Goal: Task Accomplishment & Management: Manage account settings

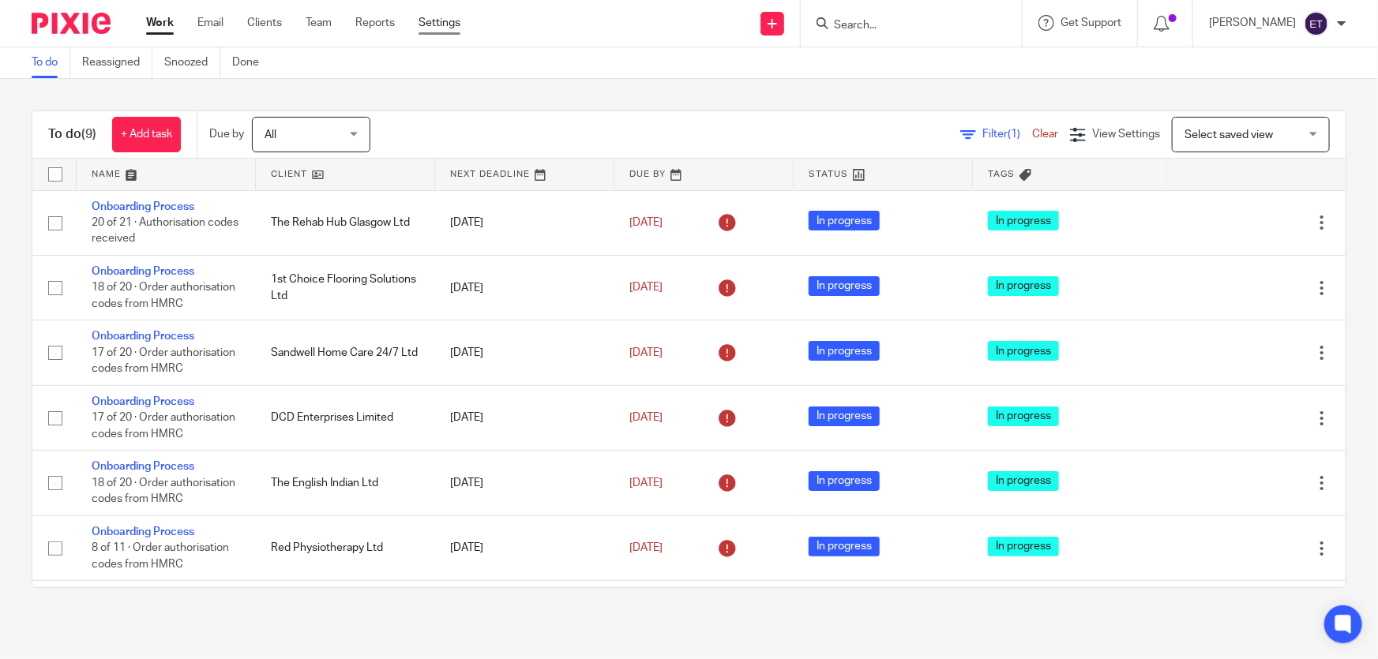
click at [426, 28] on link "Settings" at bounding box center [440, 23] width 42 height 16
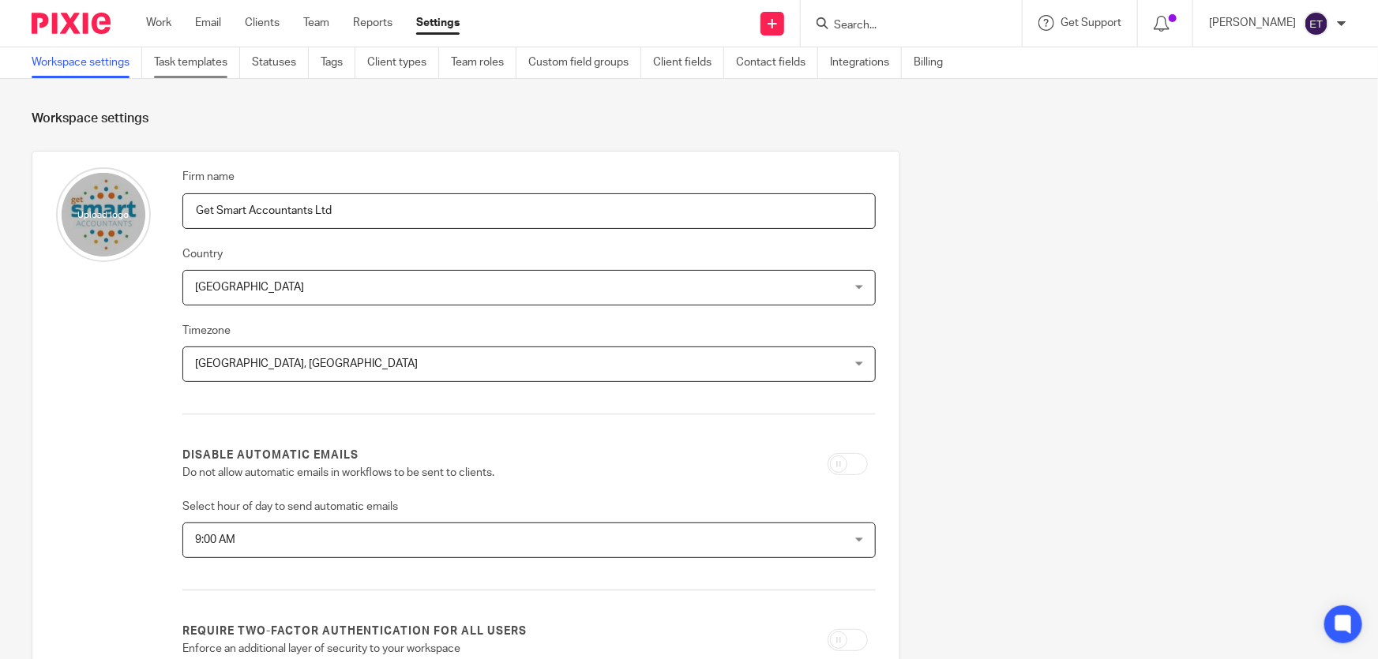
click at [232, 67] on link "Task templates" at bounding box center [197, 62] width 86 height 31
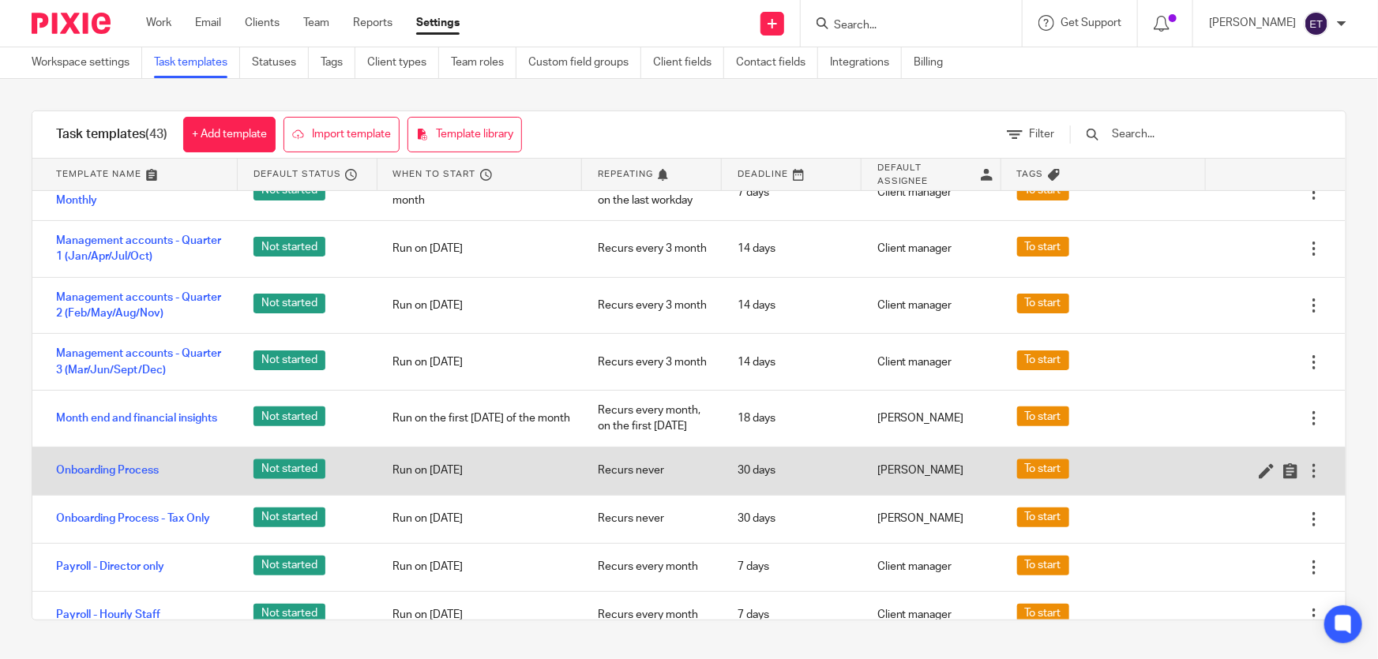
scroll to position [1076, 0]
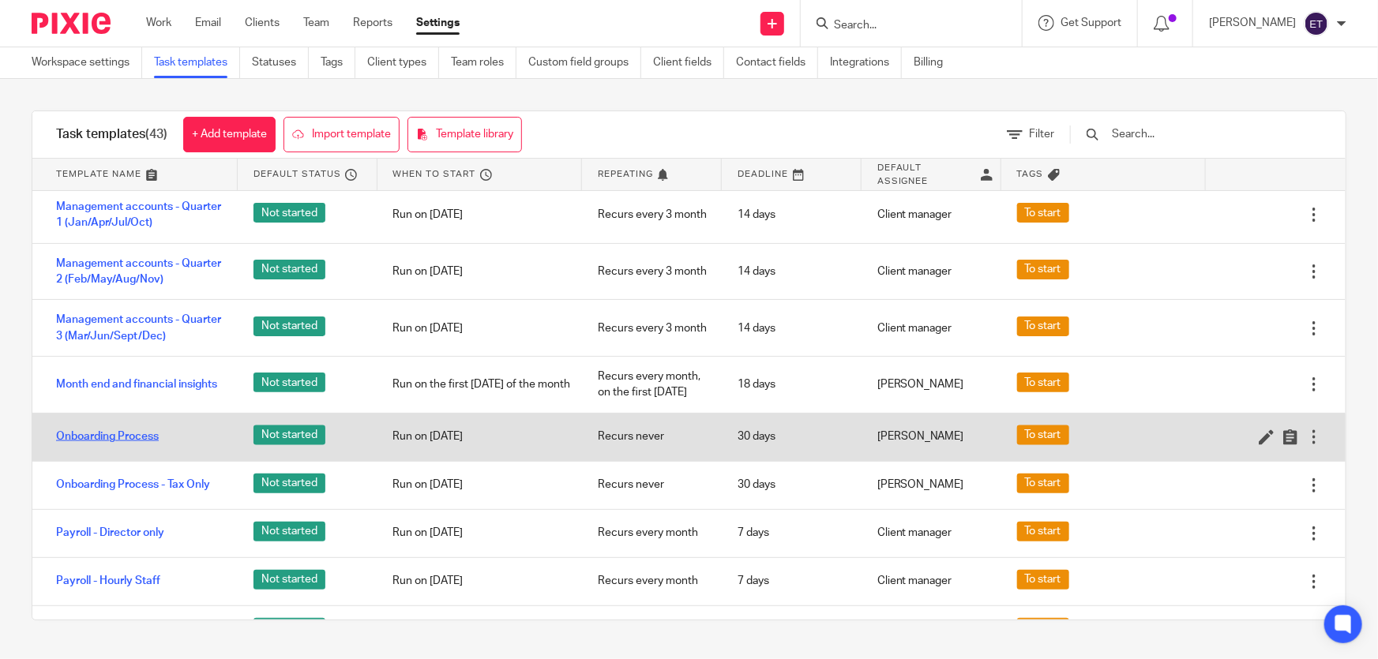
click at [144, 439] on link "Onboarding Process" at bounding box center [107, 437] width 103 height 16
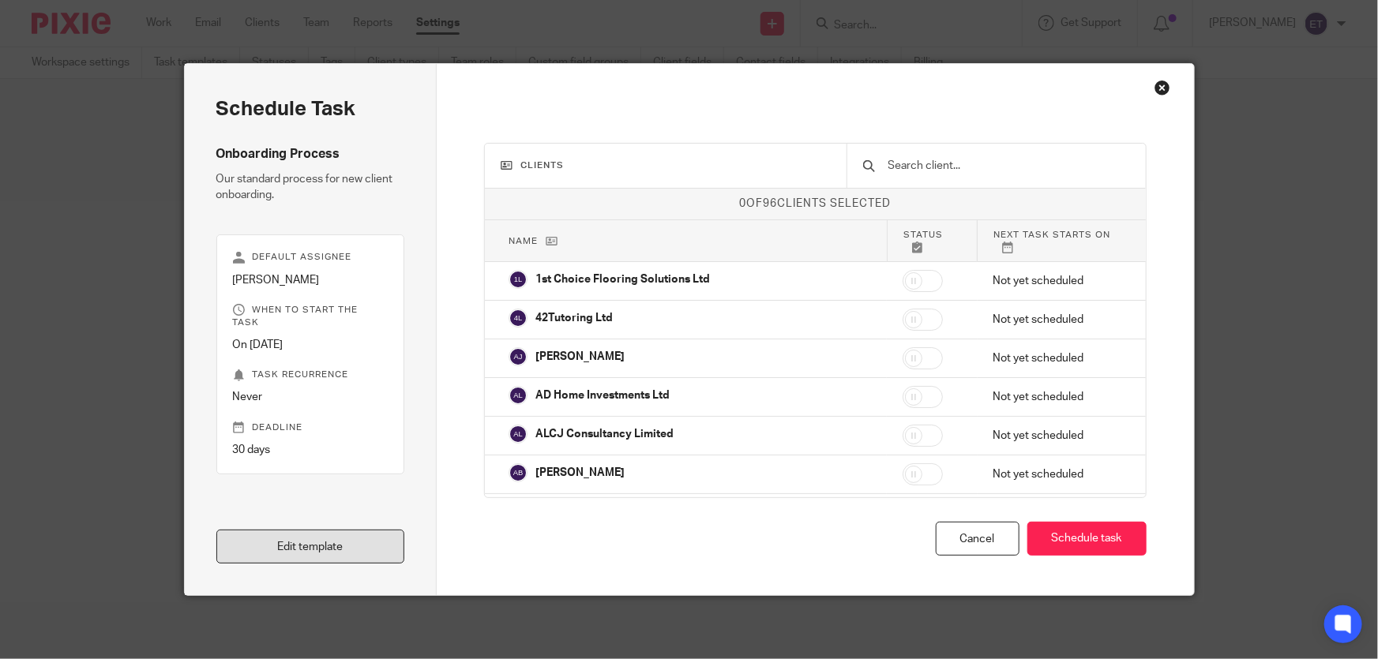
click at [324, 538] on link "Edit template" at bounding box center [310, 547] width 189 height 34
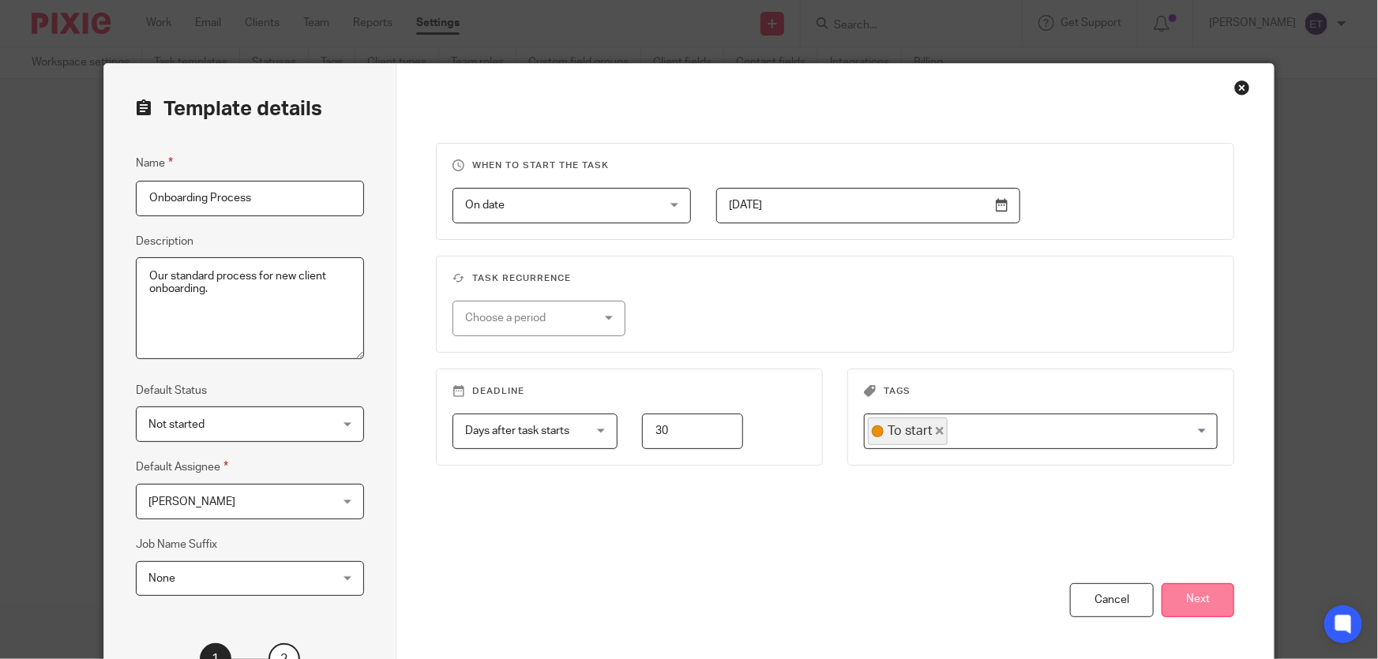
click at [1191, 606] on button "Next" at bounding box center [1198, 601] width 73 height 34
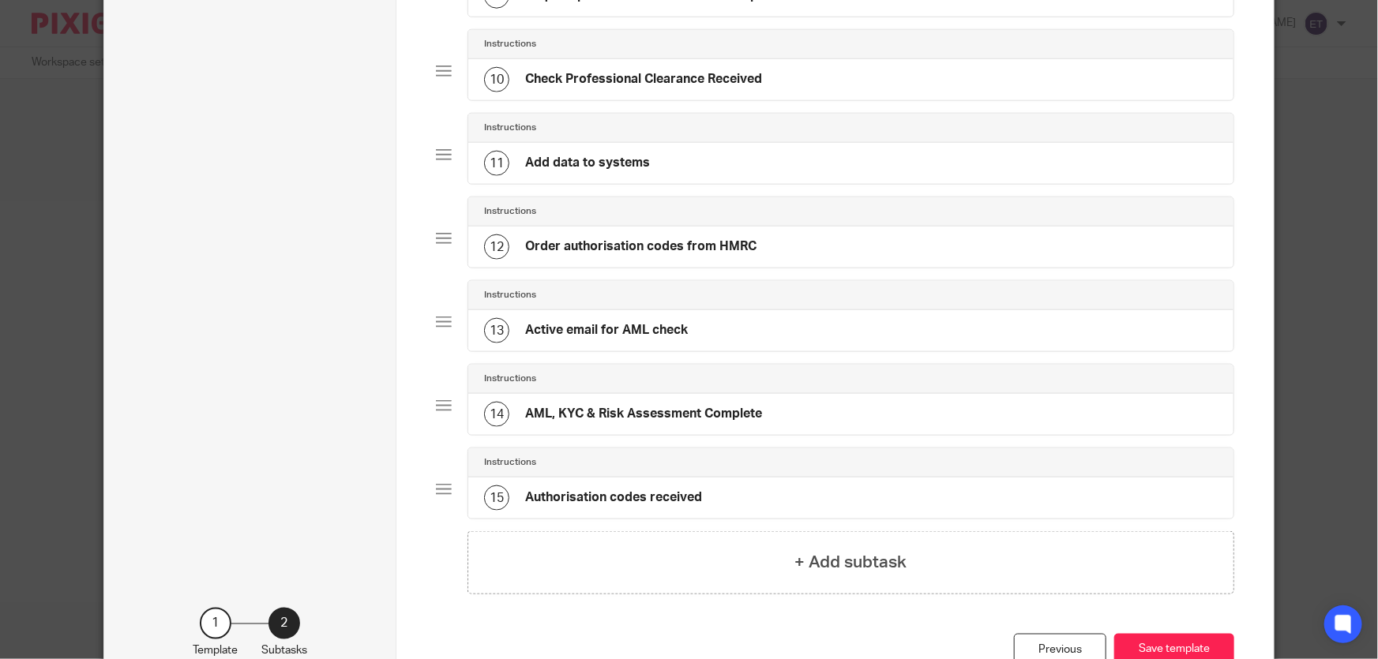
scroll to position [978, 0]
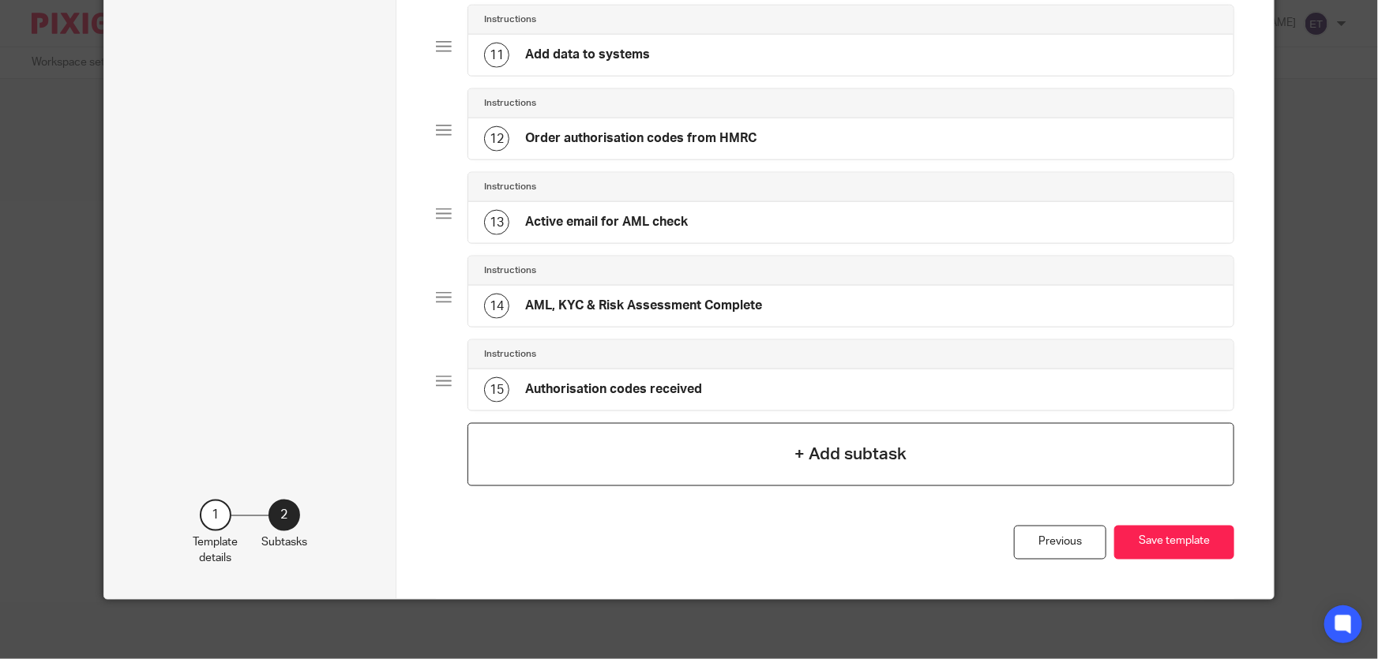
click at [843, 445] on h4 "+ Add subtask" at bounding box center [851, 454] width 112 height 24
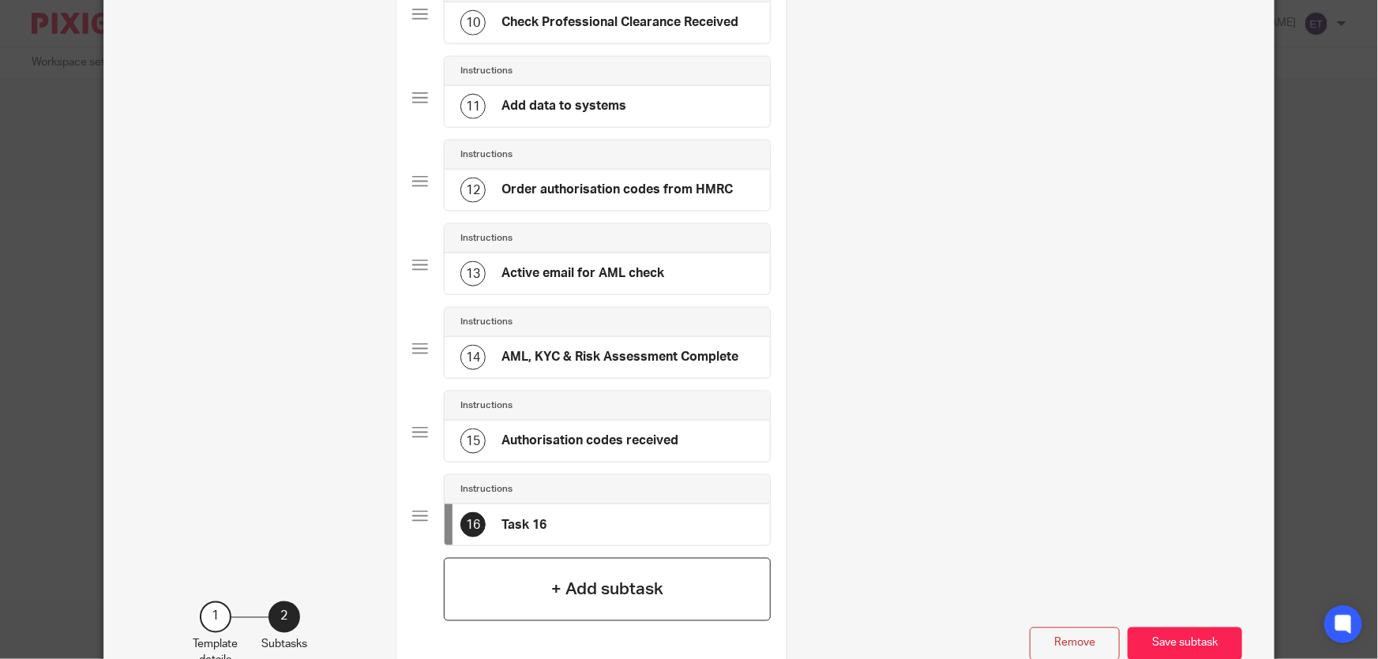
scroll to position [0, 0]
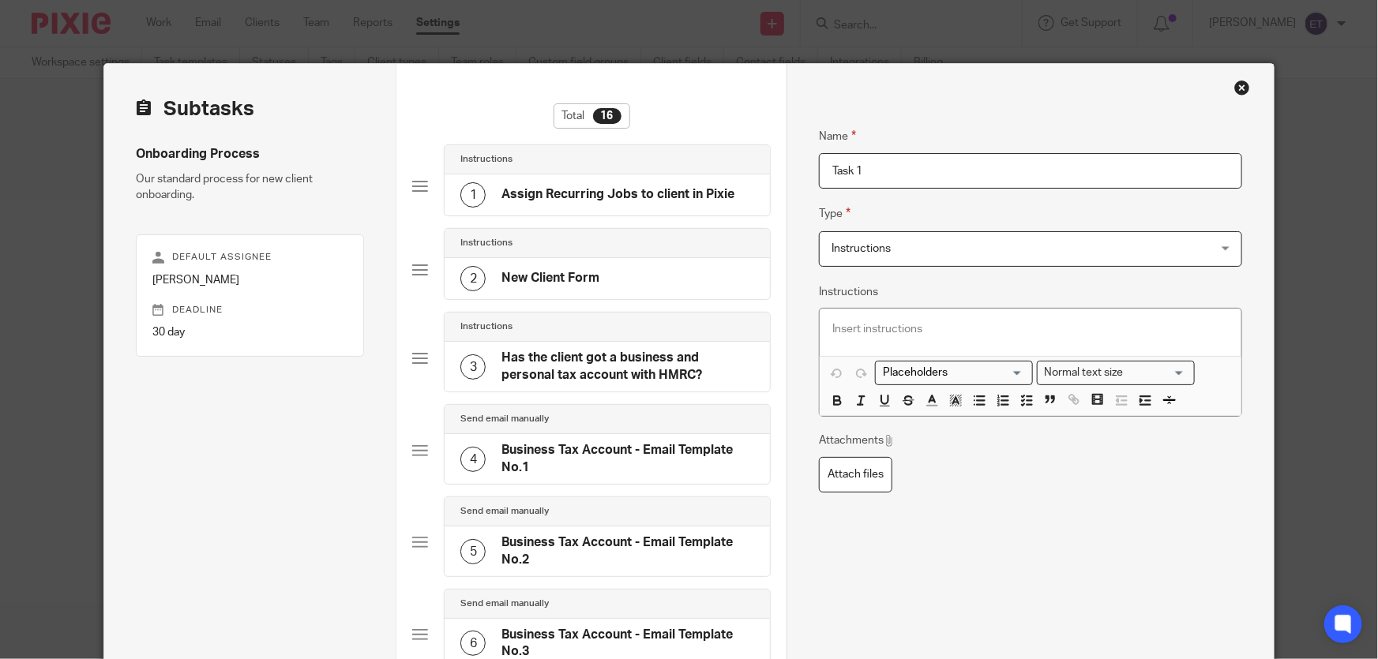
type input "Task 1"
click at [894, 237] on span "Instructions" at bounding box center [996, 248] width 328 height 33
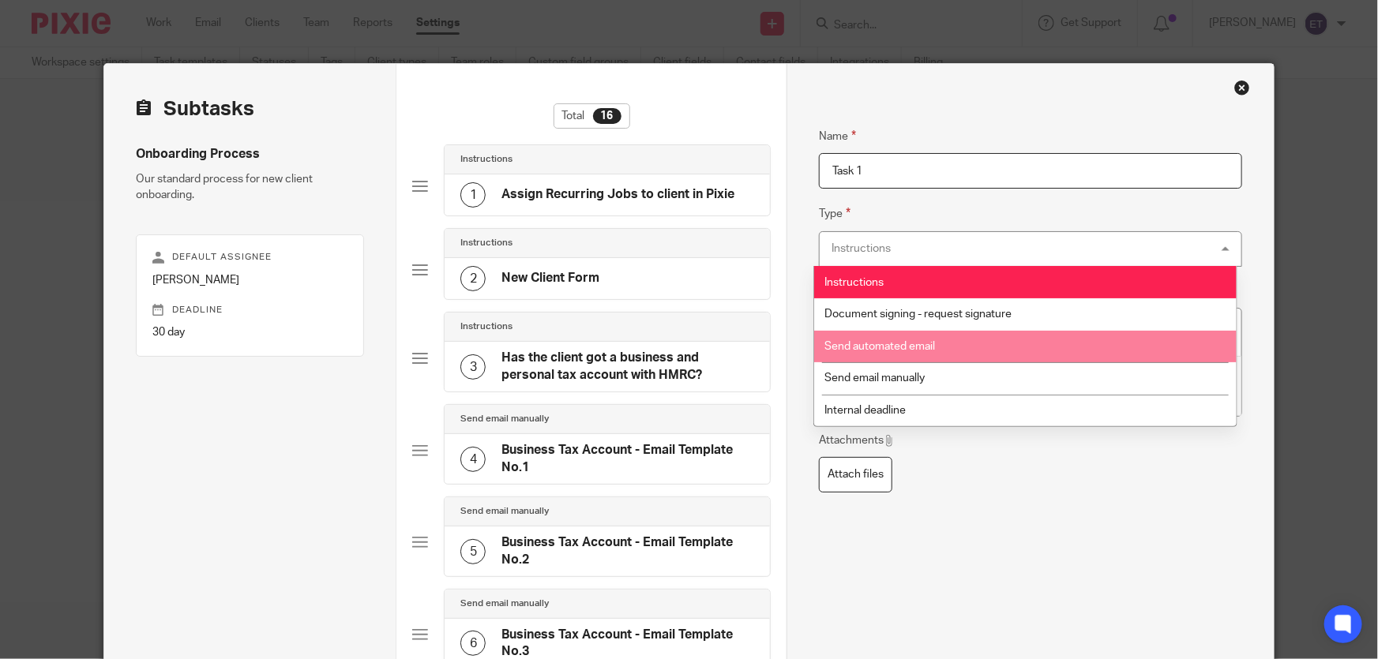
click at [883, 338] on li "Send automated email" at bounding box center [1025, 347] width 423 height 32
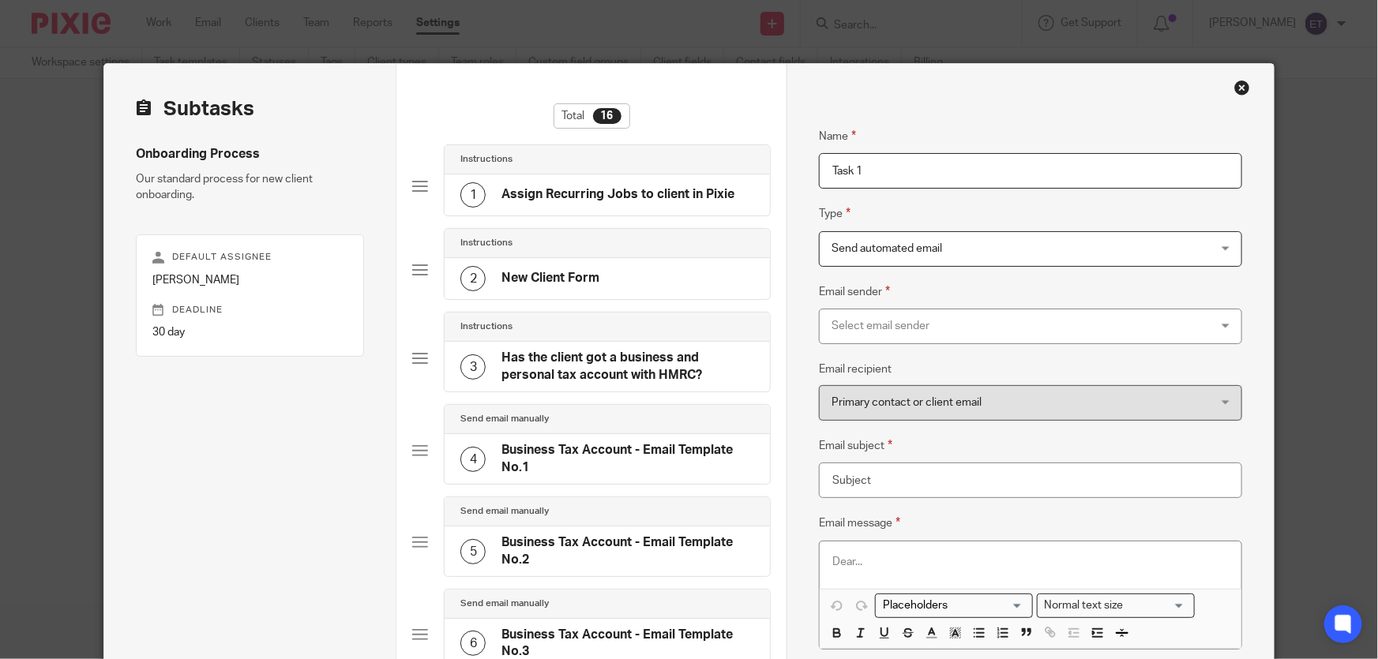
click at [935, 250] on span "Send automated email" at bounding box center [887, 248] width 111 height 11
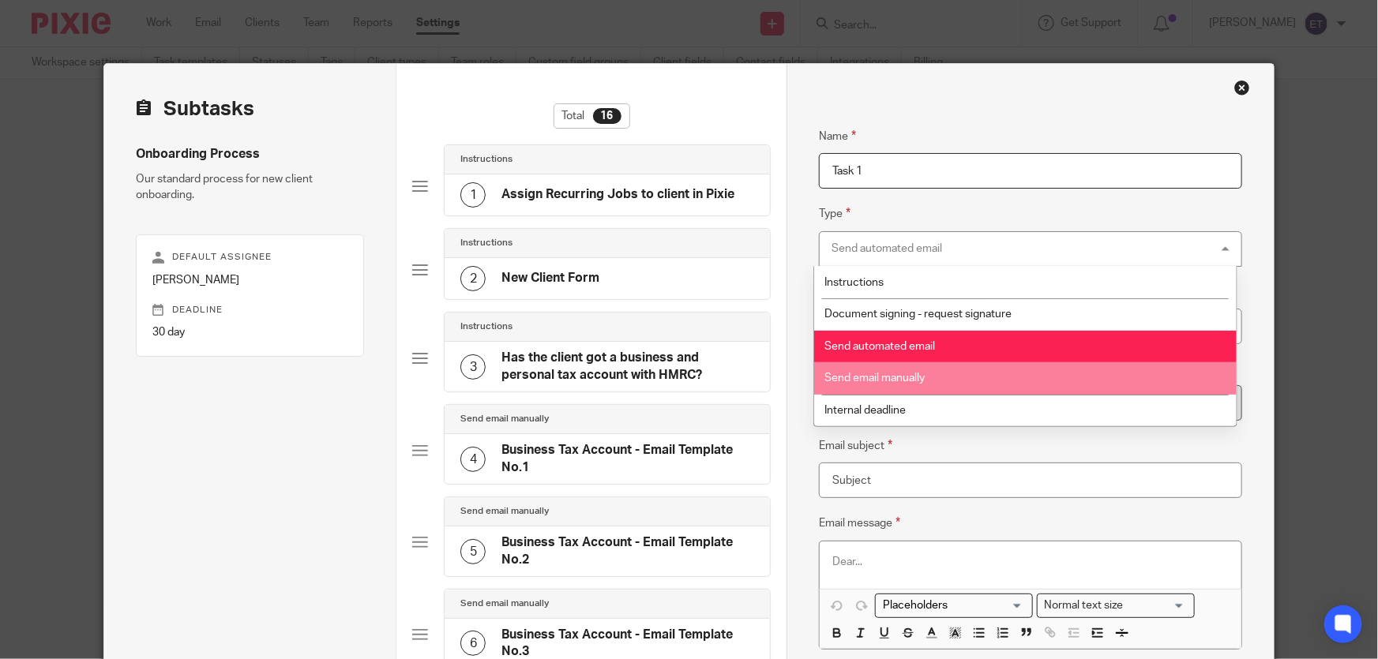
click at [913, 369] on li "Send email manually" at bounding box center [1025, 378] width 423 height 32
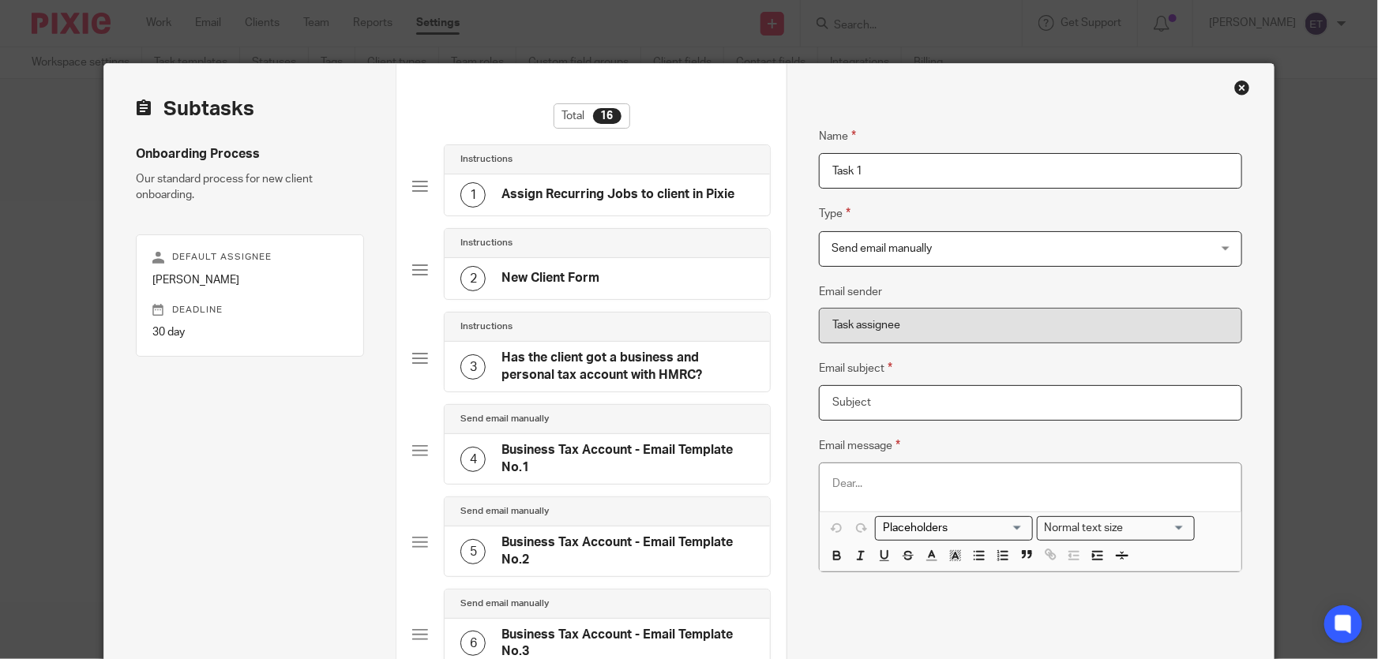
click at [900, 388] on input "Email subject" at bounding box center [1030, 403] width 423 height 36
click at [854, 408] on input "Email subject" at bounding box center [1030, 403] width 423 height 36
paste input "A Warm Hello from Your Admin Fairy 🧚"
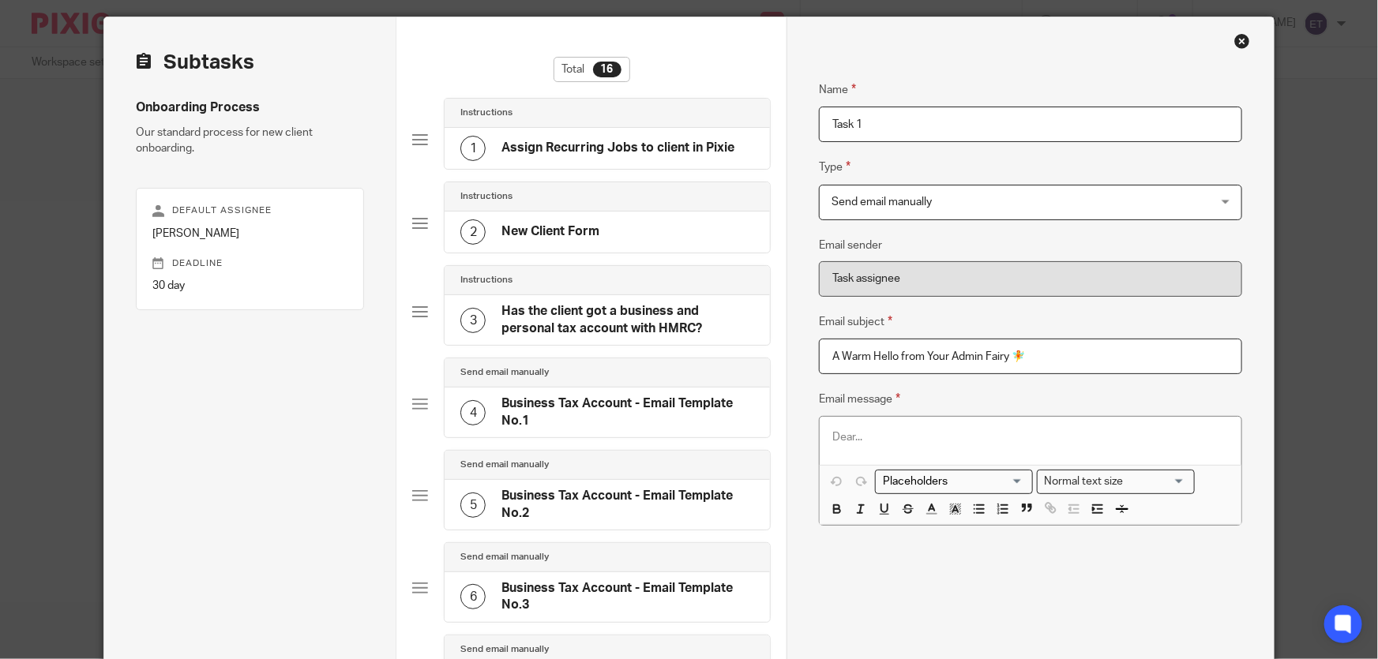
scroll to position [71, 0]
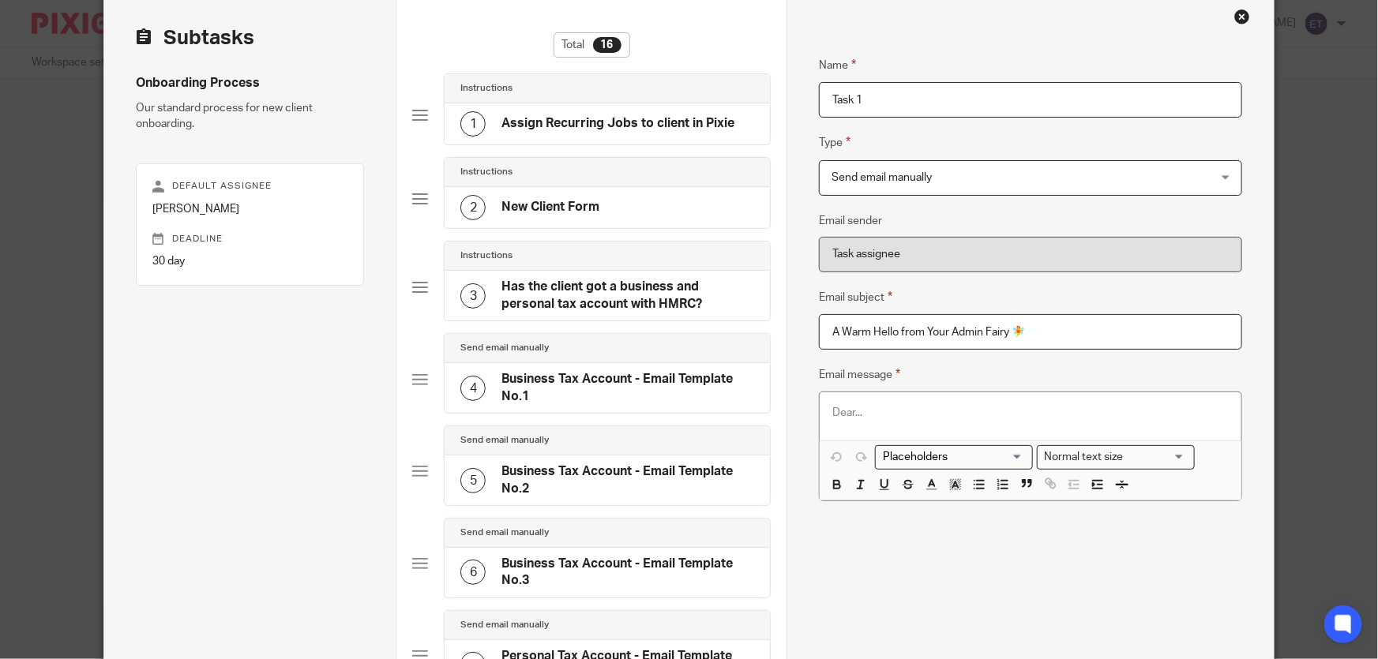
type input "A Warm Hello from Your Admin Fairy 🧚"
click at [857, 423] on div at bounding box center [1031, 416] width 422 height 47
click at [891, 417] on p at bounding box center [1030, 413] width 396 height 16
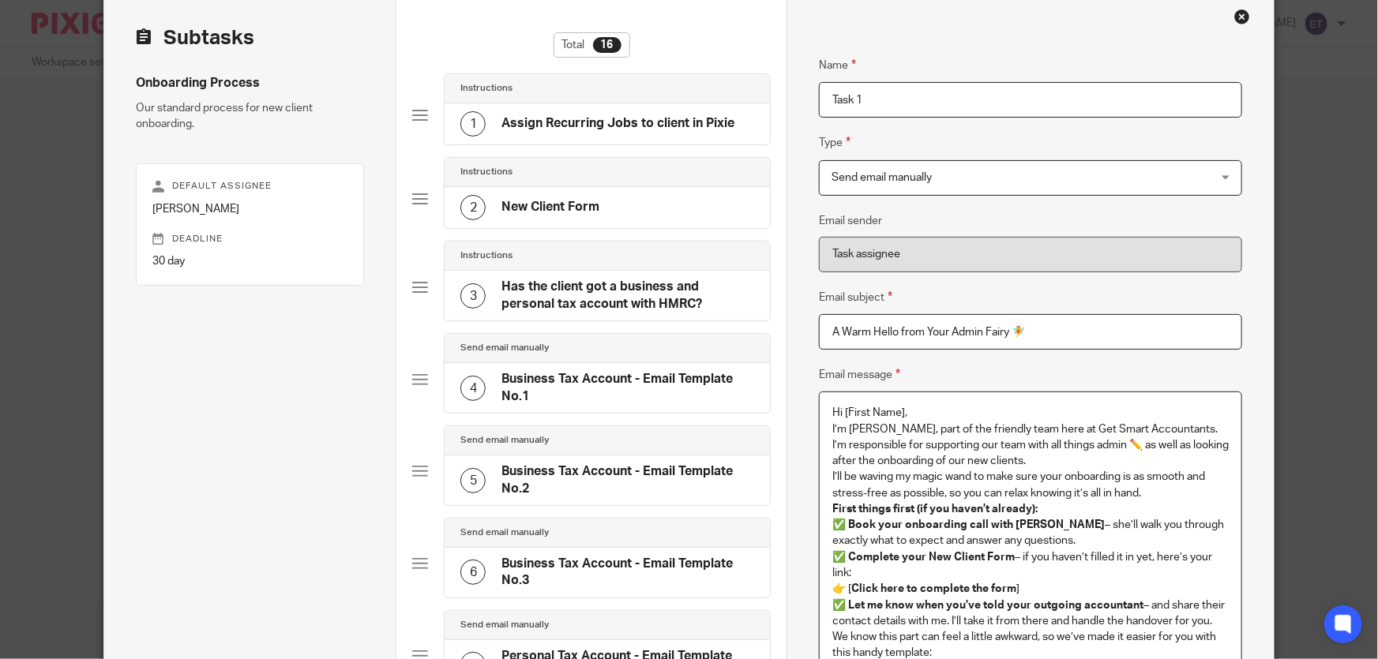
scroll to position [186, 0]
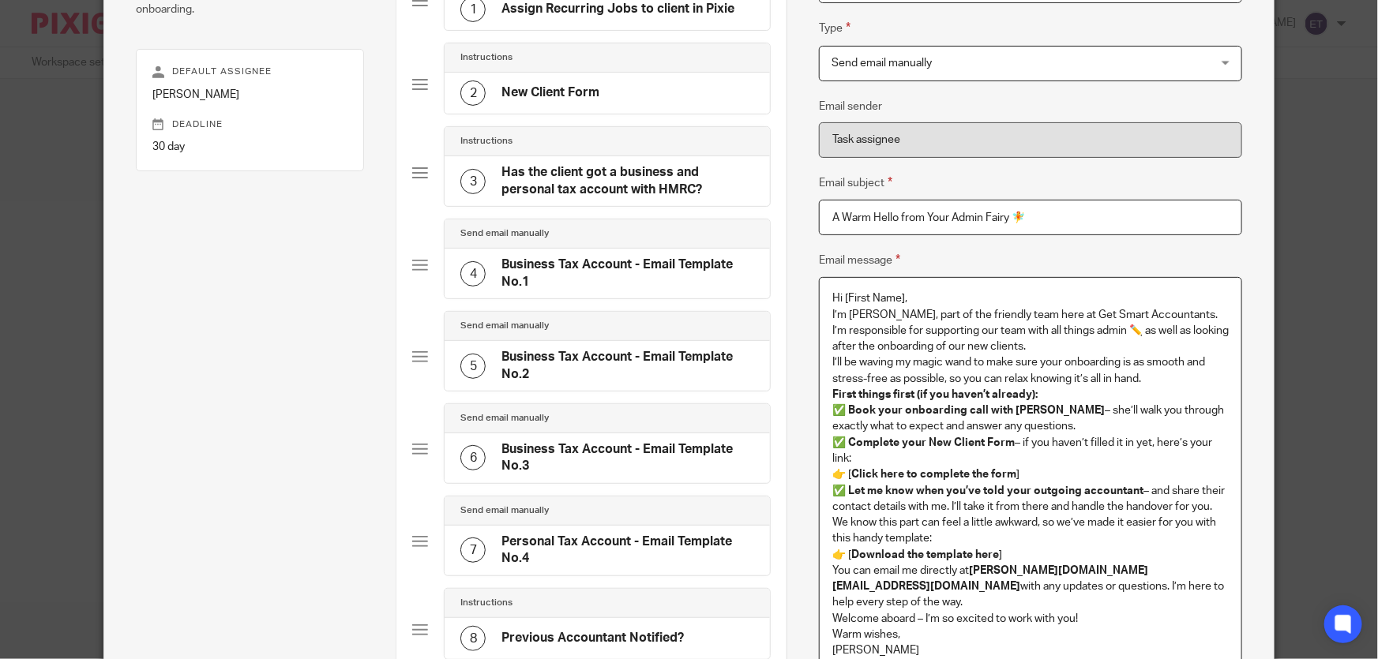
click at [911, 303] on p "Hi [First Name]," at bounding box center [1030, 299] width 396 height 16
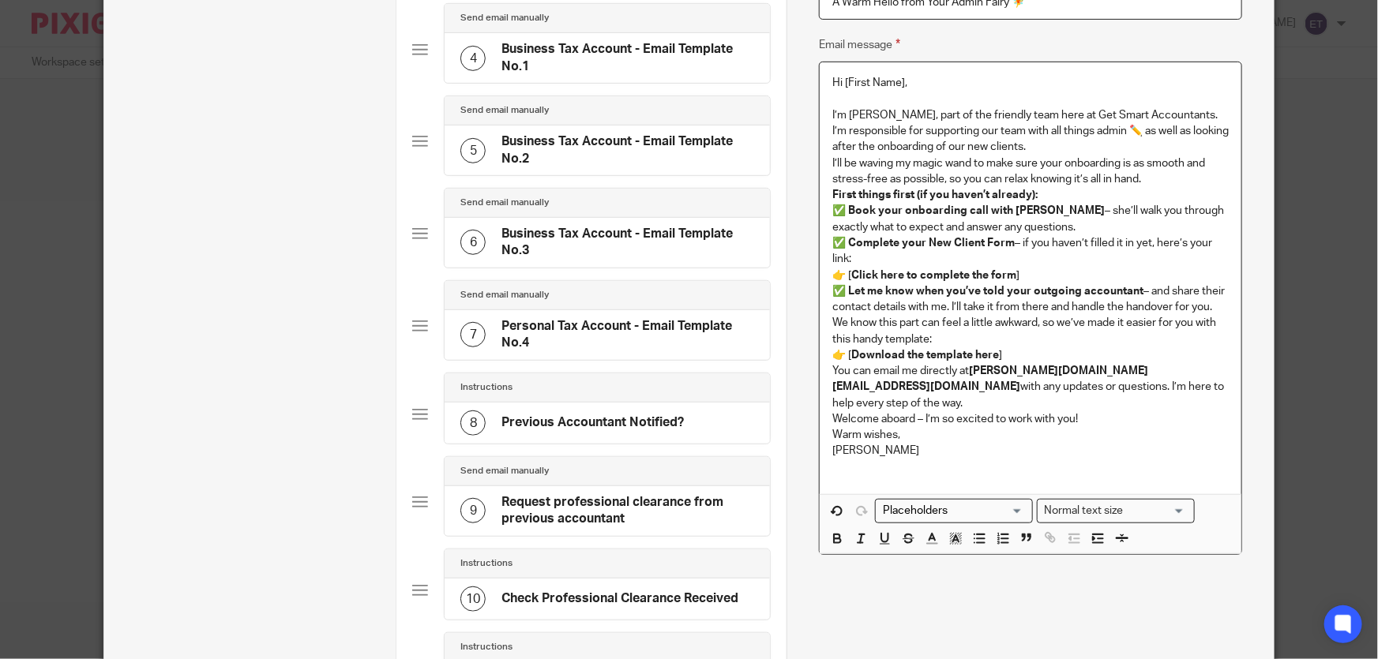
scroll to position [473, 0]
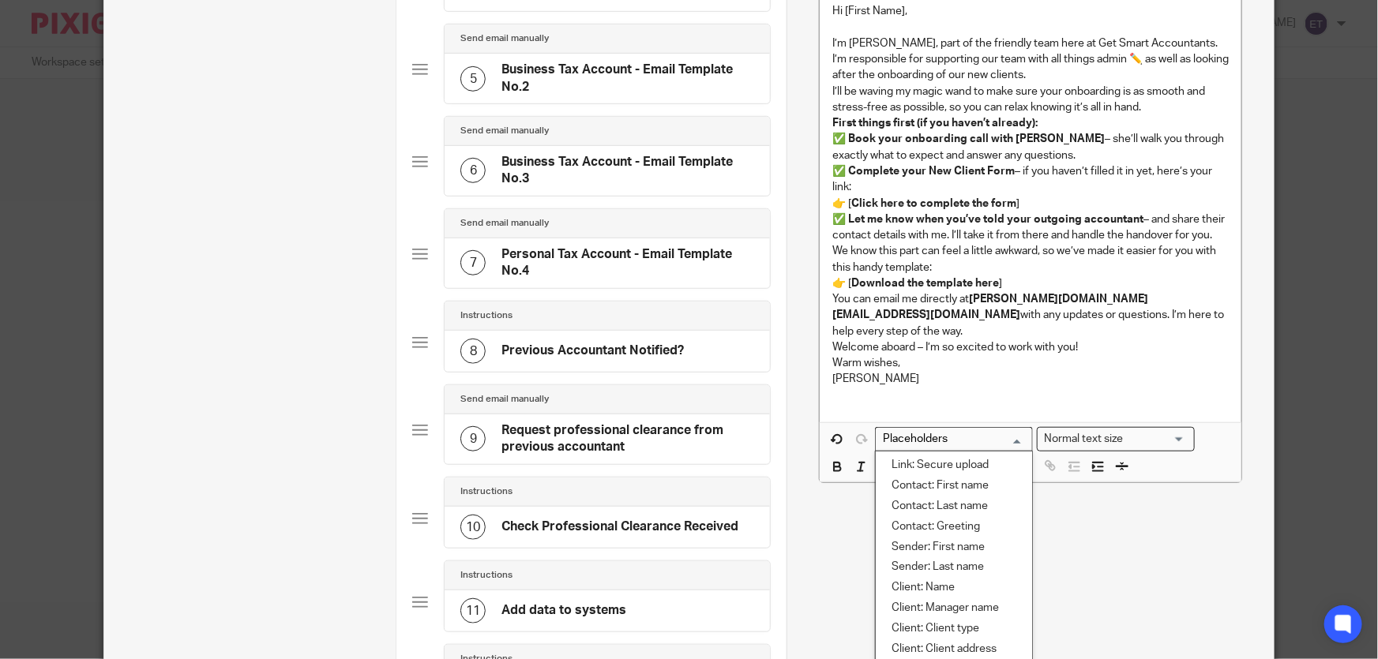
click at [1012, 431] on input "Search for option" at bounding box center [950, 439] width 146 height 17
click at [968, 476] on li "Contact: First name" at bounding box center [954, 486] width 156 height 21
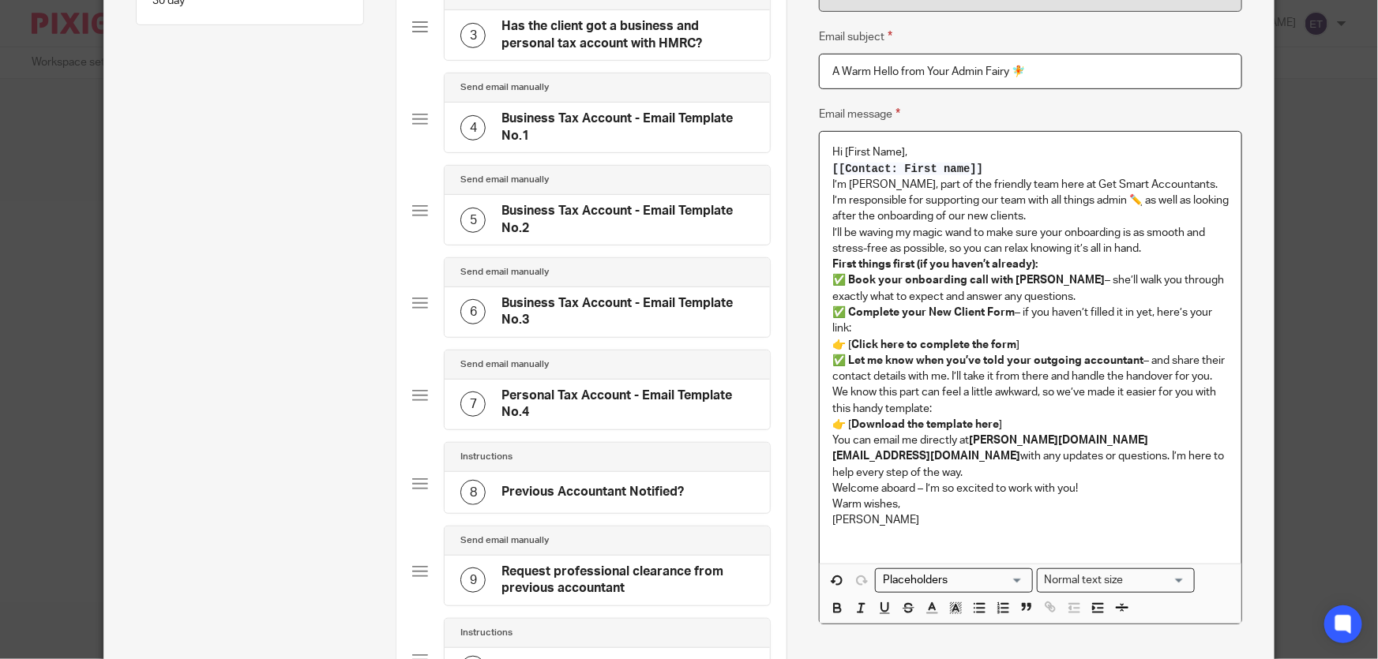
scroll to position [329, 0]
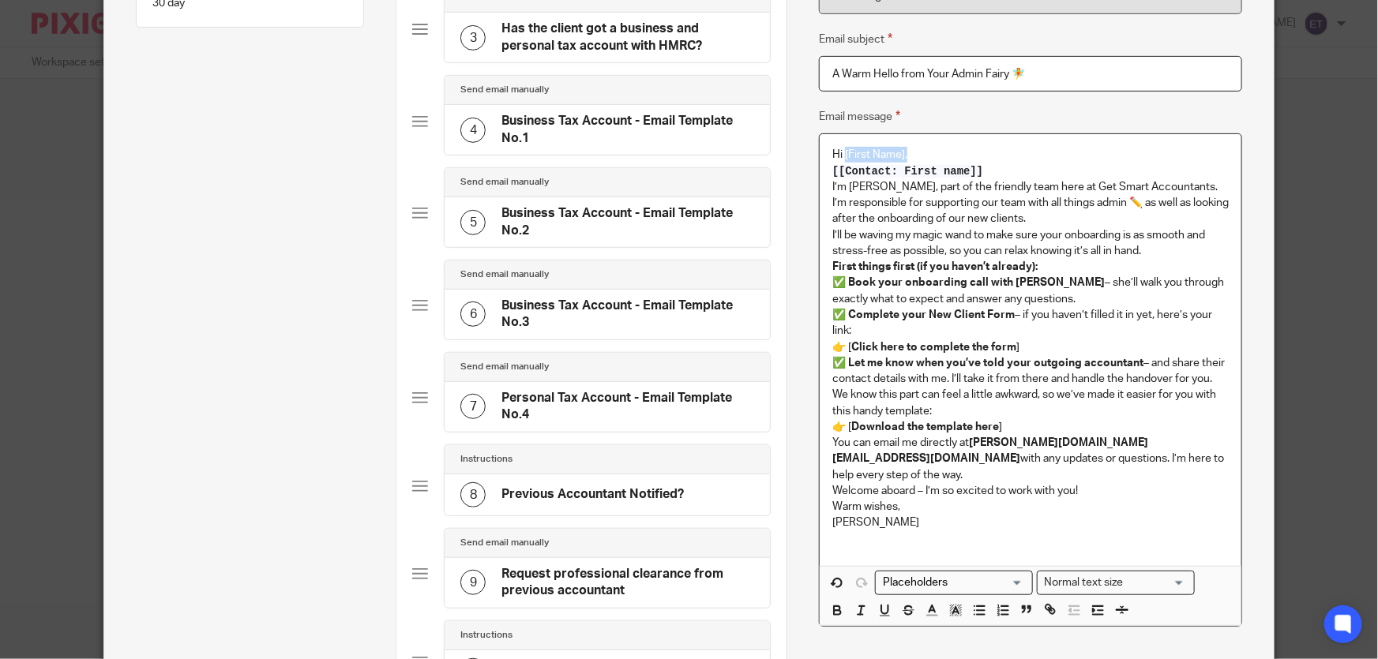
drag, startPoint x: 839, startPoint y: 155, endPoint x: 924, endPoint y: 152, distance: 84.6
click at [924, 152] on p "Hi [First Name]," at bounding box center [1030, 155] width 396 height 16
click at [824, 173] on div "Hi [[Contact: First name]] I’m [PERSON_NAME], part of the friendly team here at…" at bounding box center [1031, 350] width 422 height 432
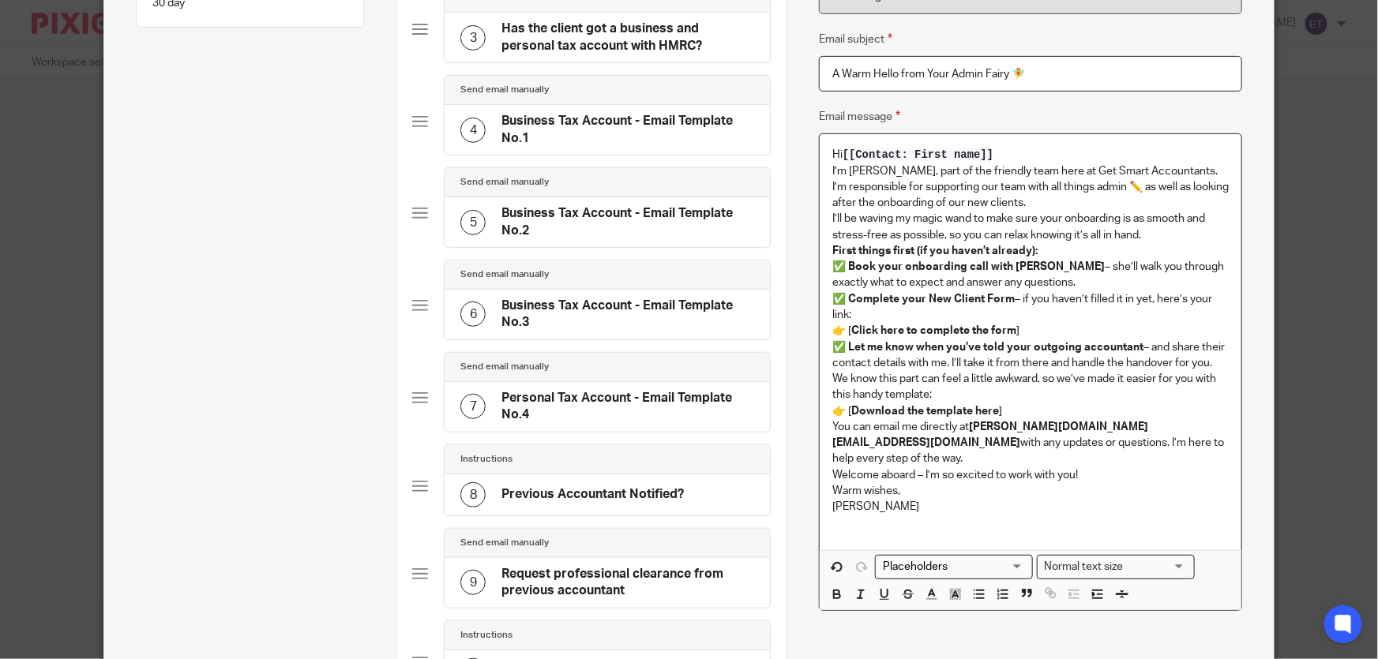
click at [1004, 150] on p "Hi [[Contact: First name]]" at bounding box center [1030, 155] width 396 height 16
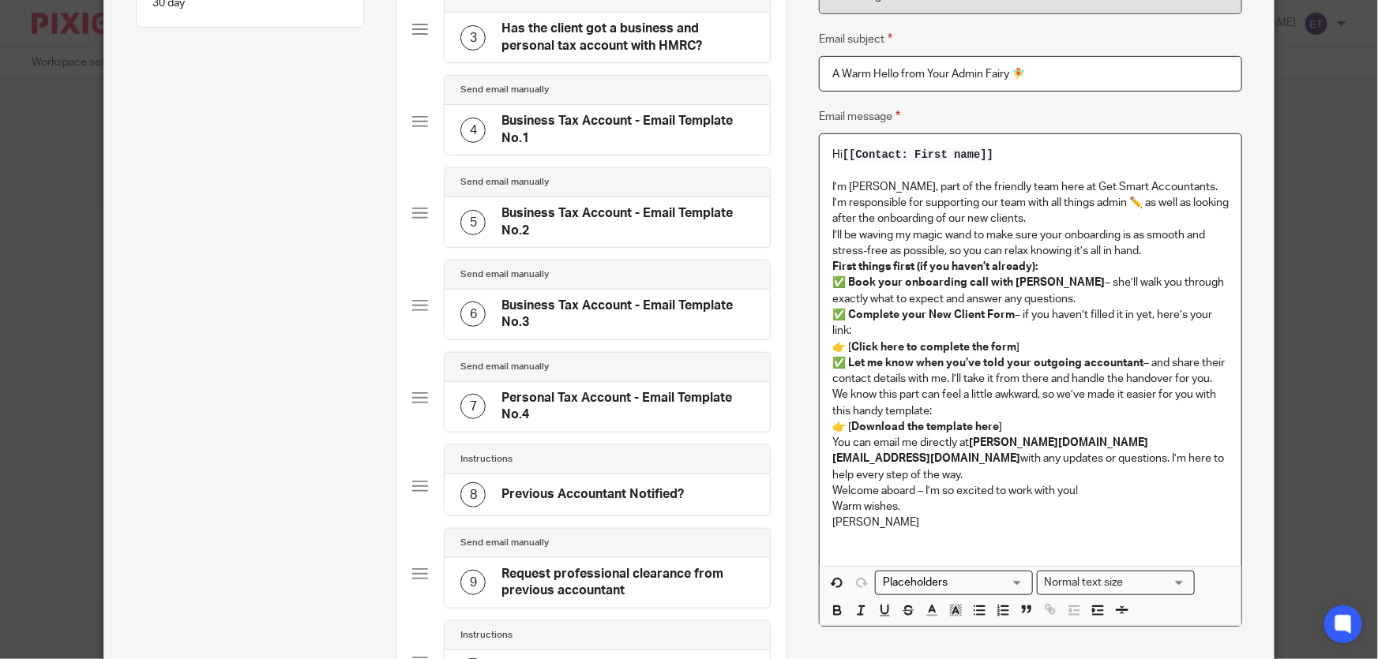
click at [1153, 189] on p "I’m [PERSON_NAME], part of the friendly team here at Get Smart Accountants. I’m…" at bounding box center [1030, 203] width 396 height 48
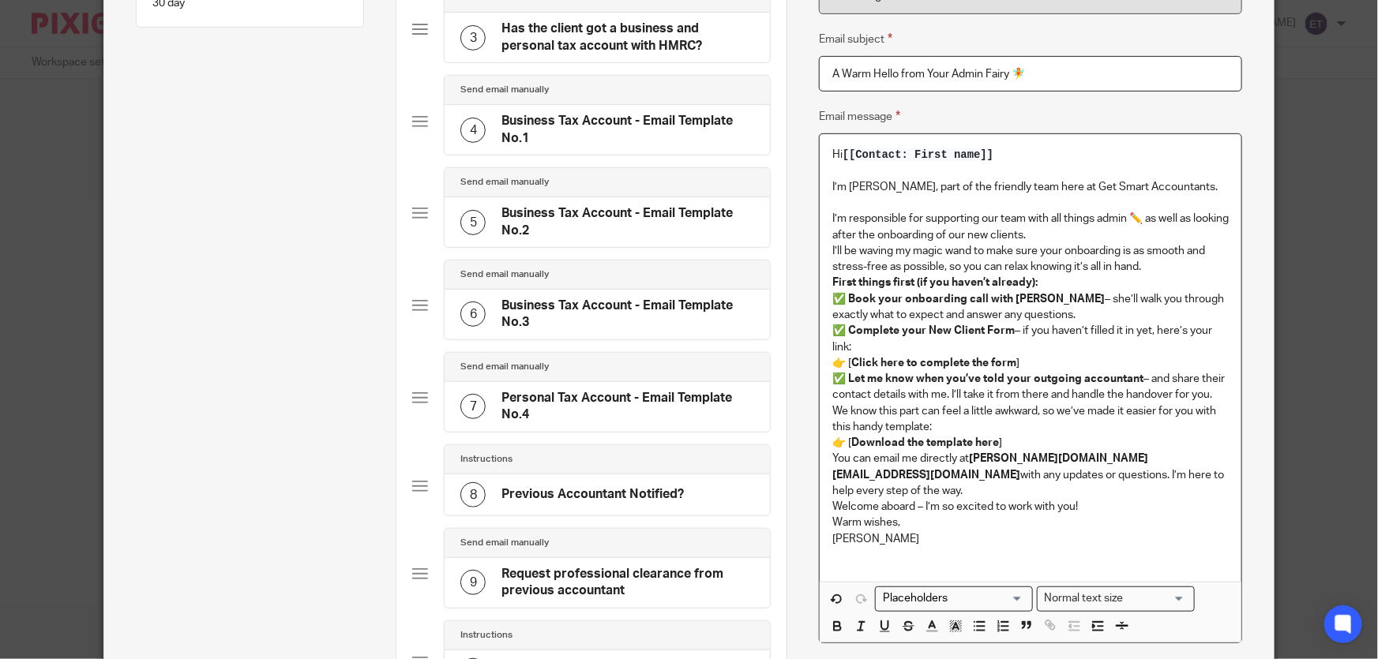
click at [1090, 235] on p "I’m responsible for supporting our team with all things admin ✏️ as well as loo…" at bounding box center [1030, 227] width 396 height 32
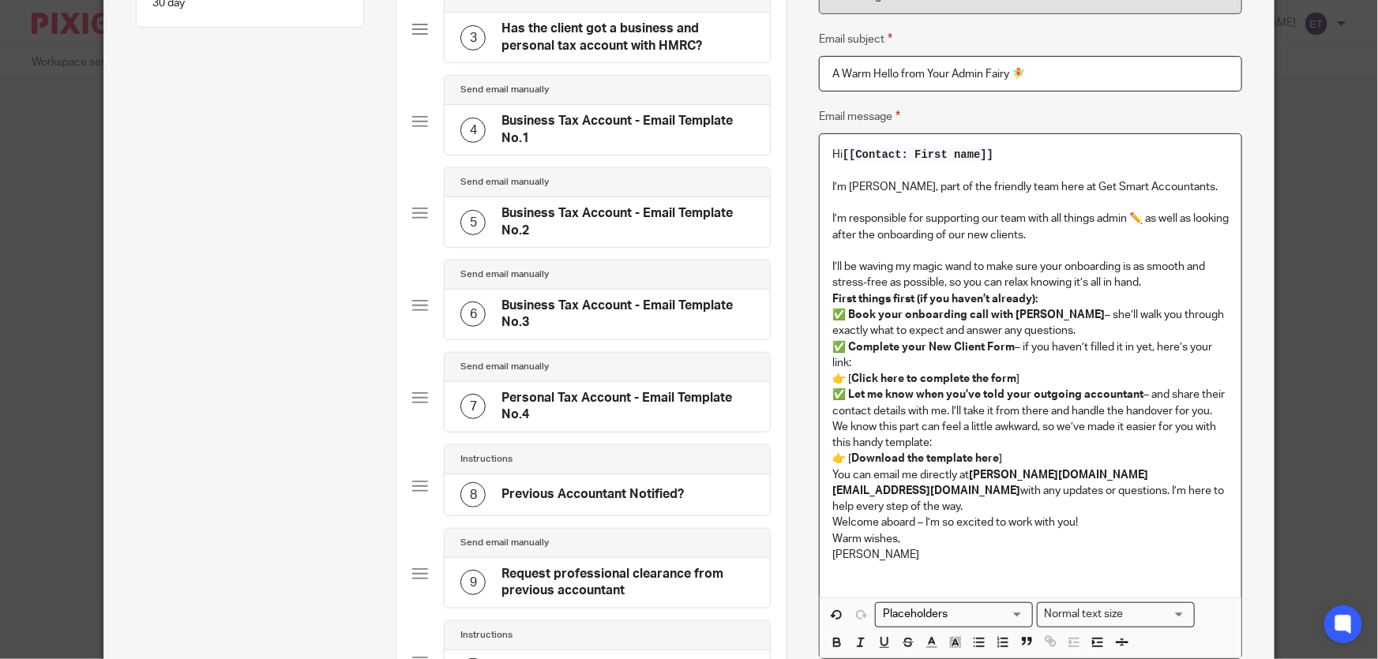
click at [1146, 276] on p "I’ll be waving my magic wand to make sure your onboarding is as smooth and stre…" at bounding box center [1030, 275] width 396 height 32
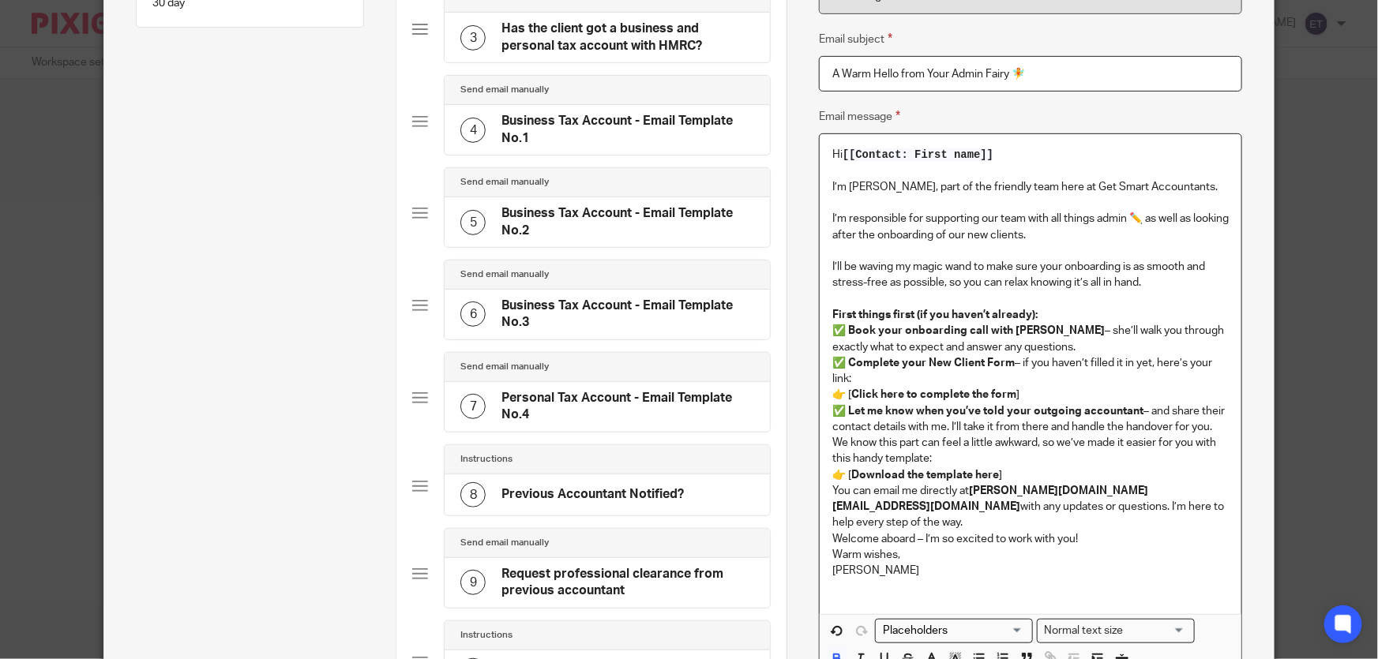
click at [1070, 310] on p "First things first (if you haven’t already): ✅ Book your onboarding call with […" at bounding box center [1030, 331] width 396 height 48
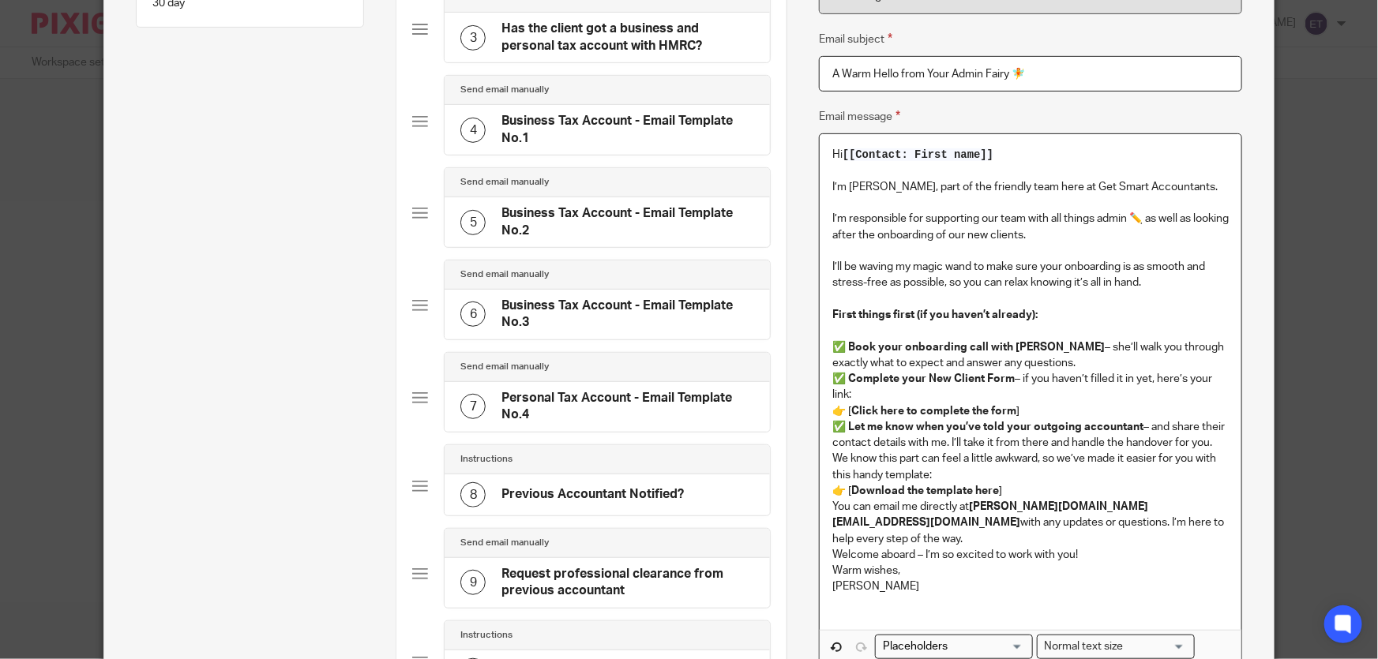
click at [1042, 357] on p "✅ Book your onboarding call with [PERSON_NAME] – she’ll walk you through exactl…" at bounding box center [1030, 347] width 396 height 48
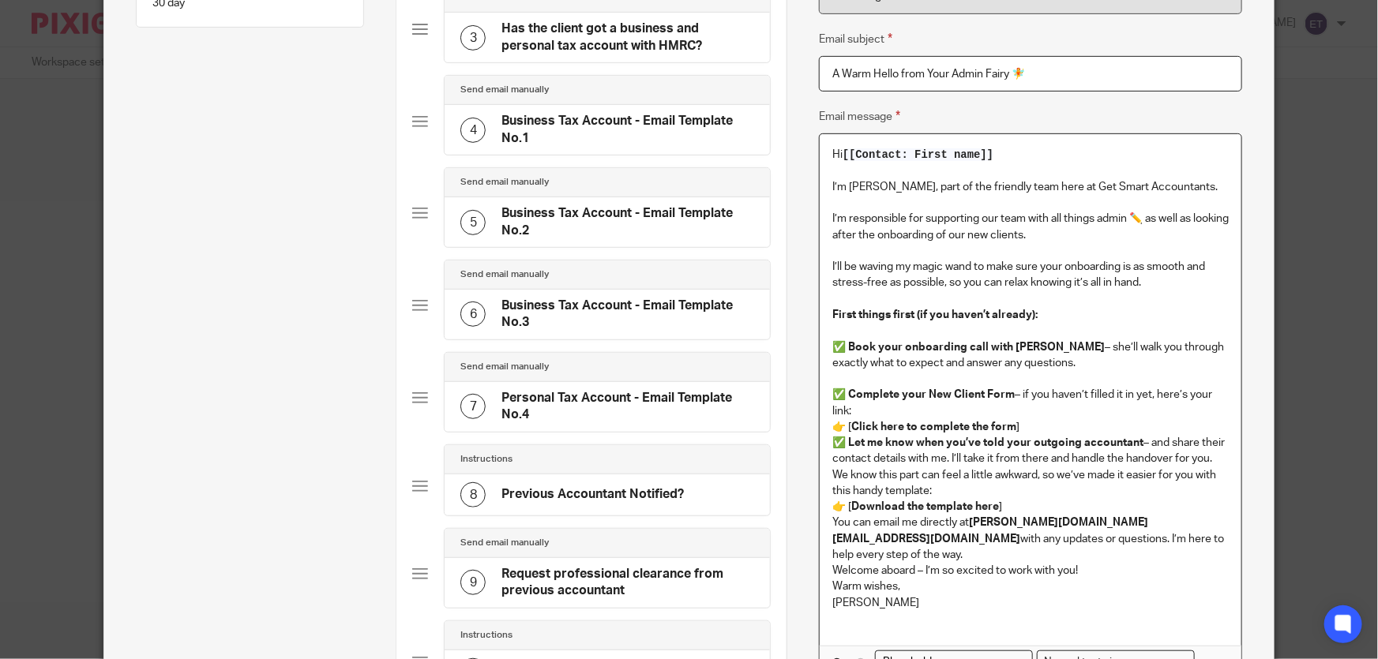
click at [914, 406] on p "✅ Complete your New Client Form – if you haven’t filled it in yet, here’s your …" at bounding box center [1030, 411] width 396 height 48
click at [1034, 423] on p "✅ Complete your New Client Form – if you haven’t filled it in yet, here’s your …" at bounding box center [1030, 411] width 396 height 48
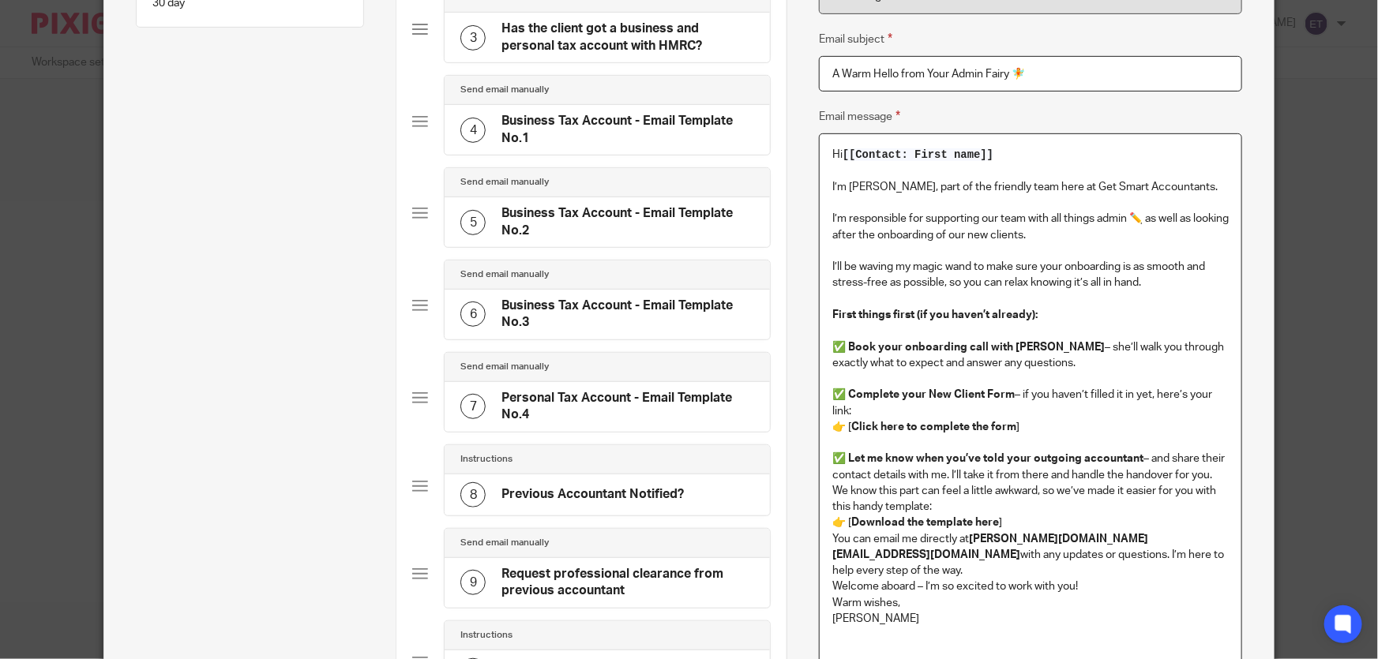
click at [997, 505] on p "We know this part can feel a little awkward, so we’ve made it easier for you wi…" at bounding box center [1030, 507] width 396 height 48
click at [1019, 522] on p "We know this part can feel a little awkward, so we’ve made it easier for you wi…" at bounding box center [1030, 507] width 396 height 48
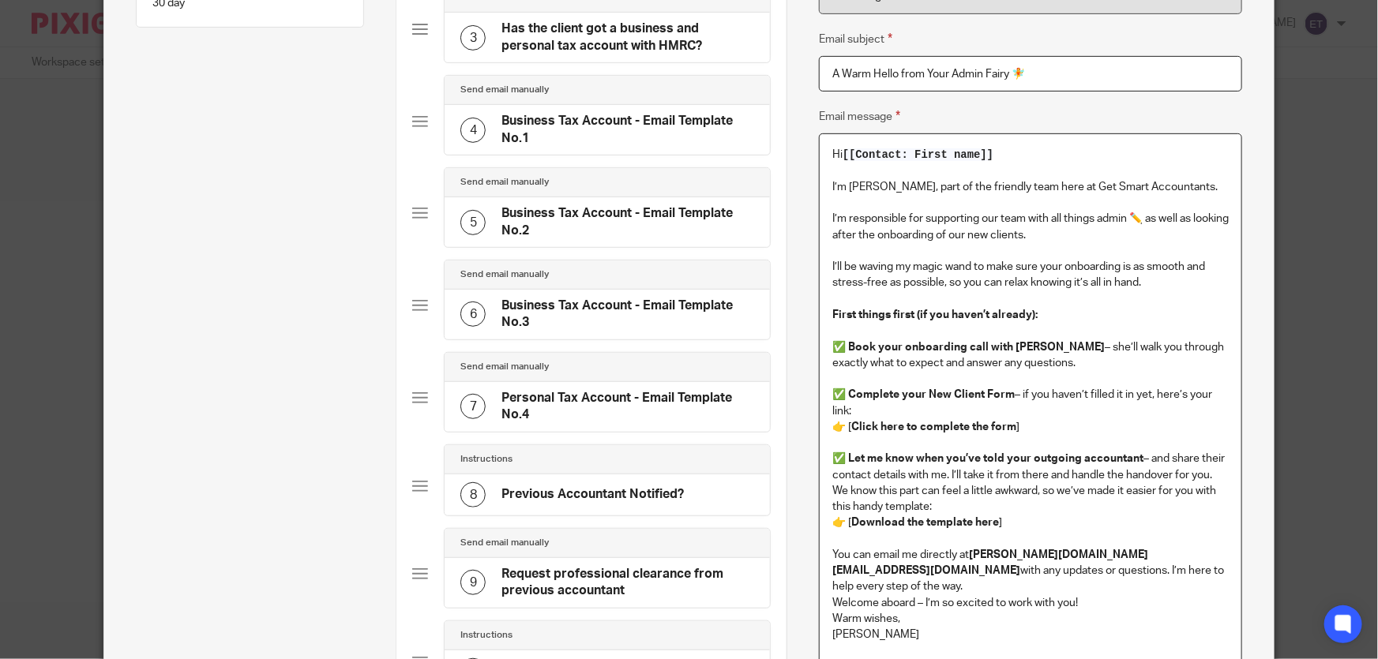
click at [958, 505] on p "We know this part can feel a little awkward, so we’ve made it easier for you wi…" at bounding box center [1030, 507] width 396 height 48
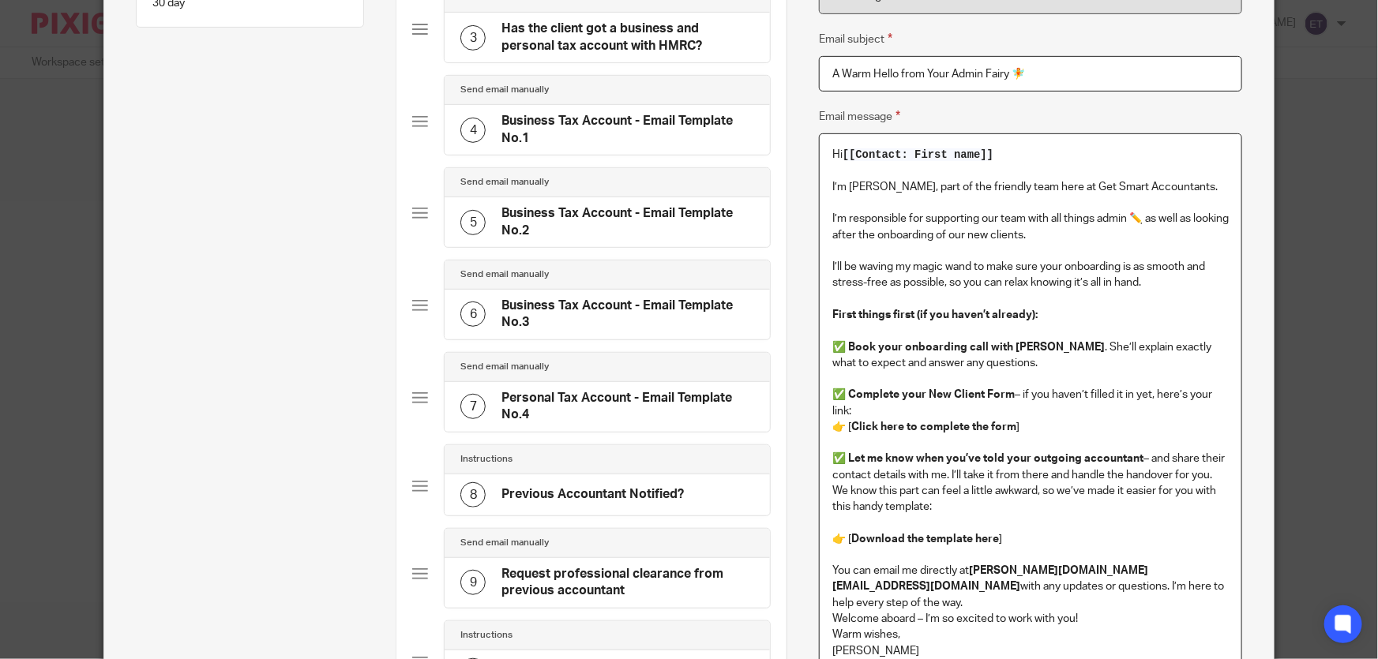
click at [992, 362] on p "✅ Book your onboarding call with [PERSON_NAME] . She’ll explain exactly what to…" at bounding box center [1030, 347] width 396 height 48
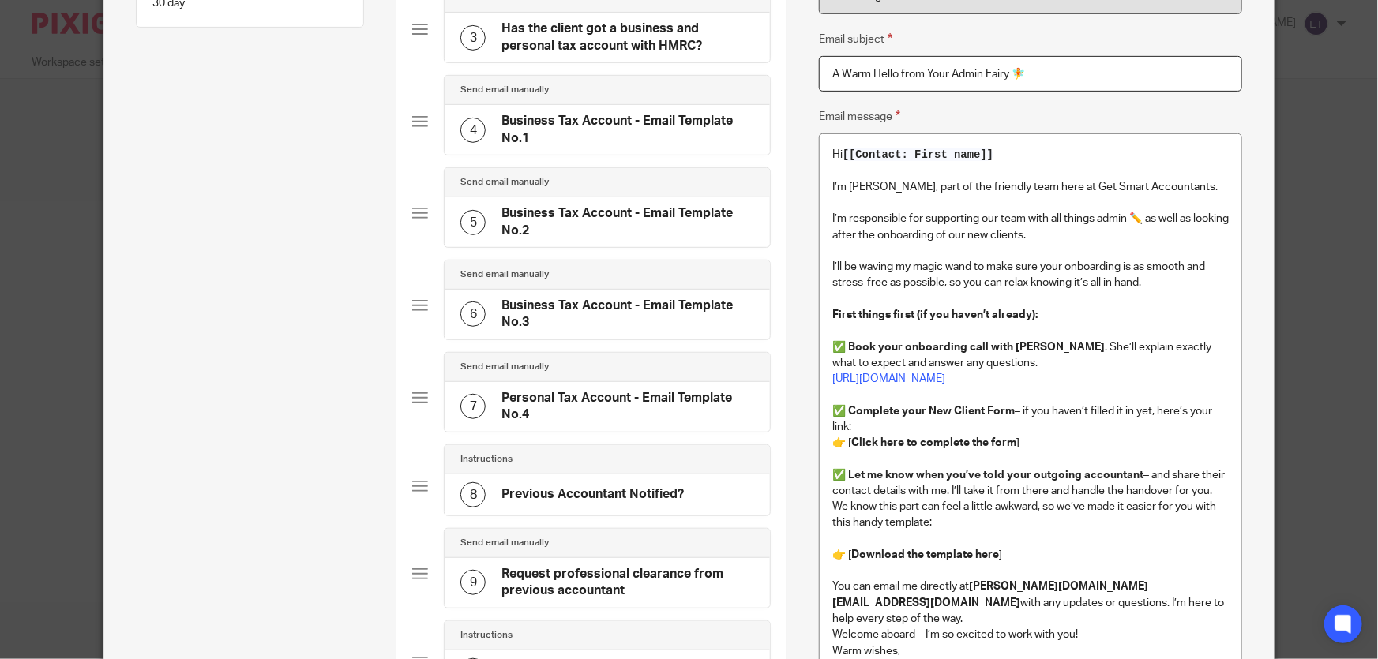
click at [851, 446] on strong "Click here to complete the form" at bounding box center [933, 443] width 165 height 11
drag, startPoint x: 844, startPoint y: 445, endPoint x: 1046, endPoint y: 442, distance: 202.2
click at [1049, 442] on p "✅ Complete your New Client Form – if you haven’t filled it in yet, here’s your …" at bounding box center [1030, 428] width 396 height 48
click at [862, 427] on p "✅ Complete your New Client Form – if you haven’t filled it in yet, here’s your …" at bounding box center [1030, 420] width 396 height 32
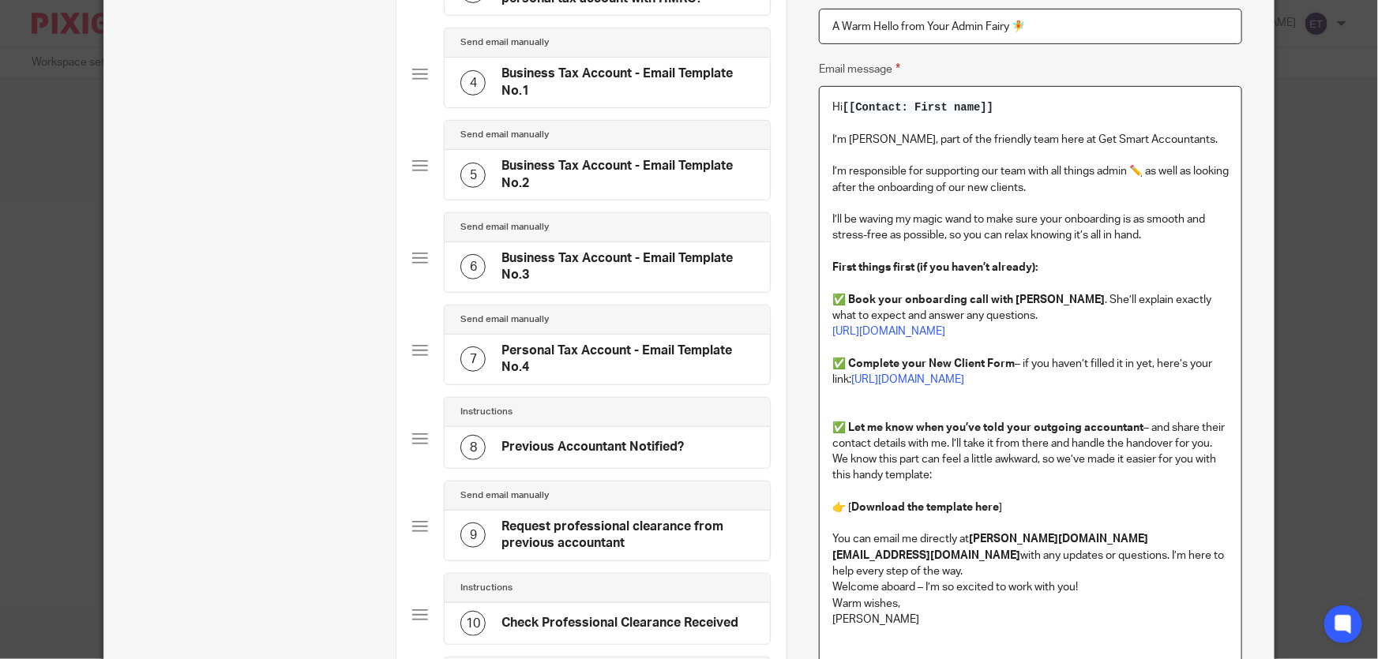
scroll to position [401, 0]
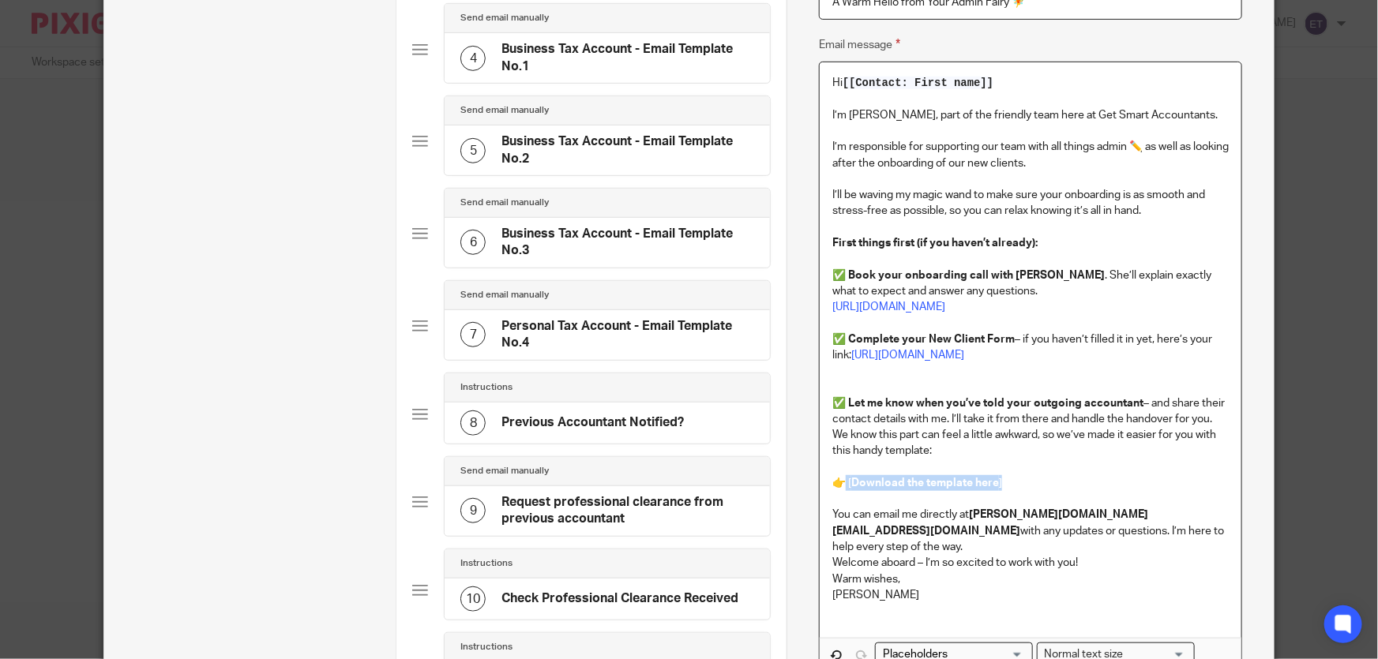
drag, startPoint x: 842, startPoint y: 482, endPoint x: 1014, endPoint y: 483, distance: 172.2
click at [1013, 483] on p "👉 [ Download the template here ]" at bounding box center [1030, 476] width 396 height 32
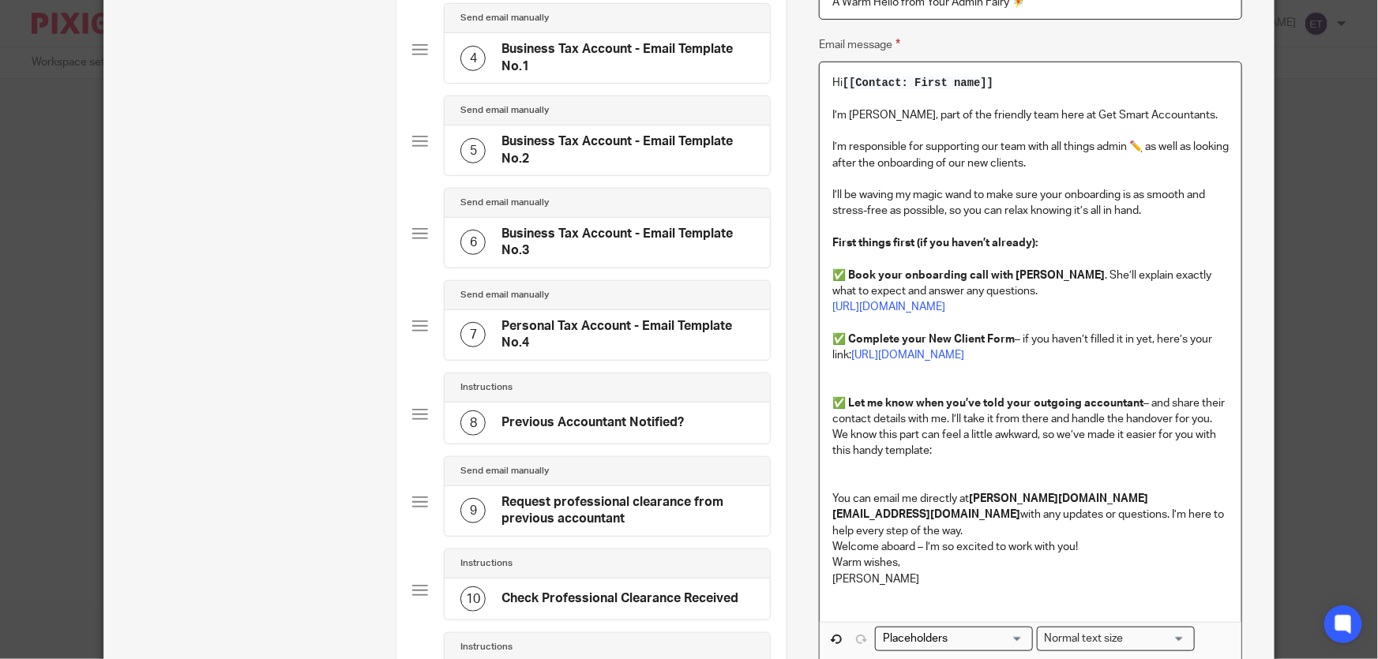
click at [941, 457] on p "We know this part can feel a little awkward, so we’ve made it easier for you wi…" at bounding box center [1030, 443] width 396 height 32
click at [971, 461] on p at bounding box center [1030, 468] width 396 height 16
click at [948, 448] on p "We know this part can feel a little awkward, so we’ve made it easier for you wi…" at bounding box center [1030, 443] width 396 height 32
click at [1102, 460] on p "We know this part can feel a little awkward, so we’ve made it easier for you wi…" at bounding box center [1030, 443] width 396 height 32
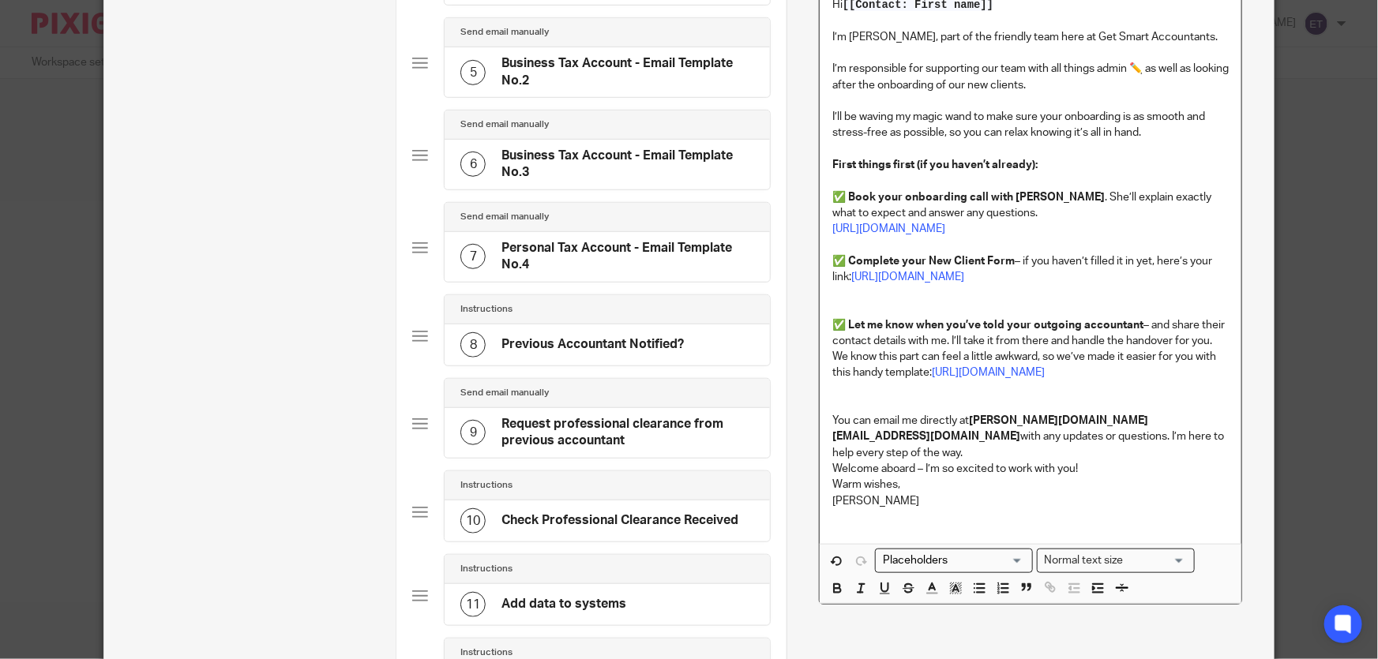
scroll to position [616, 0]
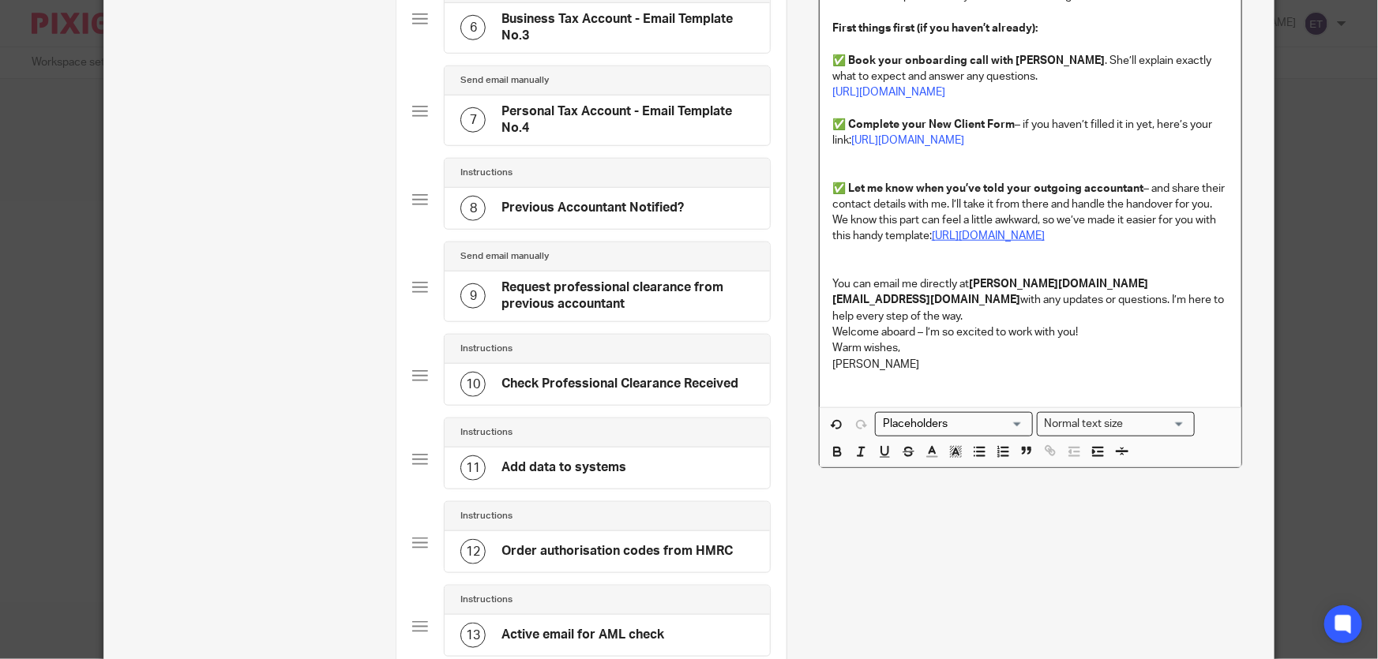
click at [1045, 242] on link "[URL][DOMAIN_NAME]" at bounding box center [988, 236] width 113 height 11
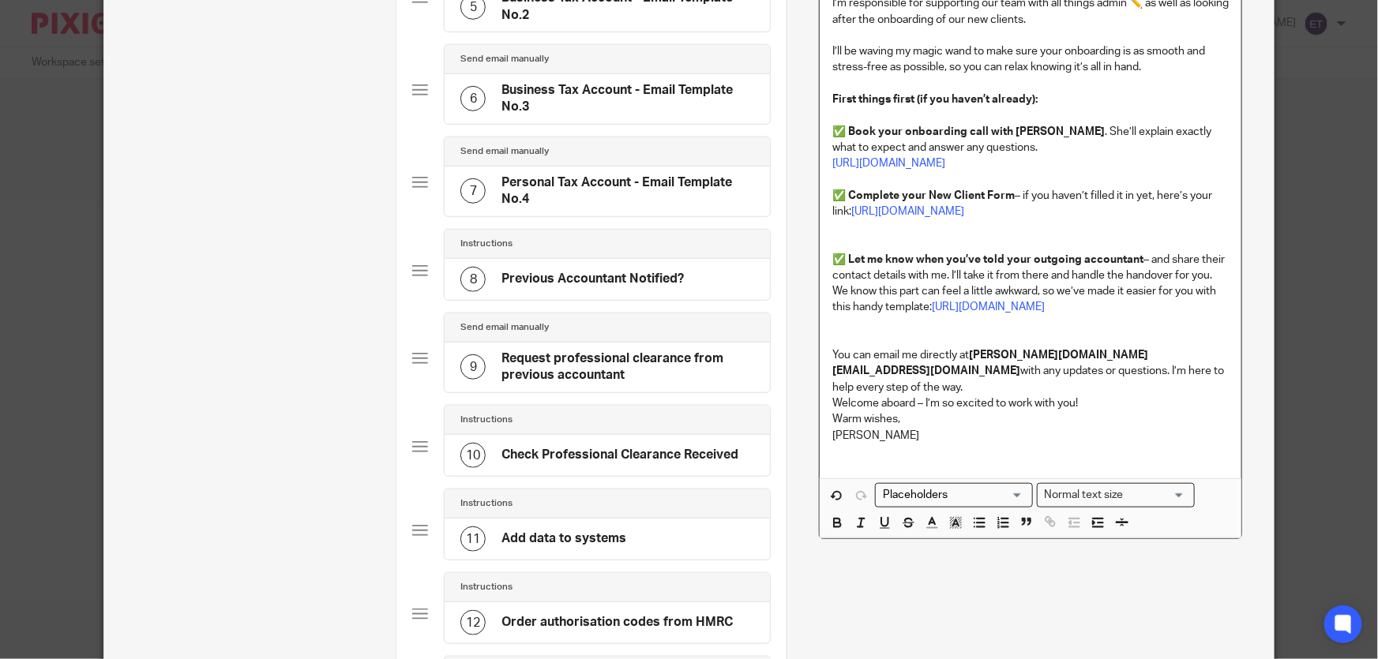
scroll to position [473, 0]
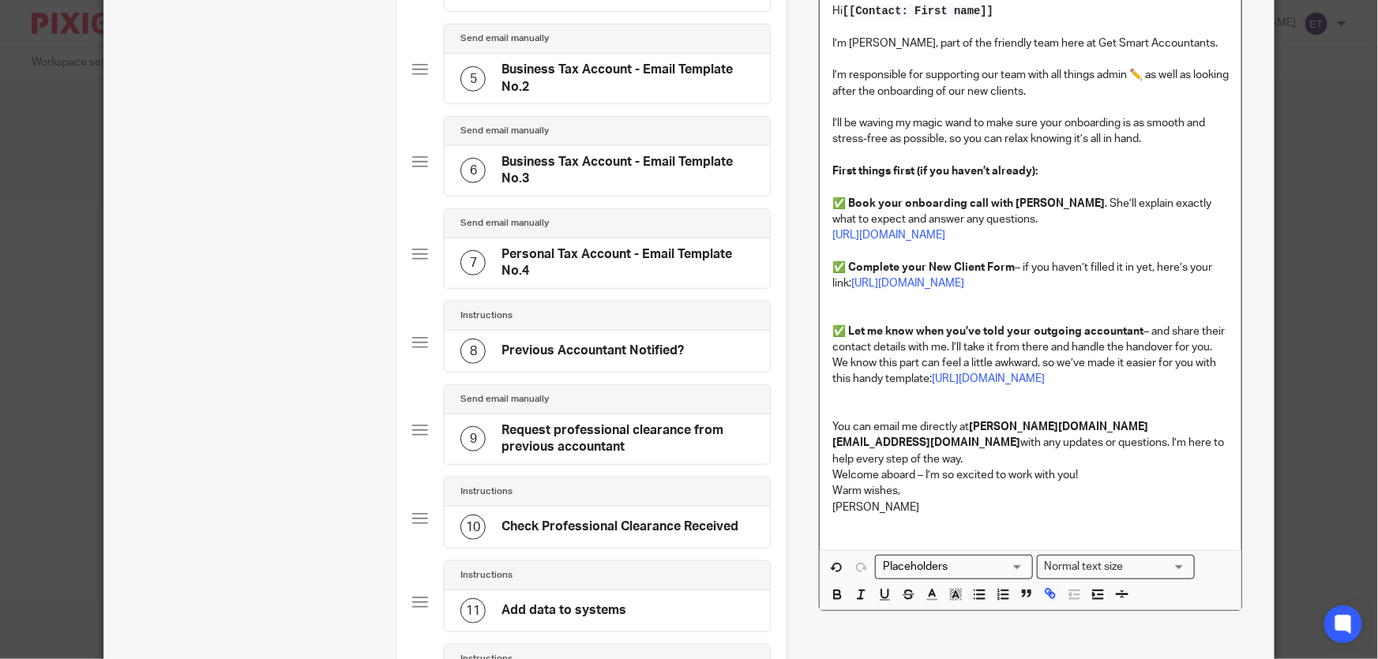
click at [956, 388] on p "We know this part can feel a little awkward, so we’ve made it easier for you wi…" at bounding box center [1030, 371] width 396 height 32
click at [887, 419] on p at bounding box center [1030, 412] width 396 height 16
click at [832, 404] on p at bounding box center [1030, 396] width 396 height 16
click at [843, 404] on p "Donload here" at bounding box center [1030, 396] width 396 height 16
drag, startPoint x: 829, startPoint y: 459, endPoint x: 907, endPoint y: 458, distance: 78.2
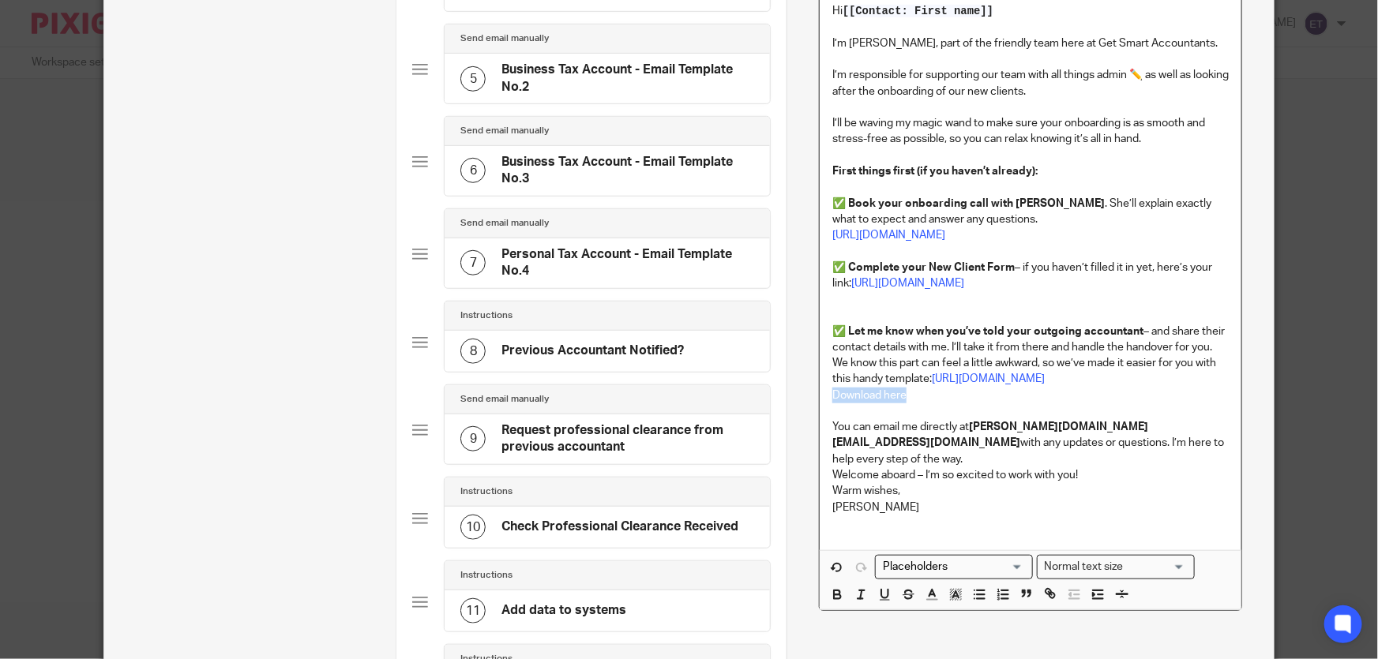
click at [907, 404] on p "Download here" at bounding box center [1030, 396] width 396 height 16
click at [1046, 595] on icon "button" at bounding box center [1049, 592] width 6 height 6
drag, startPoint x: 939, startPoint y: 385, endPoint x: 926, endPoint y: 403, distance: 22.0
click at [926, 388] on p "We know this part can feel a little awkward, so we’ve made it easier for you wi…" at bounding box center [1030, 371] width 396 height 32
drag, startPoint x: 930, startPoint y: 380, endPoint x: 1074, endPoint y: 446, distance: 158.3
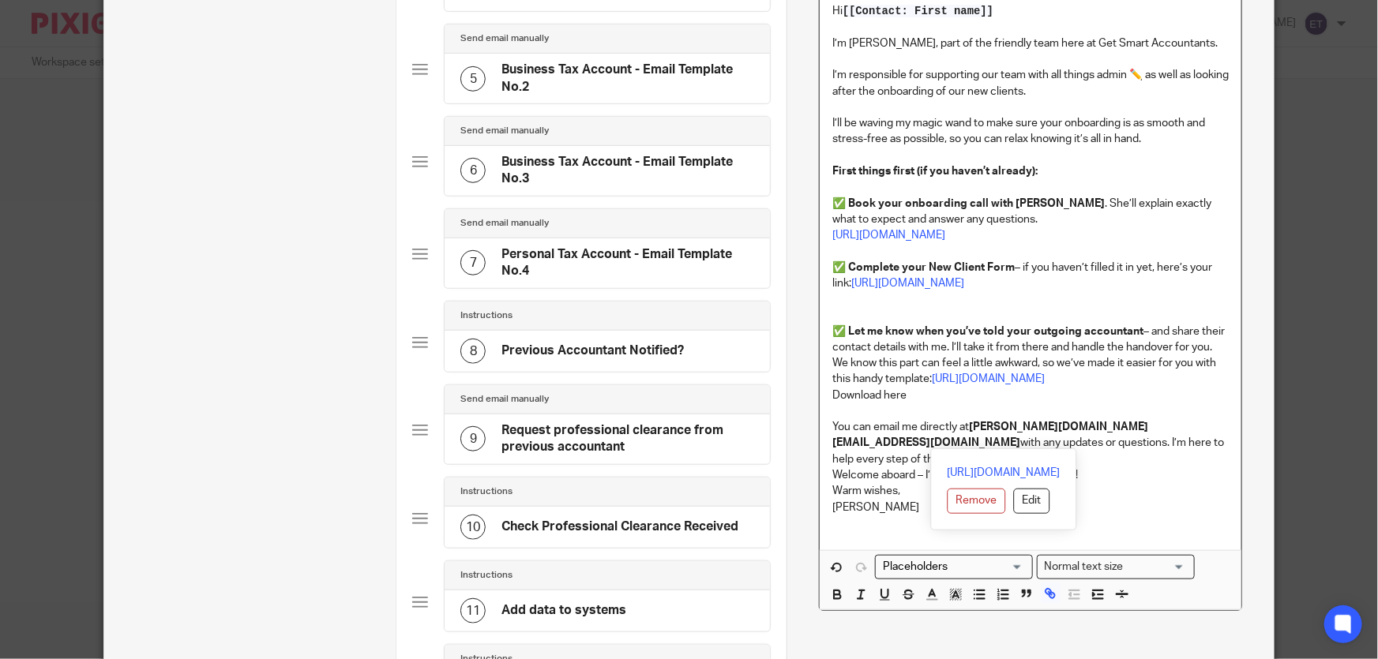
click at [1074, 388] on p "We know this part can feel a little awkward, so we’ve made it easier for you wi…" at bounding box center [1030, 371] width 396 height 32
copy link "[URL][DOMAIN_NAME]"
click at [934, 516] on p "Warm wishes, [PERSON_NAME]" at bounding box center [1030, 499] width 396 height 32
drag, startPoint x: 904, startPoint y: 460, endPoint x: 832, endPoint y: 470, distance: 73.3
click at [821, 463] on div "Hi [[Contact: First name]] I’m [PERSON_NAME], part of the friendly team here at…" at bounding box center [1031, 271] width 422 height 560
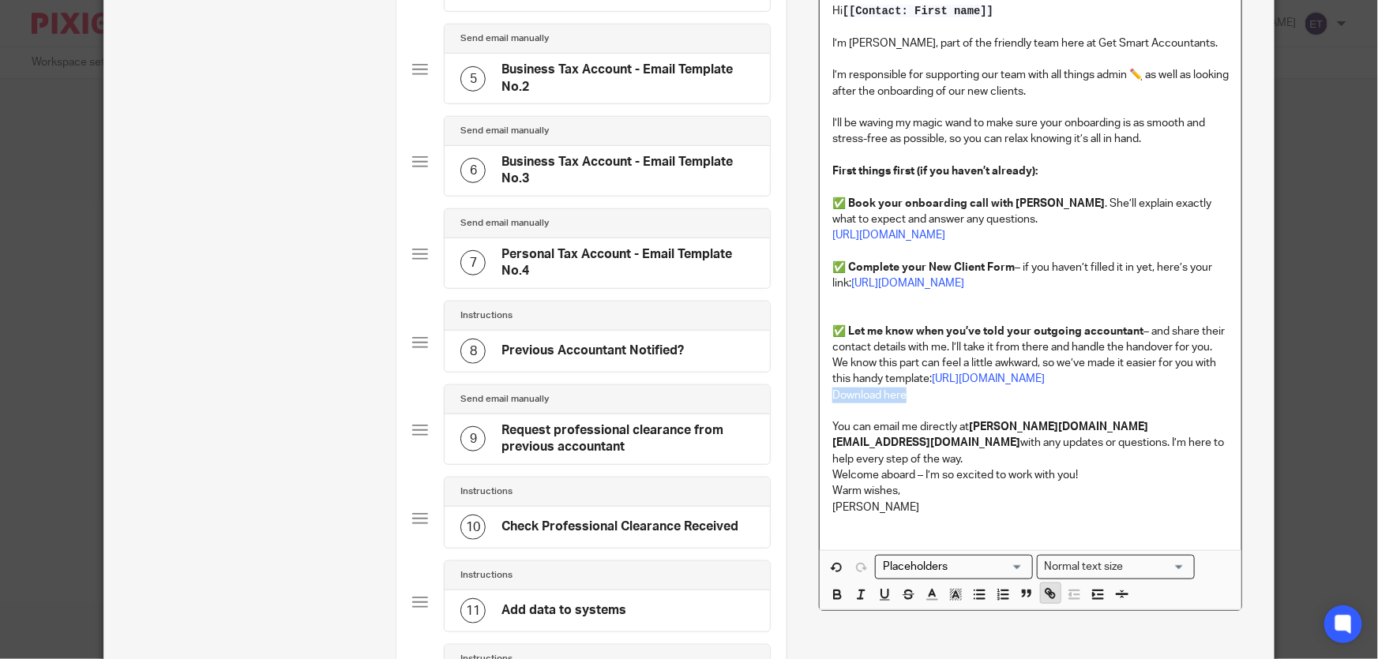
click at [1046, 595] on icon "button" at bounding box center [1049, 592] width 6 height 6
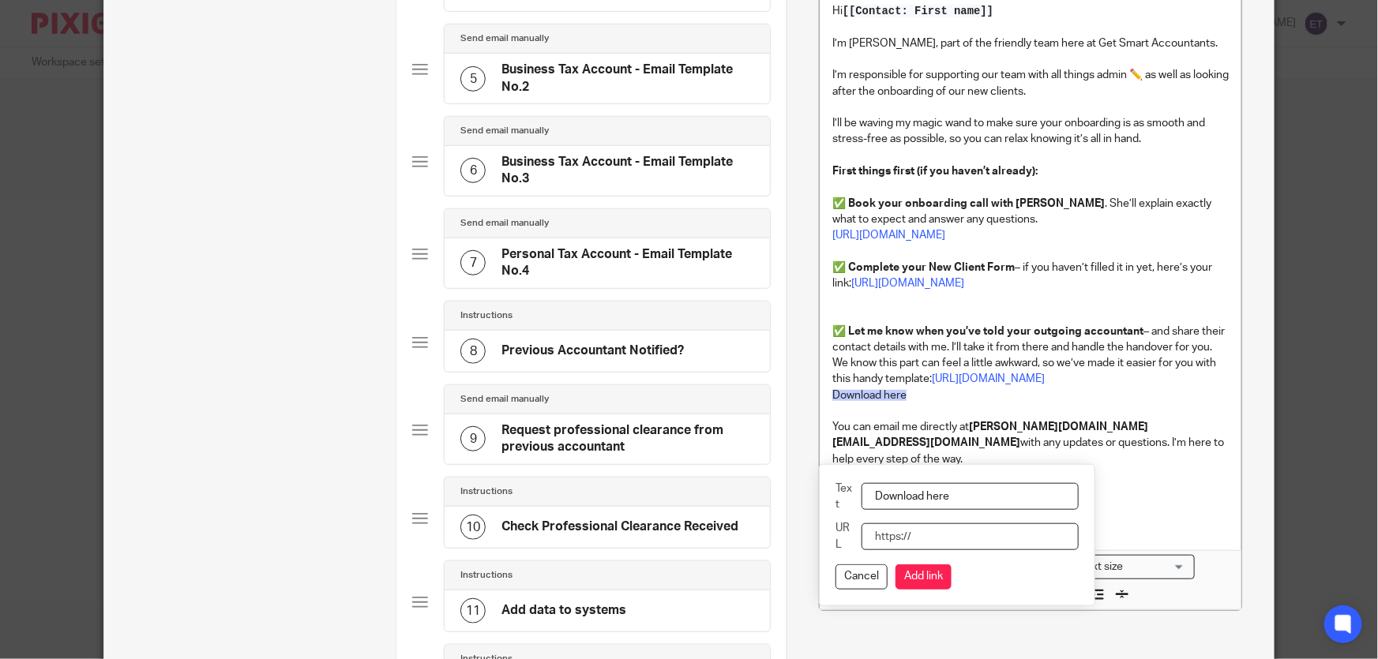
click at [940, 543] on input "URL" at bounding box center [970, 537] width 217 height 27
paste input "[URL][DOMAIN_NAME]"
type input "[URL][DOMAIN_NAME]"
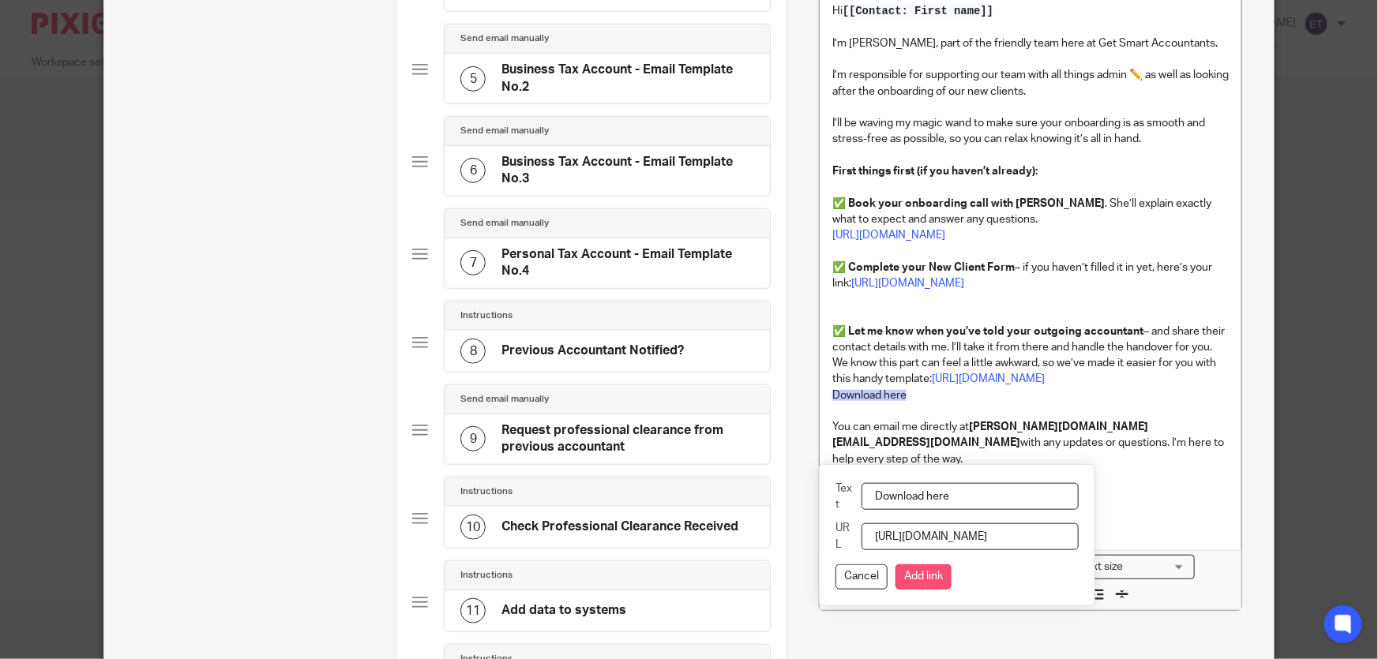
click at [908, 573] on button "Add link" at bounding box center [924, 577] width 56 height 25
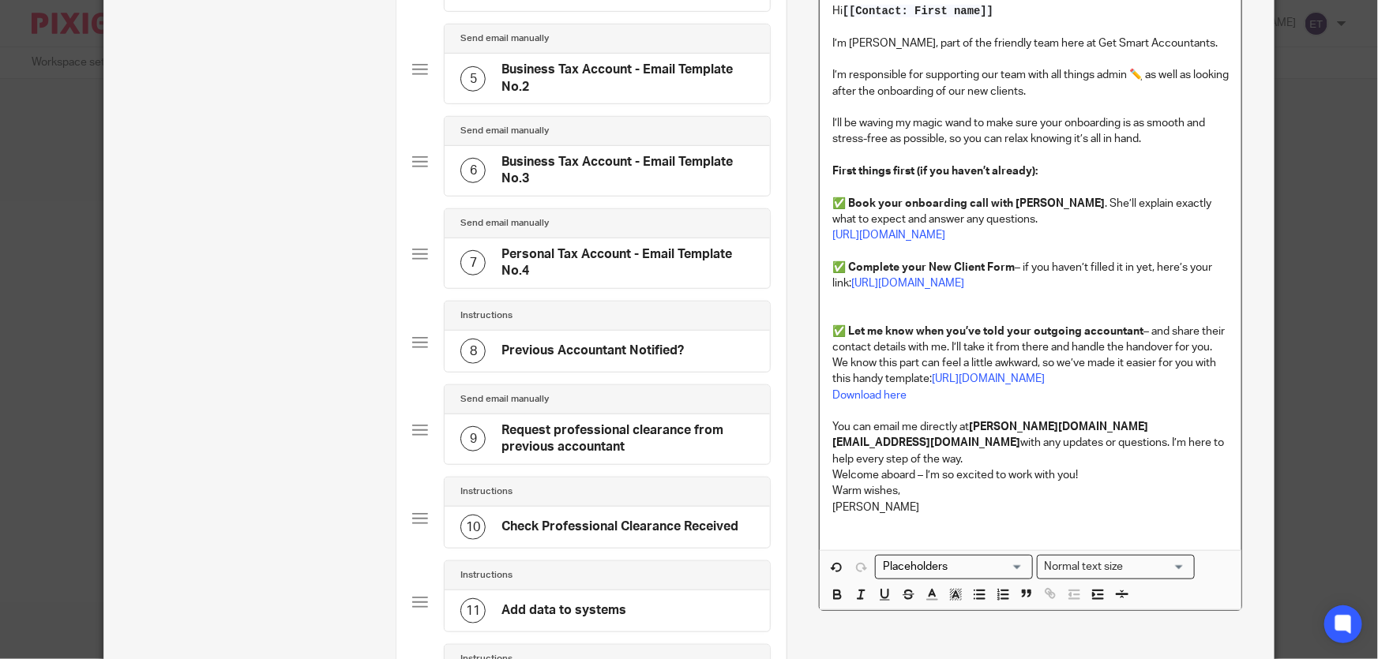
click at [948, 404] on p "Download here" at bounding box center [1030, 396] width 396 height 16
drag, startPoint x: 929, startPoint y: 381, endPoint x: 1111, endPoint y: 438, distance: 191.1
click at [1111, 388] on p "We know this part can feel a little awkward, so we’ve made it easier for you wi…" at bounding box center [1030, 371] width 396 height 32
click at [832, 397] on link "Download here" at bounding box center [869, 395] width 74 height 11
click at [987, 398] on p "Download here" at bounding box center [1030, 396] width 396 height 16
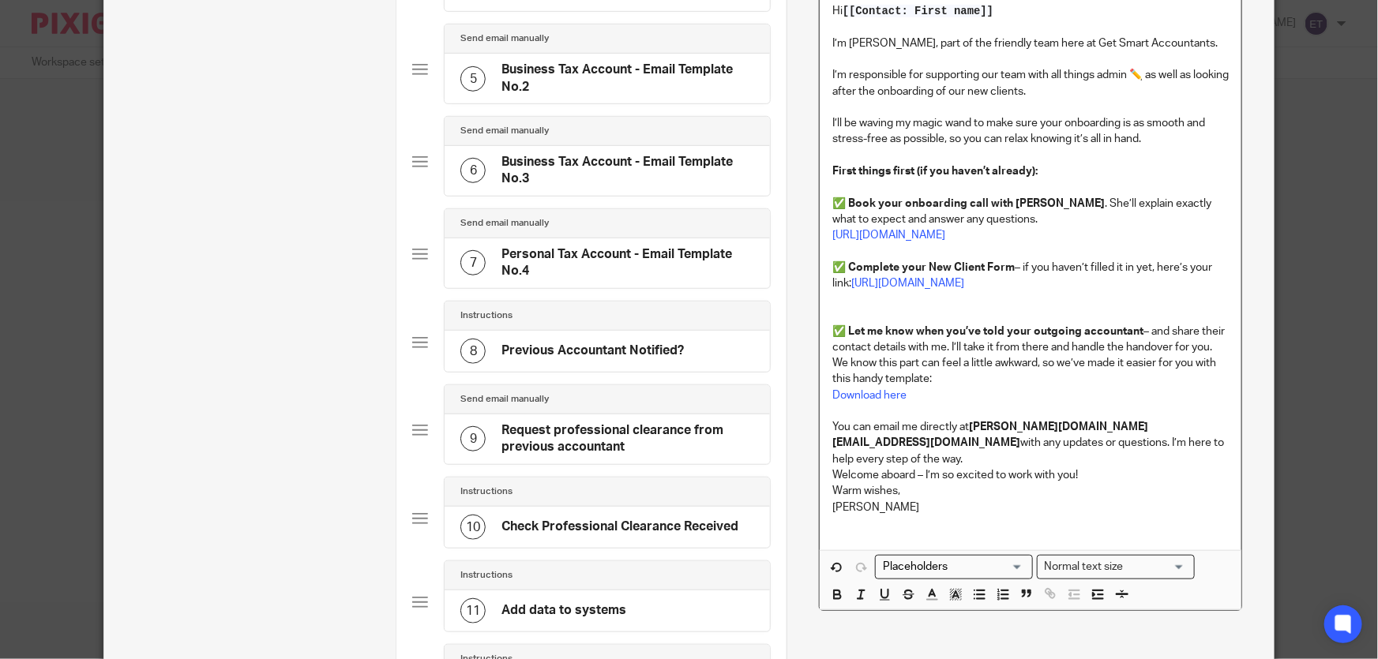
click at [840, 295] on p at bounding box center [1030, 299] width 396 height 16
drag, startPoint x: 849, startPoint y: 280, endPoint x: 1185, endPoint y: 284, distance: 335.7
click at [1185, 284] on p "✅ Complete your New Client Form – if you haven’t filled it in yet, here’s your …" at bounding box center [1030, 276] width 396 height 32
copy p "[URL][DOMAIN_NAME]"
click at [962, 388] on p "Download here" at bounding box center [1030, 396] width 396 height 16
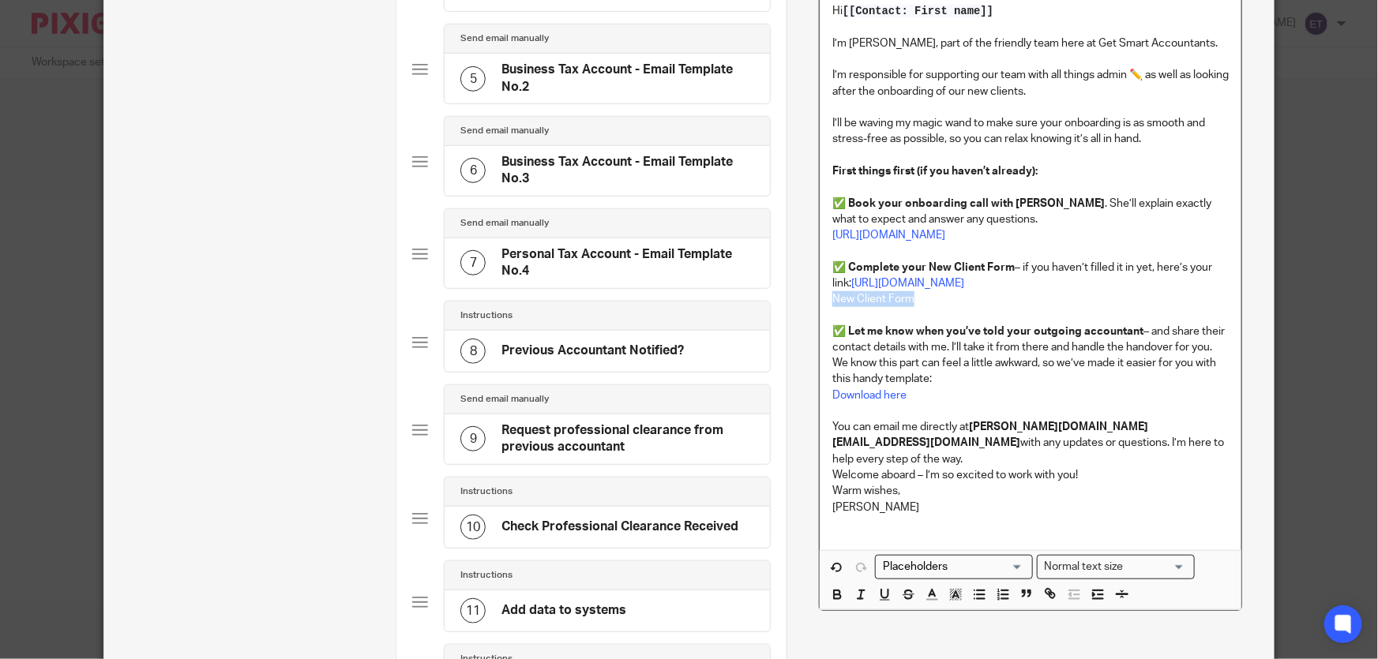
drag, startPoint x: 826, startPoint y: 299, endPoint x: 927, endPoint y: 302, distance: 101.2
click at [926, 300] on p "New Client Form" at bounding box center [1030, 299] width 396 height 16
click at [1041, 584] on button "button" at bounding box center [1051, 594] width 20 height 20
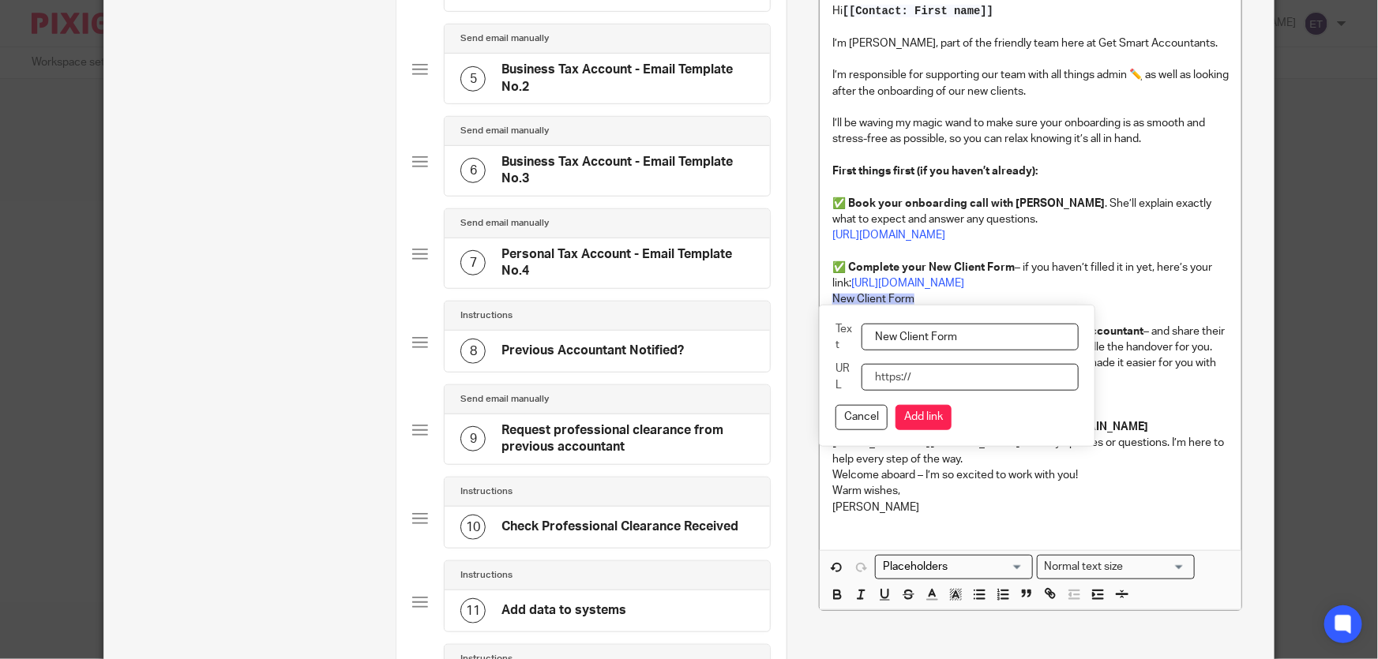
paste input "[URL][DOMAIN_NAME]"
type input "[URL][DOMAIN_NAME]"
click at [902, 414] on button "Add link" at bounding box center [924, 417] width 56 height 25
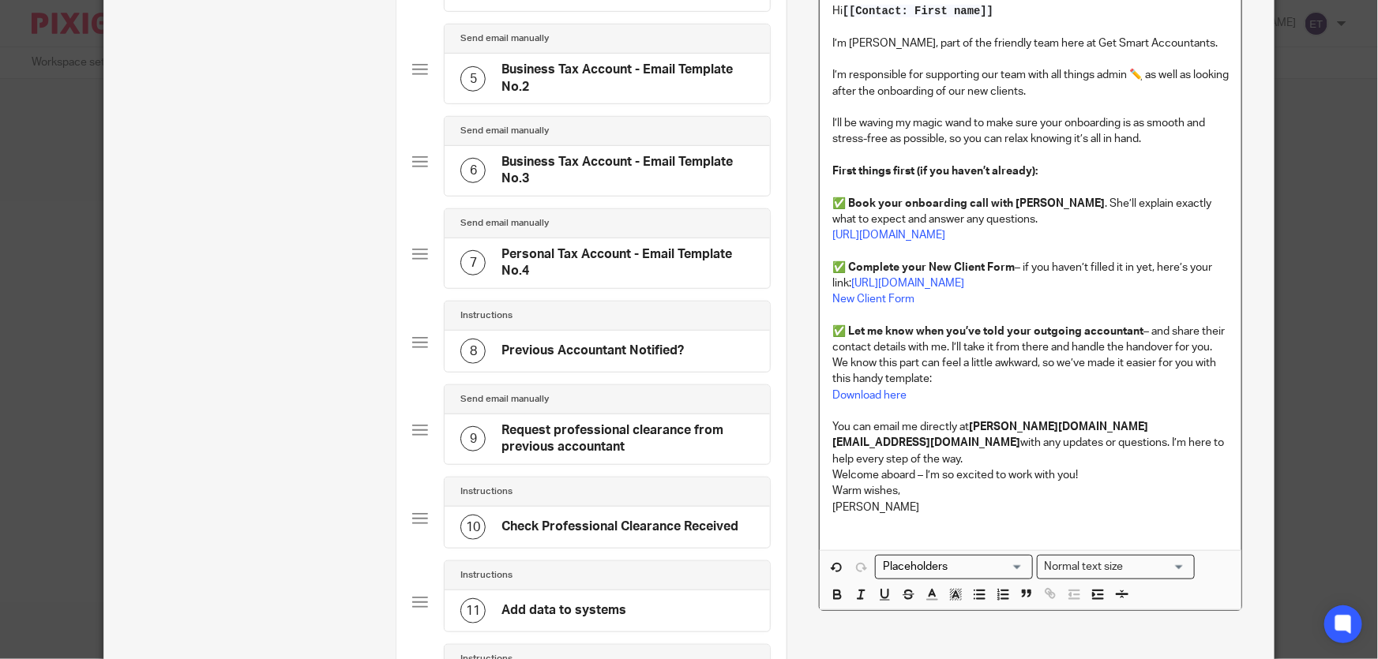
click at [925, 300] on p "New Client Form" at bounding box center [1030, 299] width 396 height 16
drag, startPoint x: 885, startPoint y: 286, endPoint x: 1177, endPoint y: 285, distance: 291.4
click at [1177, 285] on p "✅ Complete your New Client Form – if you haven’t filled it in yet, here’s your …" at bounding box center [1030, 276] width 396 height 32
click at [832, 301] on link "New Client Form" at bounding box center [873, 299] width 82 height 11
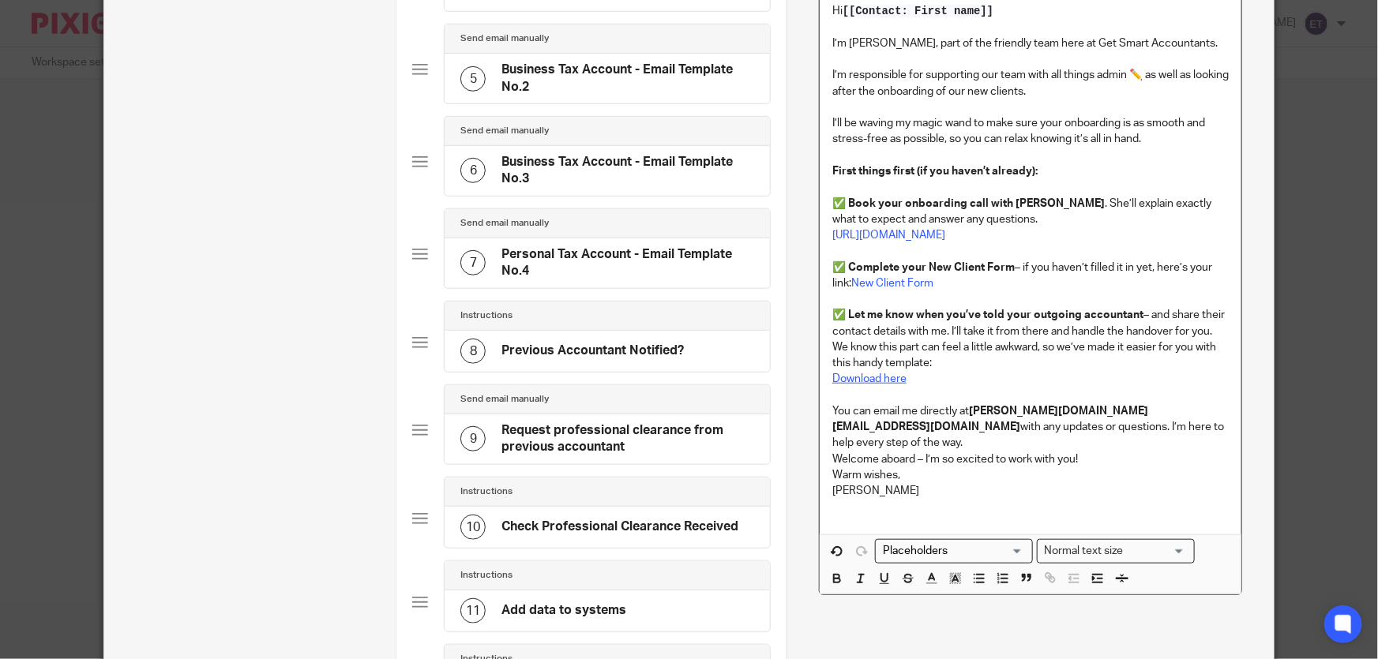
click at [832, 374] on link "Download here" at bounding box center [869, 379] width 74 height 11
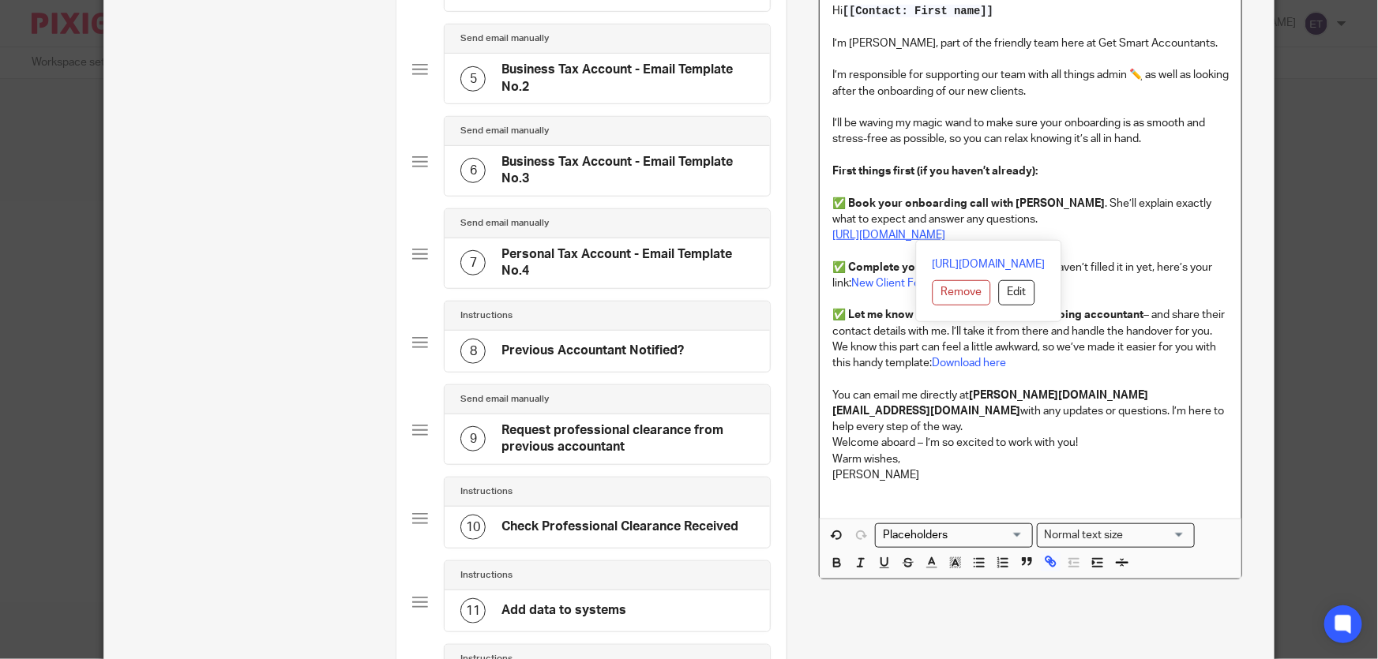
drag, startPoint x: 826, startPoint y: 235, endPoint x: 1140, endPoint y: 239, distance: 314.3
click at [1140, 239] on div "Hi [[Contact: First name]] I’m [PERSON_NAME], part of the friendly team here at…" at bounding box center [1031, 255] width 422 height 528
click at [997, 220] on p "✅ Book your onboarding call with [PERSON_NAME] . She’ll explain exactly what to…" at bounding box center [1030, 203] width 396 height 48
drag, startPoint x: 961, startPoint y: 218, endPoint x: 1024, endPoint y: 219, distance: 62.4
click at [1024, 219] on p "✅ Book your onboarding call with [PERSON_NAME] . She’ll explain exactly what to…" at bounding box center [1030, 203] width 396 height 48
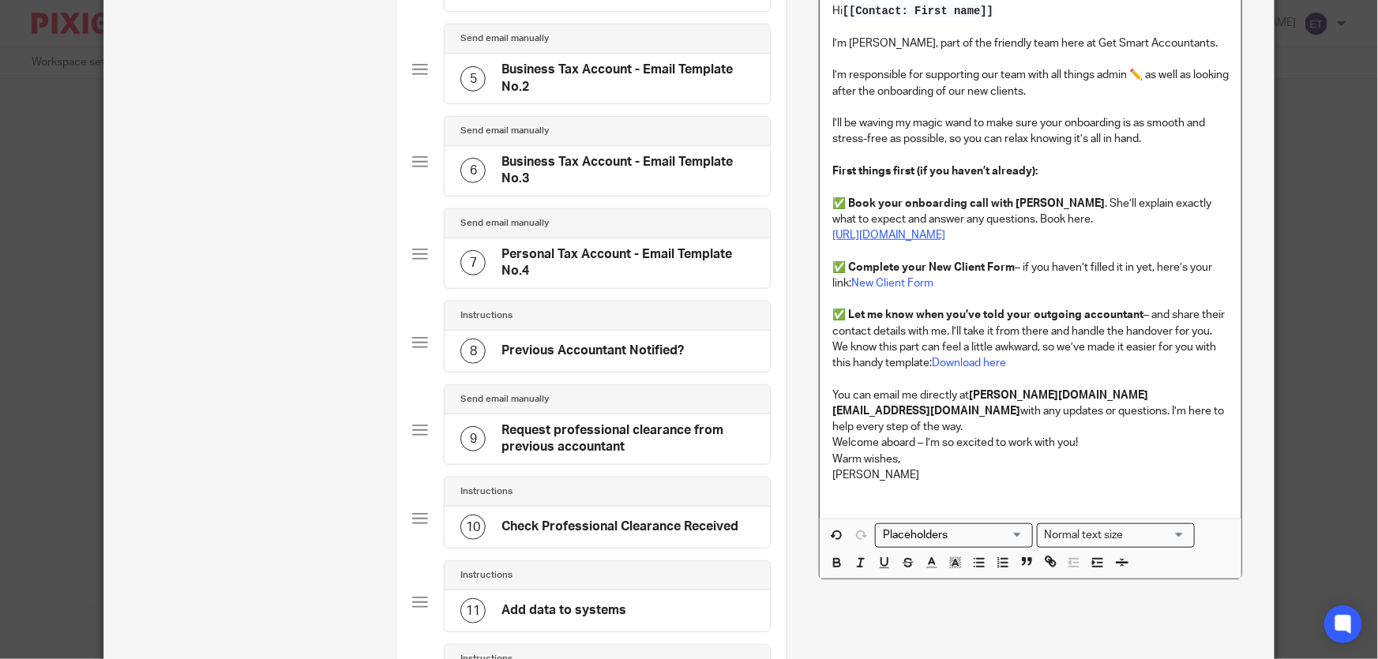
click at [883, 239] on link "[URL][DOMAIN_NAME]" at bounding box center [888, 235] width 113 height 11
drag, startPoint x: 828, startPoint y: 236, endPoint x: 1170, endPoint y: 233, distance: 342.0
click at [1170, 233] on p "[URL][DOMAIN_NAME]" at bounding box center [1030, 235] width 396 height 16
copy link "[URL][DOMAIN_NAME]"
click at [1046, 557] on icon "button" at bounding box center [1049, 560] width 6 height 6
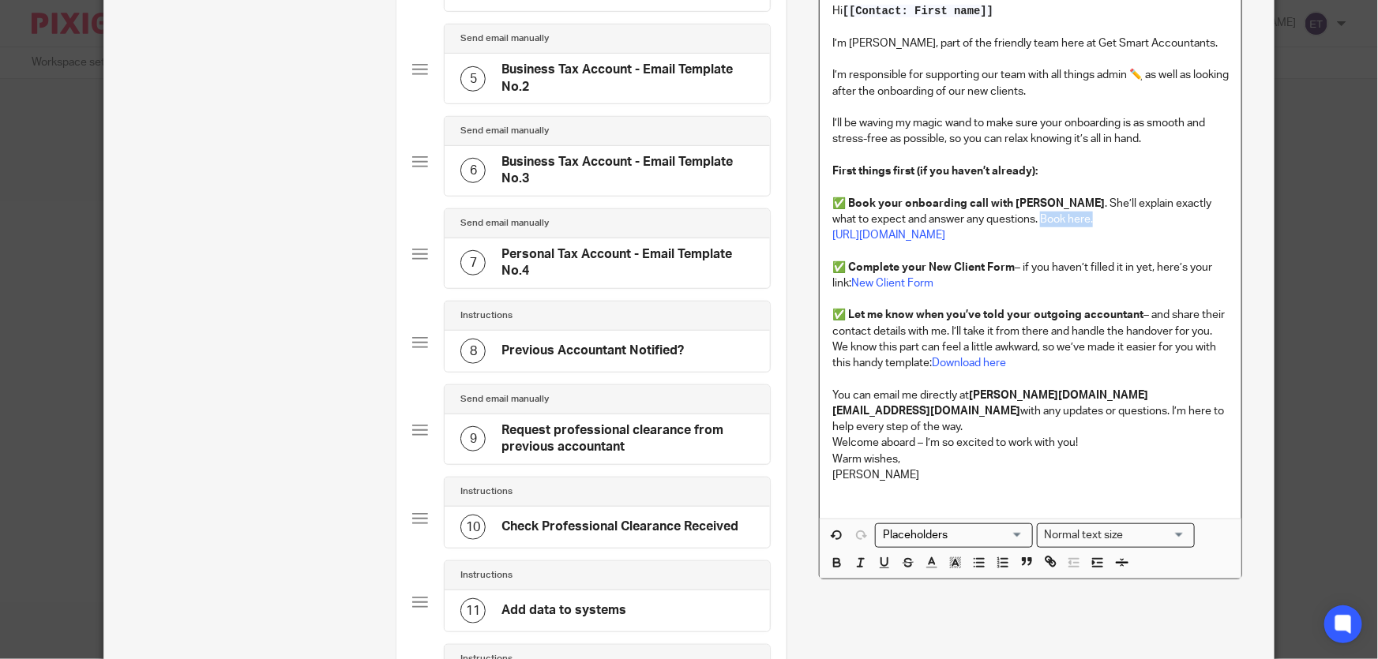
drag, startPoint x: 962, startPoint y: 221, endPoint x: 1035, endPoint y: 215, distance: 72.9
click at [1034, 215] on p "✅ Book your onboarding call with [PERSON_NAME] . She’ll explain exactly what to…" at bounding box center [1030, 203] width 396 height 48
click at [1050, 554] on icon "button" at bounding box center [1050, 561] width 14 height 14
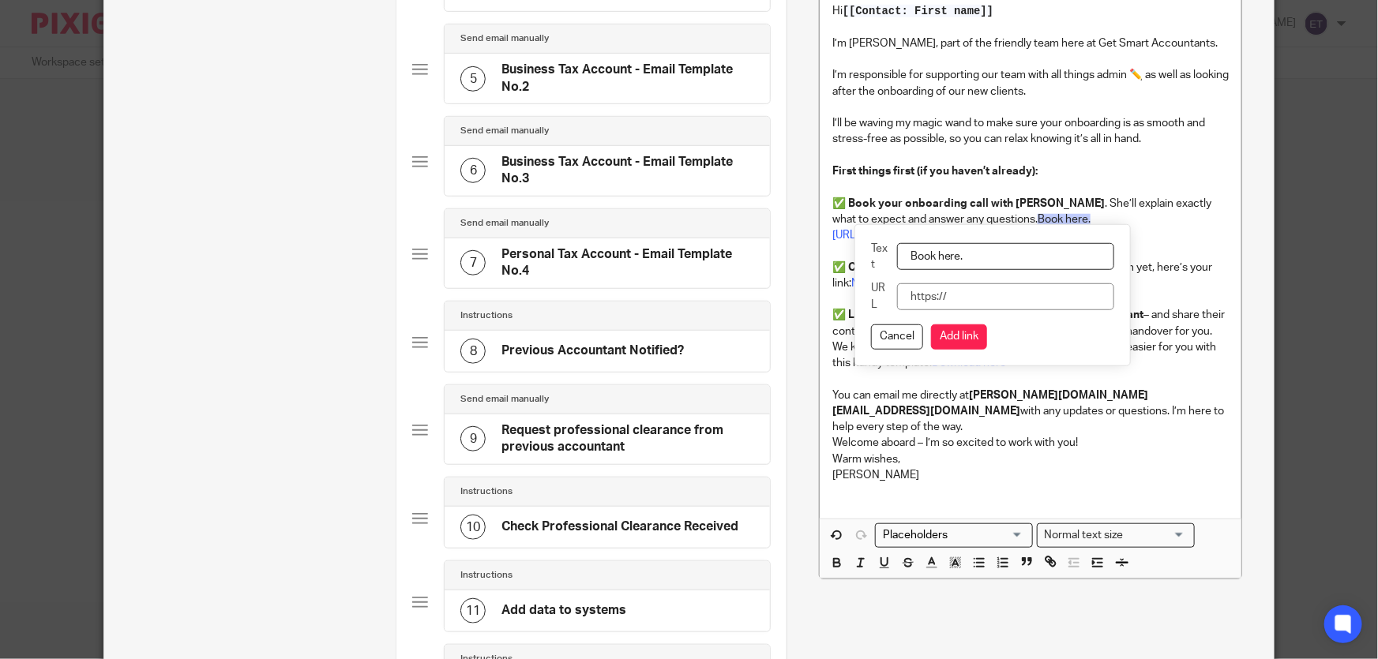
click at [961, 294] on input "URL" at bounding box center [1005, 297] width 217 height 27
type input "[URL][DOMAIN_NAME]"
click at [937, 336] on button "Add link" at bounding box center [959, 337] width 56 height 25
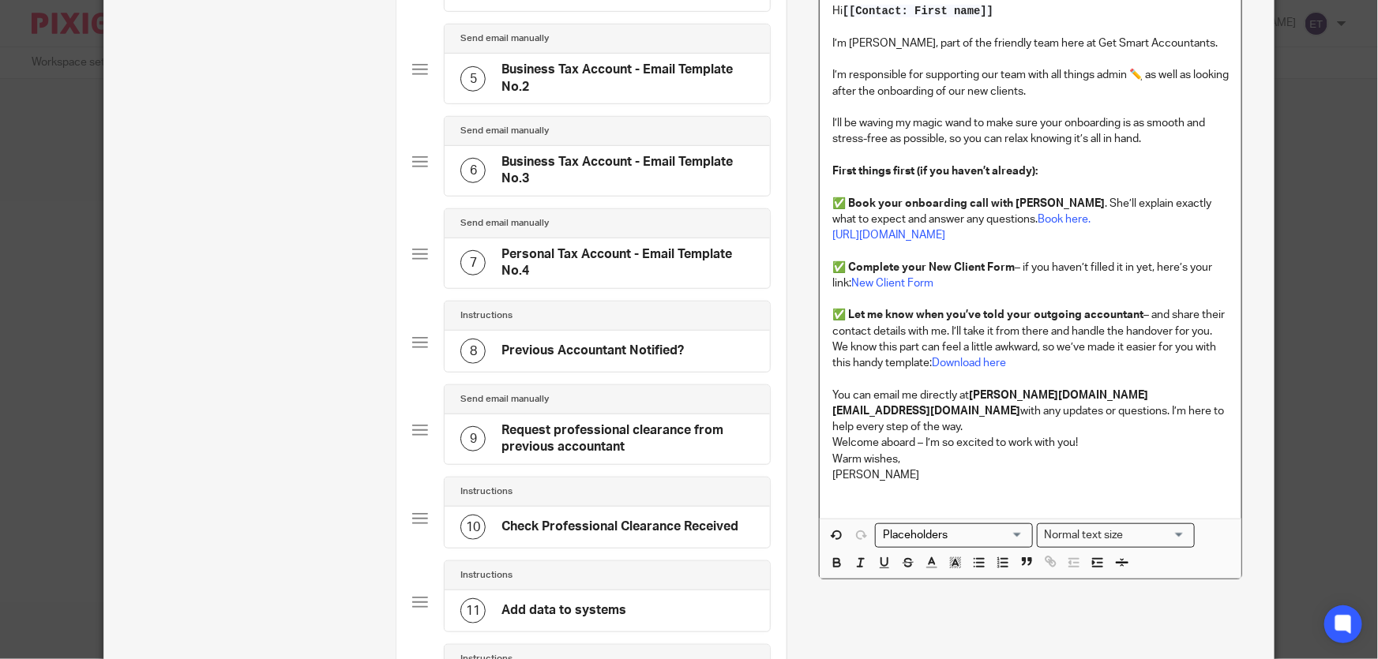
click at [956, 247] on p at bounding box center [1030, 251] width 396 height 16
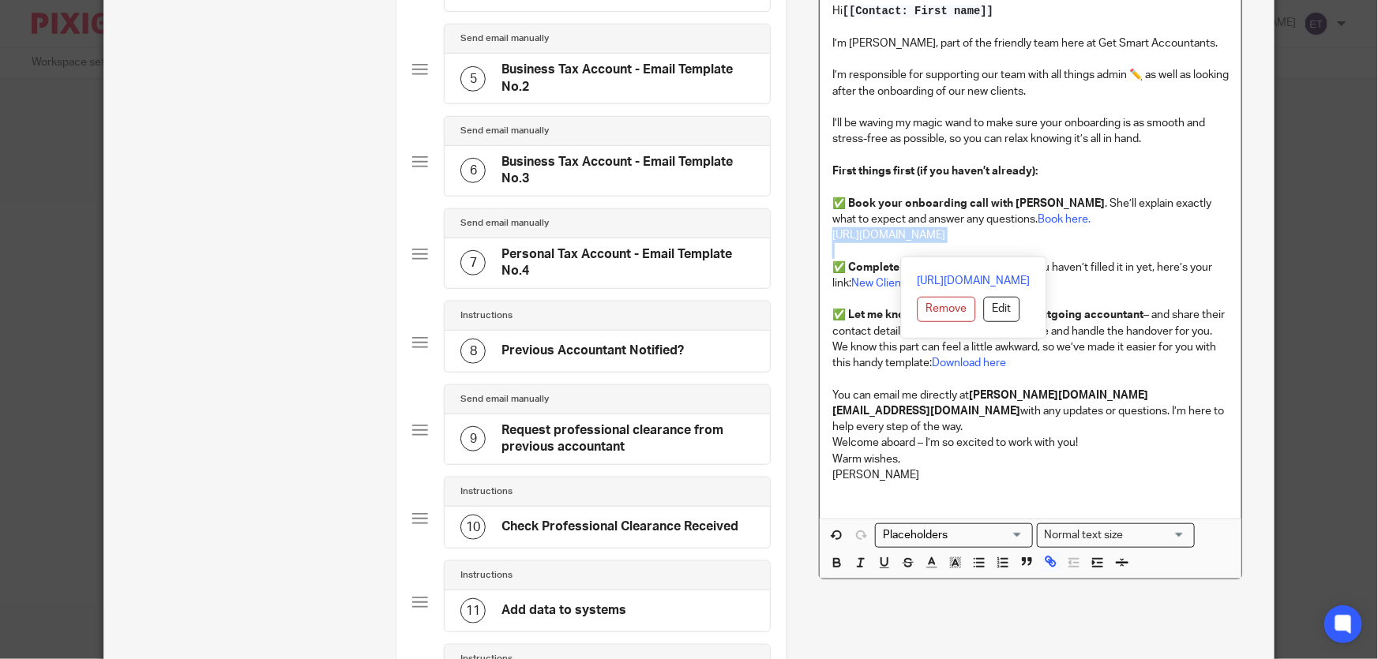
drag, startPoint x: 821, startPoint y: 239, endPoint x: 1127, endPoint y: 245, distance: 305.7
click at [1127, 245] on div "Hi [[Contact: First name]] I’m [PERSON_NAME], part of the friendly team here at…" at bounding box center [1031, 255] width 422 height 528
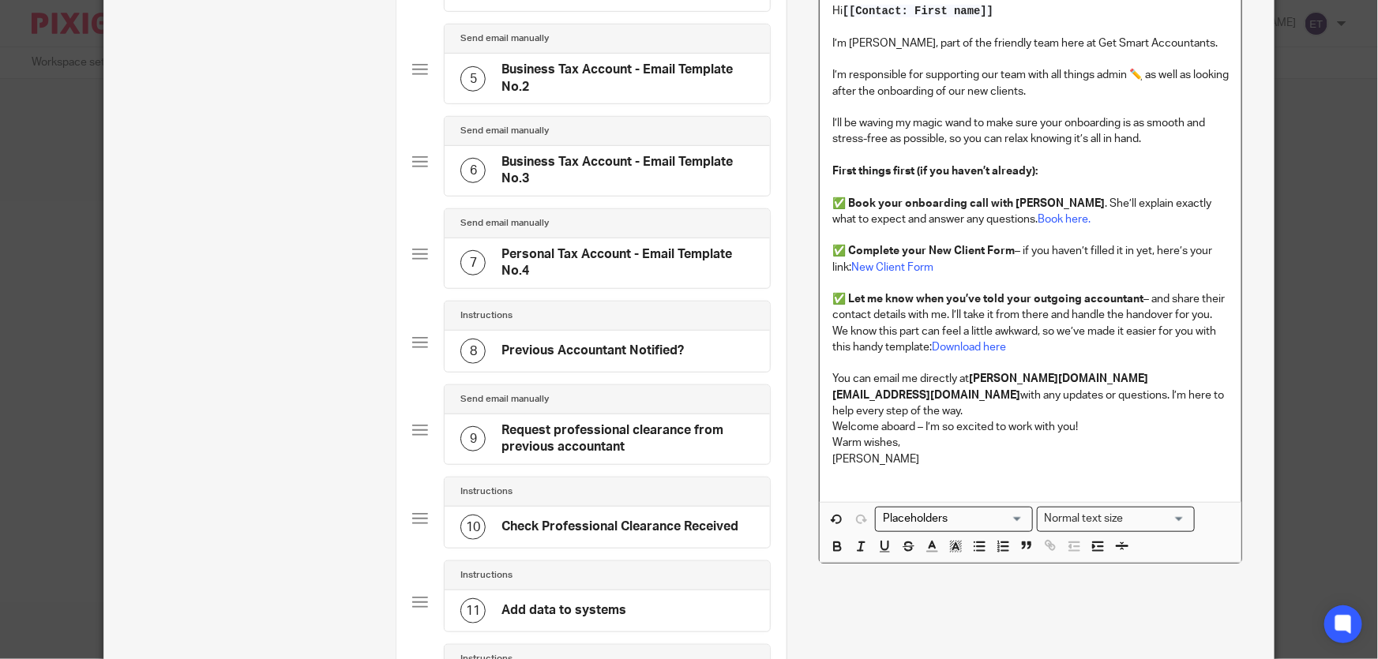
click at [1139, 395] on p "You can email me directly at [PERSON_NAME][DOMAIN_NAME][EMAIL_ADDRESS][DOMAIN_N…" at bounding box center [1030, 395] width 396 height 48
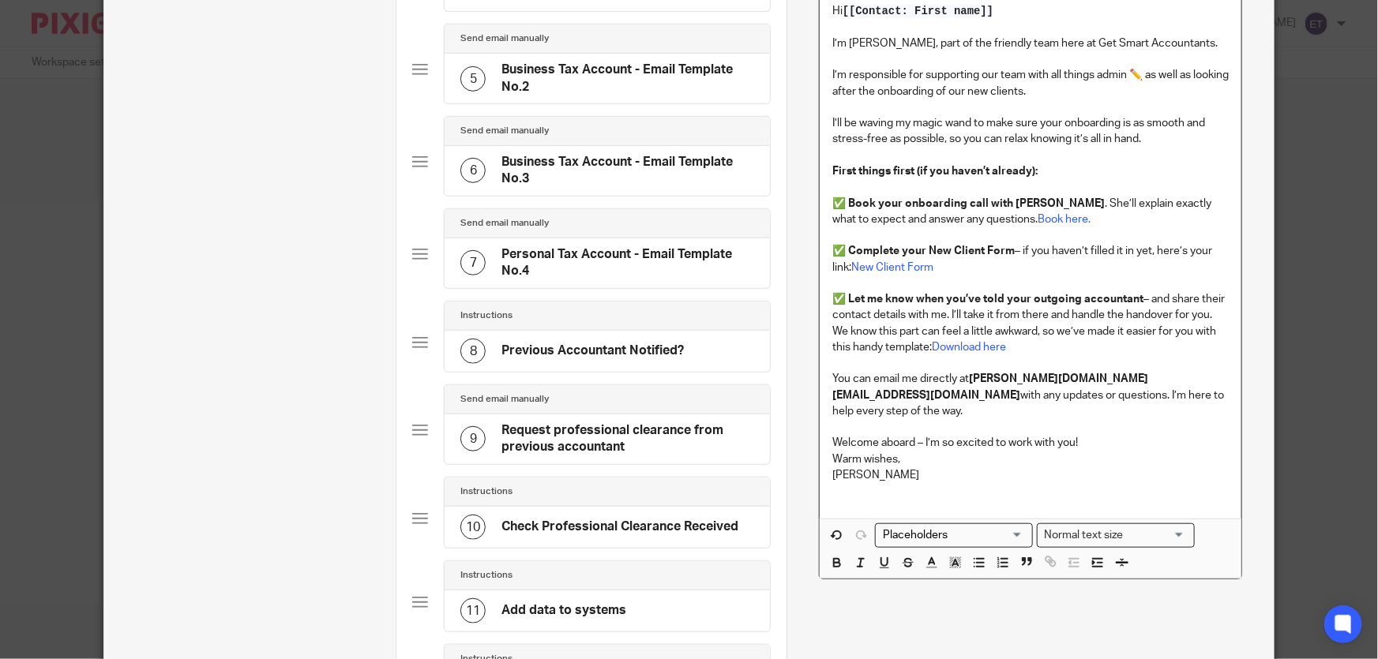
click at [1098, 435] on p "Welcome aboard – I’m so excited to work with you!" at bounding box center [1030, 443] width 396 height 16
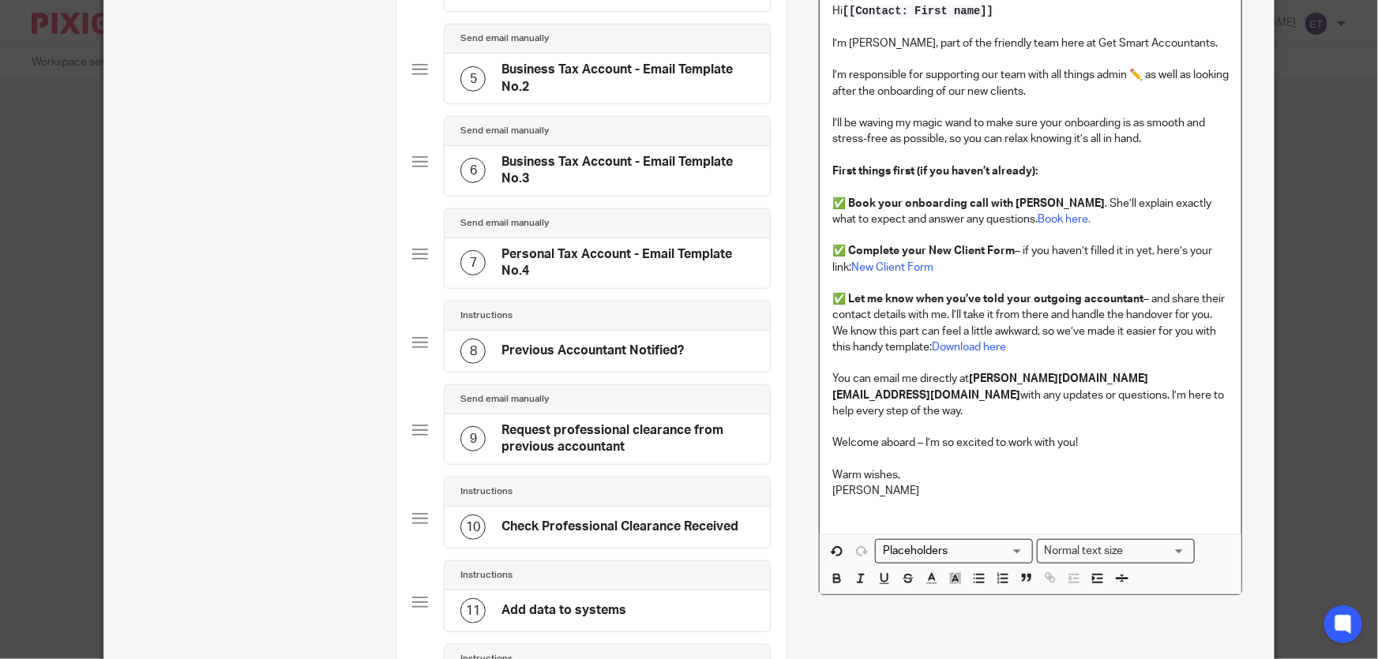
click at [866, 479] on p "Warm wishes, [PERSON_NAME]" at bounding box center [1030, 484] width 396 height 32
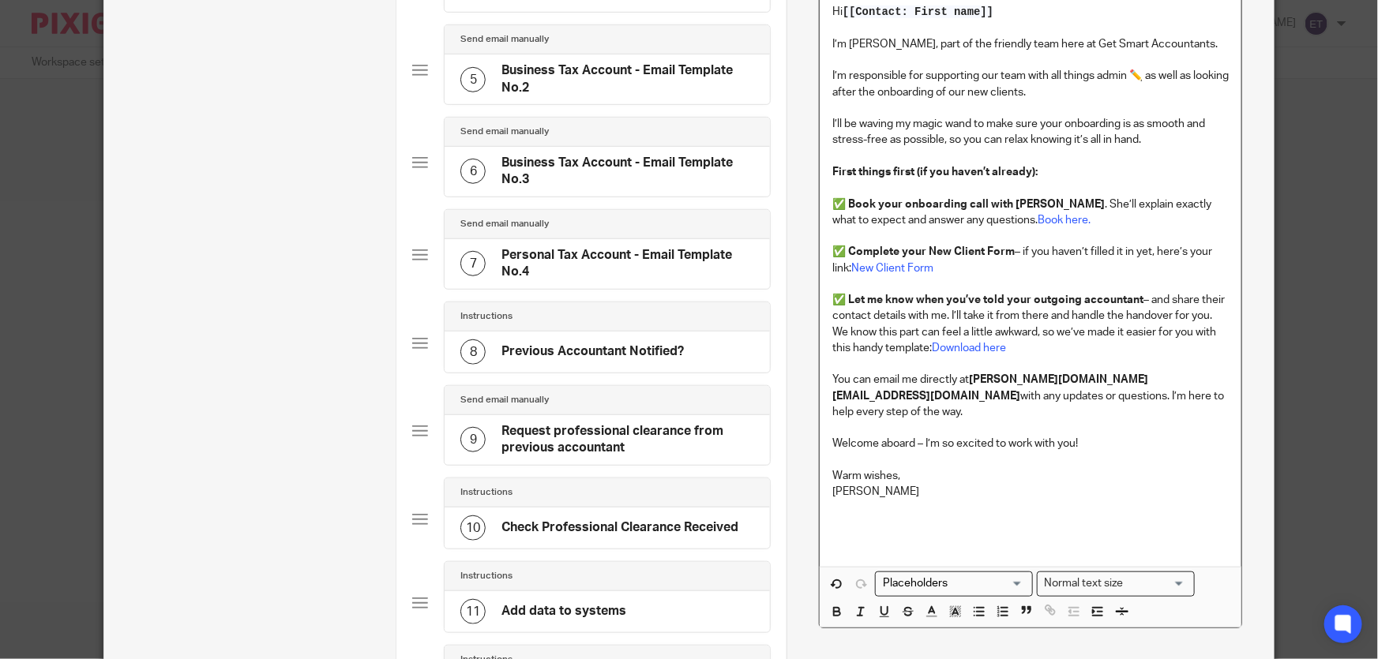
scroll to position [616, 0]
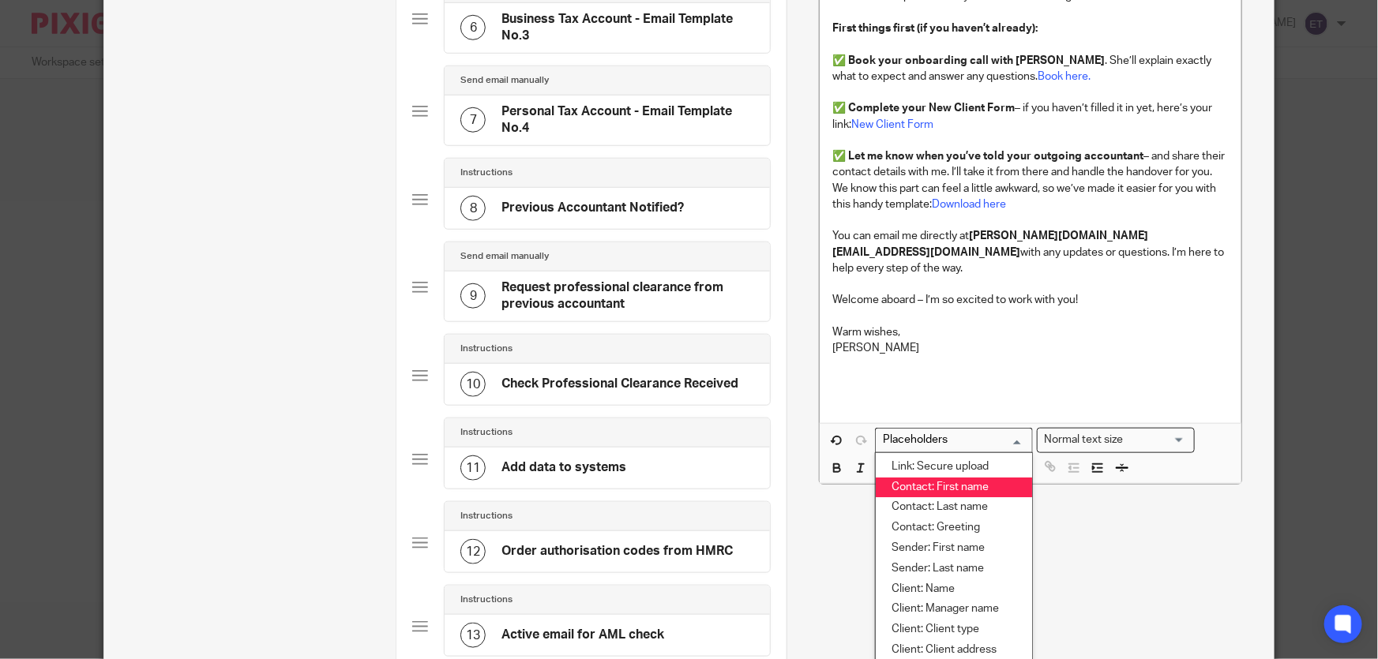
click at [1013, 432] on input "Search for option" at bounding box center [950, 440] width 146 height 17
click at [1099, 430] on div "Normal text size" at bounding box center [1112, 439] width 149 height 20
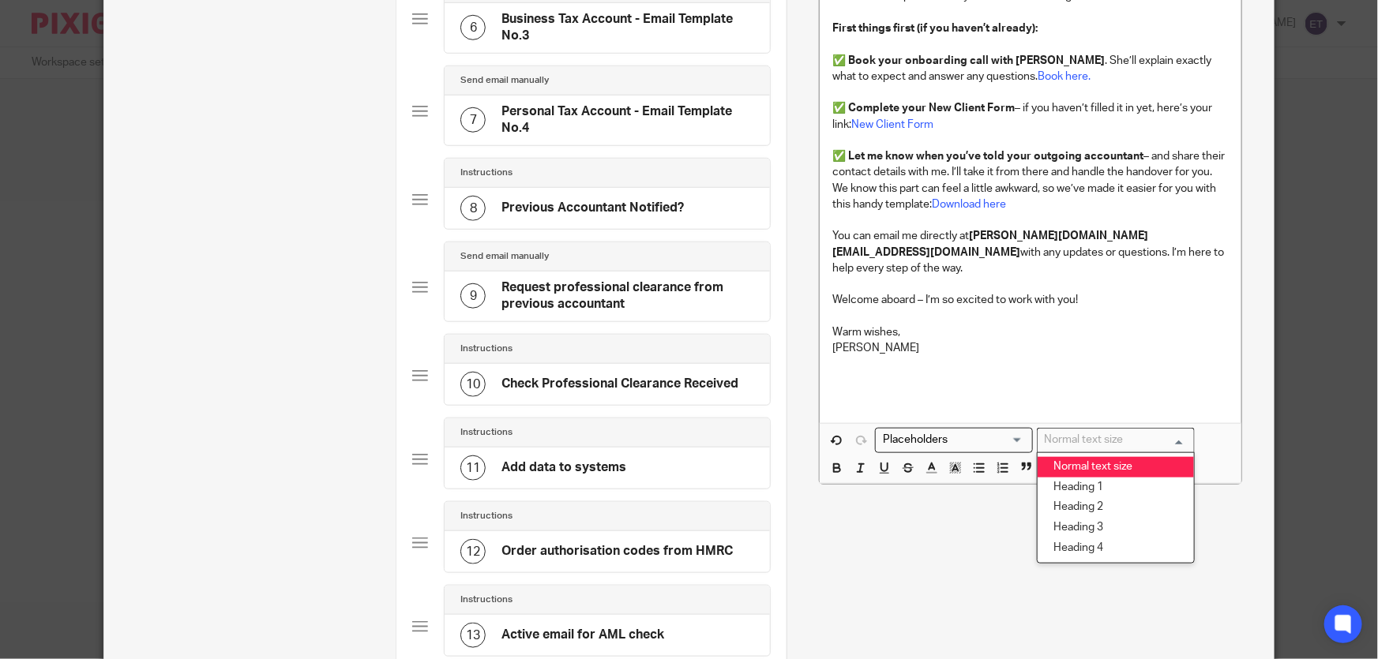
click at [1099, 432] on input "Search for option" at bounding box center [1112, 440] width 146 height 17
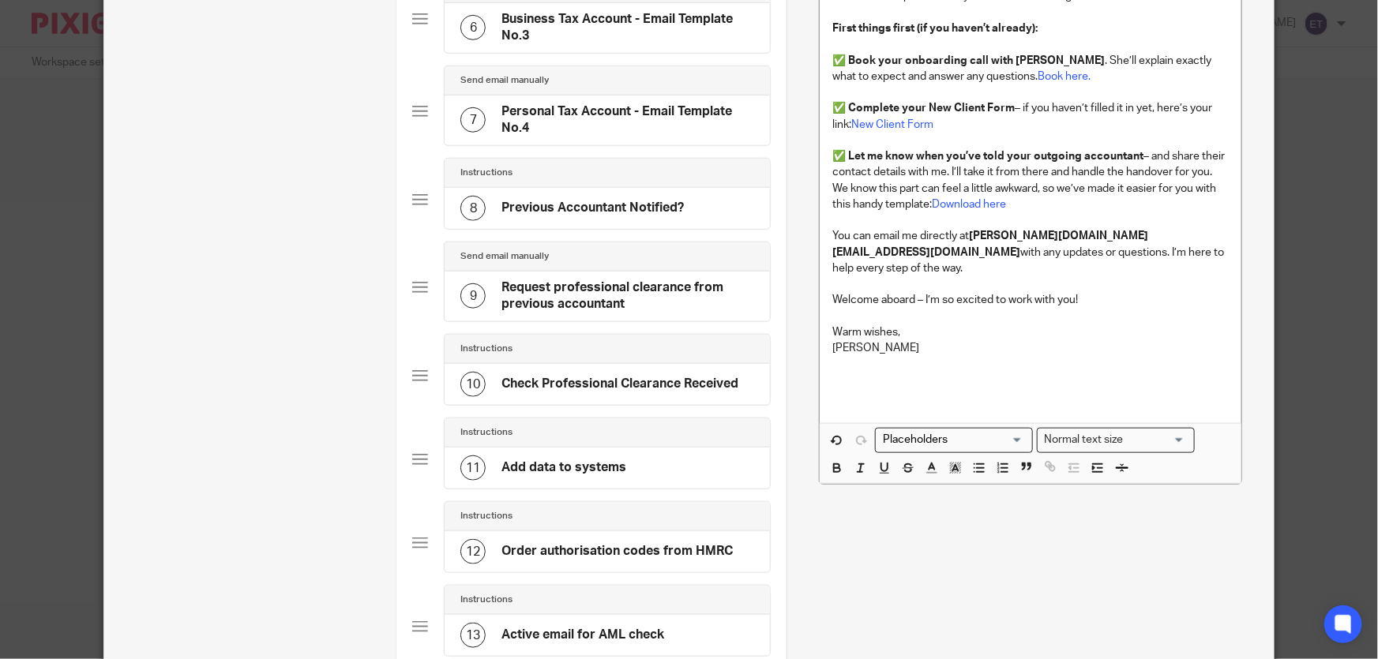
click at [885, 475] on div "Name Task 1 Type Send email manually Send email manually Instructions Document …" at bounding box center [1030, 123] width 423 height 1273
click at [840, 373] on p at bounding box center [1030, 381] width 396 height 16
click at [902, 325] on p "Warm wishes, [PERSON_NAME]" at bounding box center [1030, 341] width 396 height 32
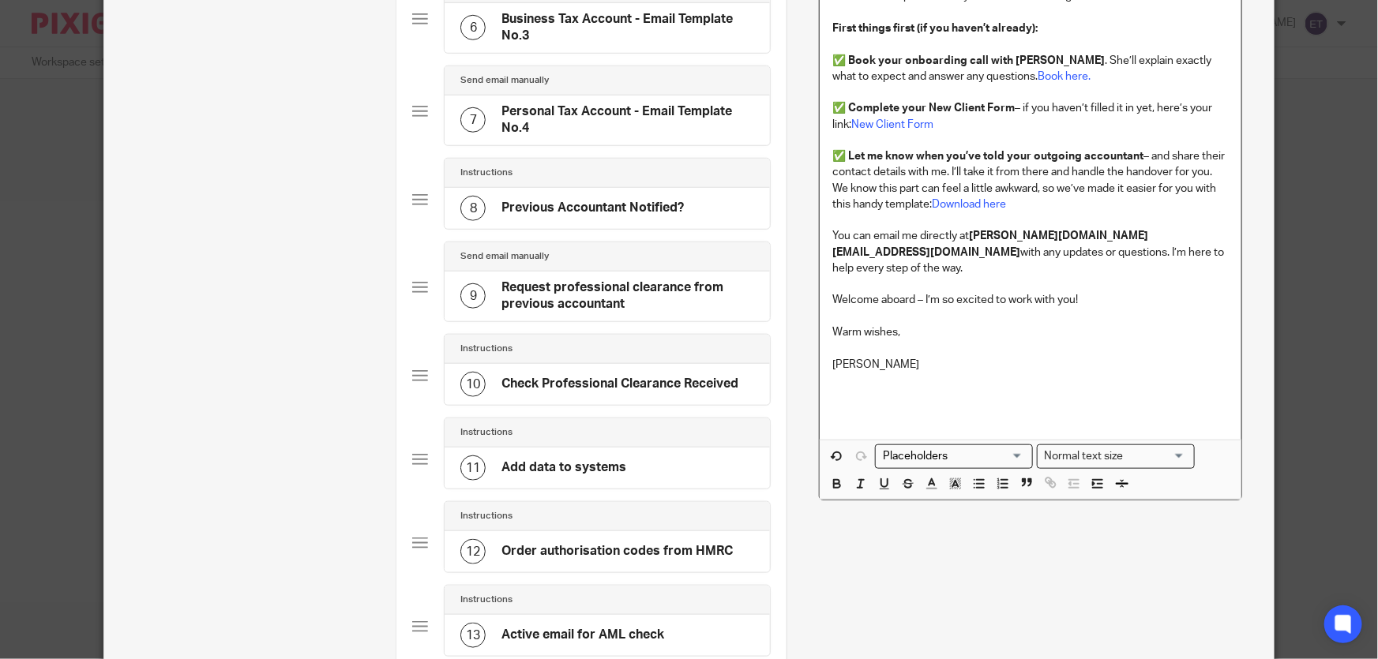
click at [872, 346] on p "[PERSON_NAME]" at bounding box center [1030, 356] width 396 height 32
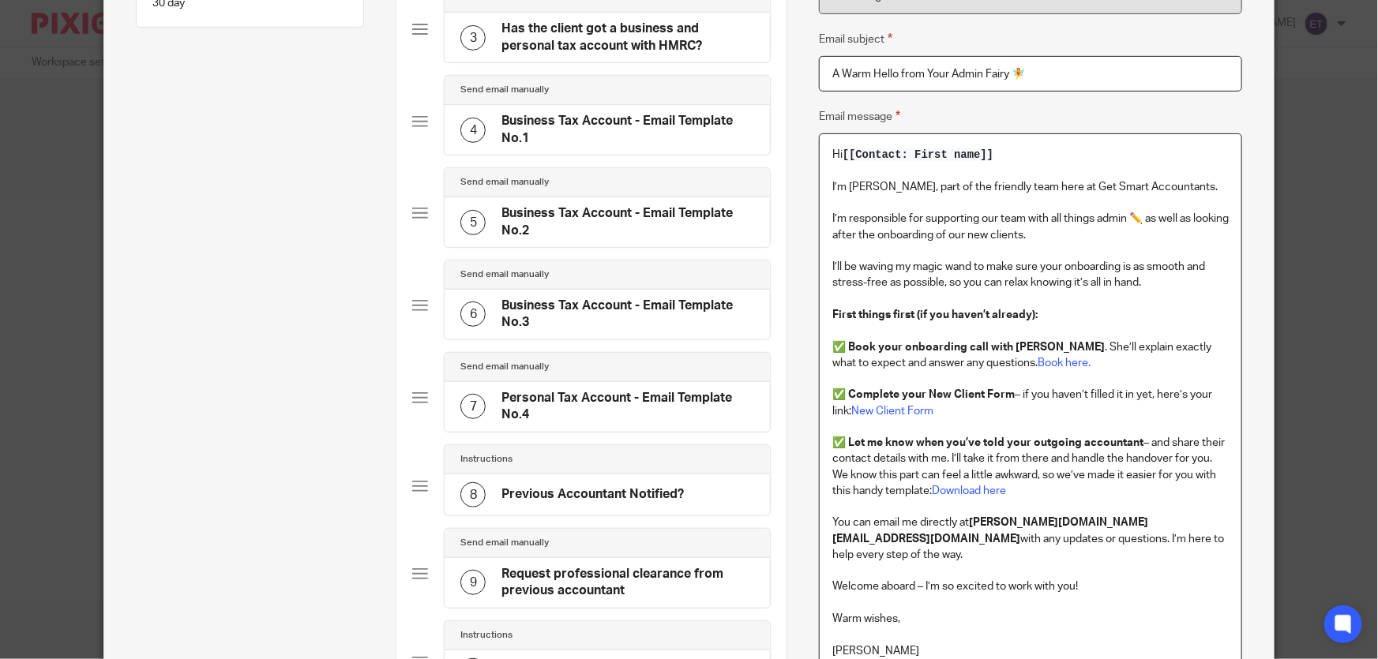
scroll to position [257, 0]
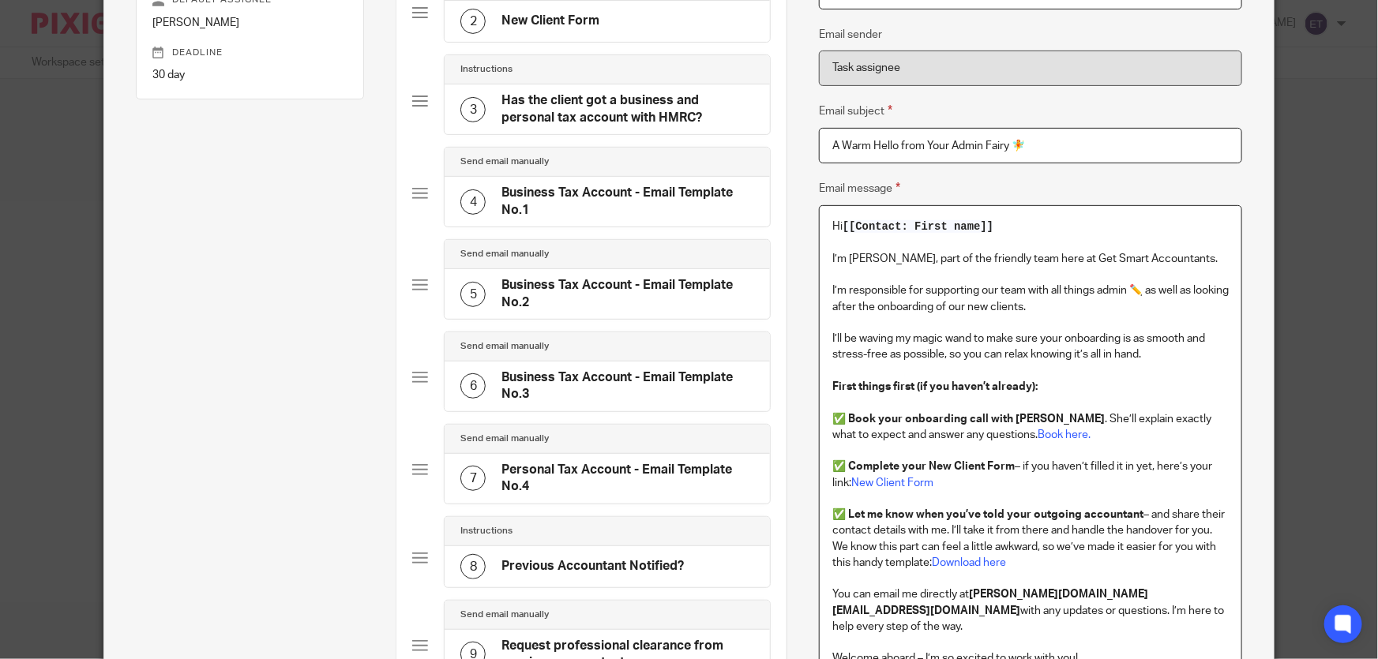
click at [948, 535] on p "✅ Let me know when you’ve told your outgoing accountant – and share their conta…" at bounding box center [1030, 523] width 396 height 32
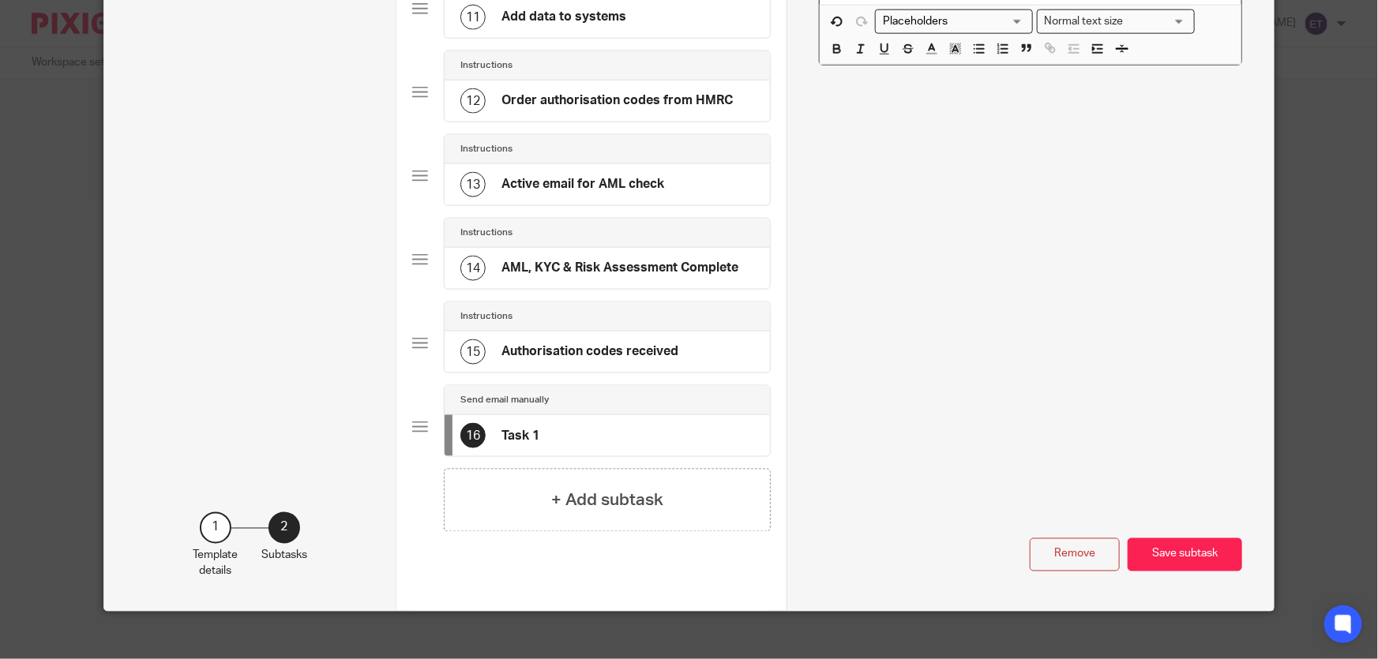
scroll to position [1079, 0]
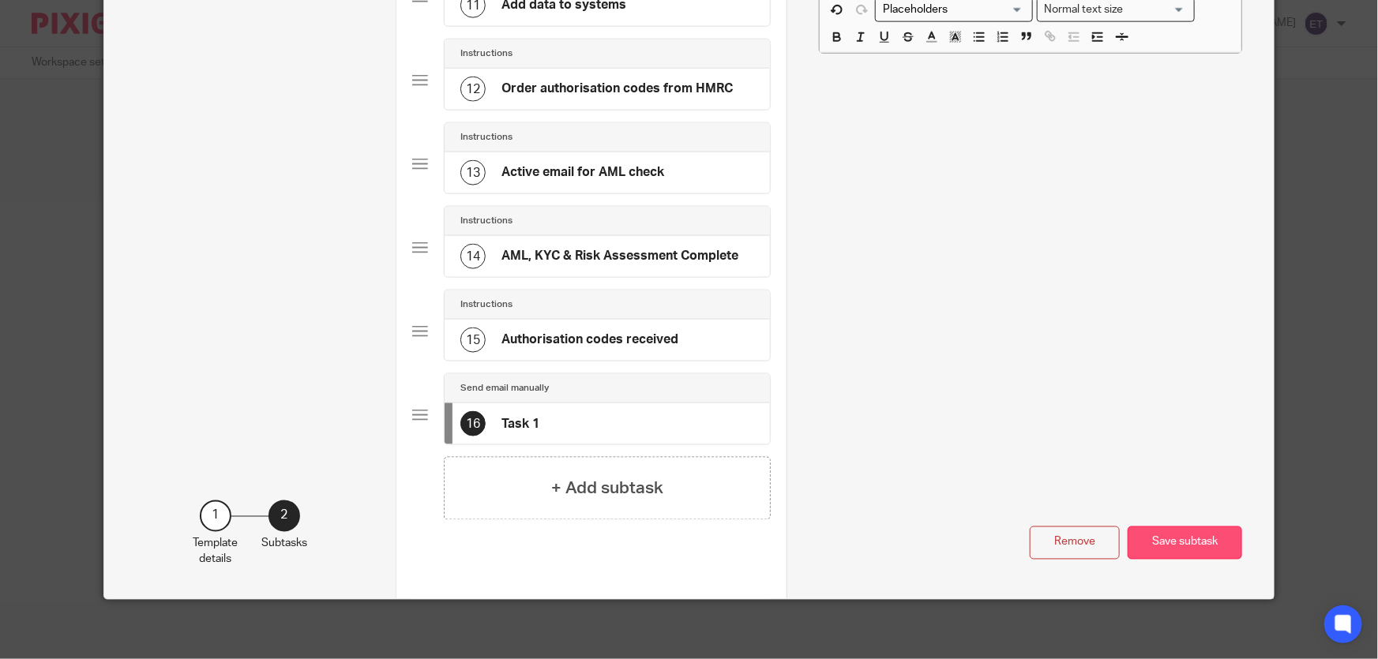
click at [1160, 535] on button "Save subtask" at bounding box center [1185, 544] width 115 height 34
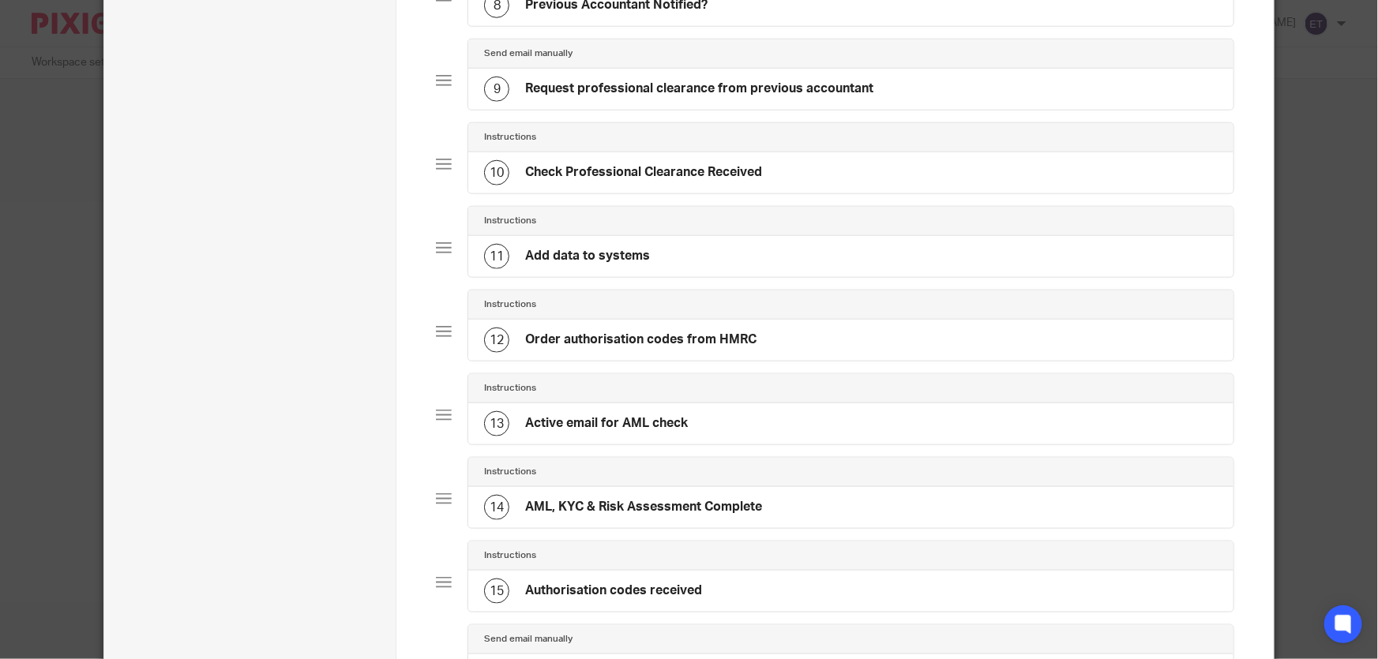
scroll to position [933, 0]
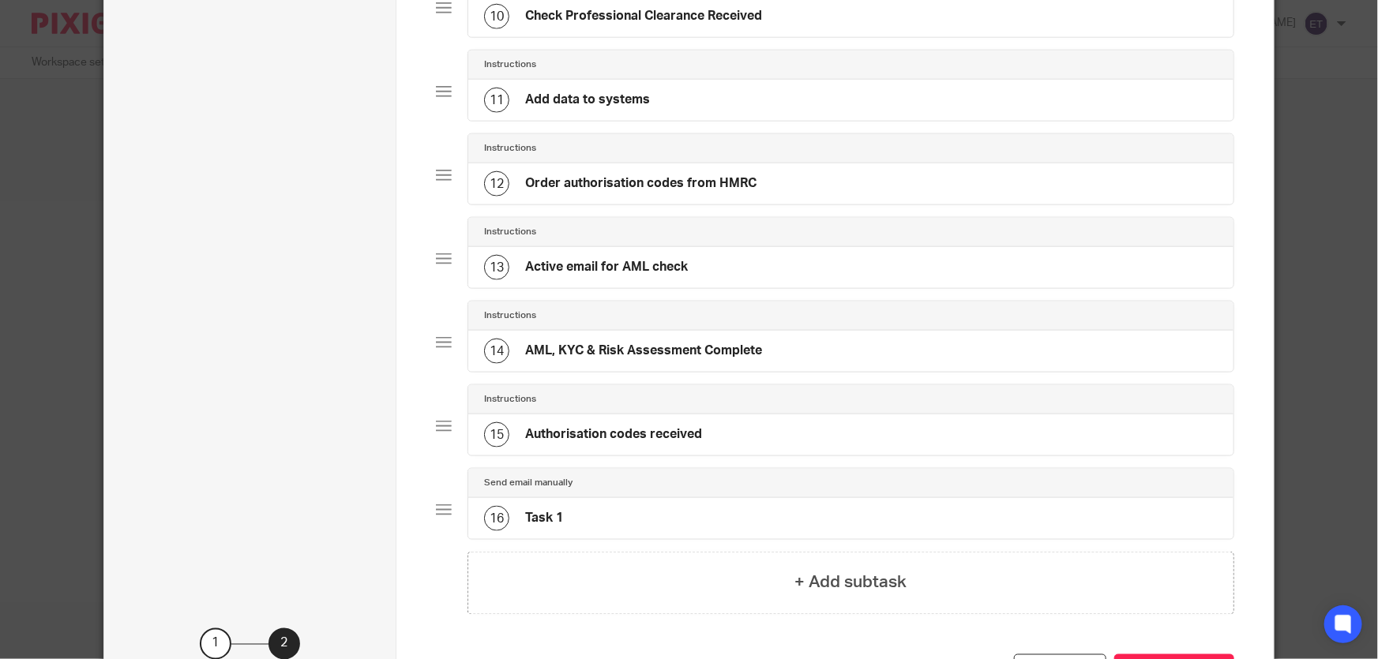
click at [561, 515] on div "16 Task 1" at bounding box center [850, 518] width 765 height 41
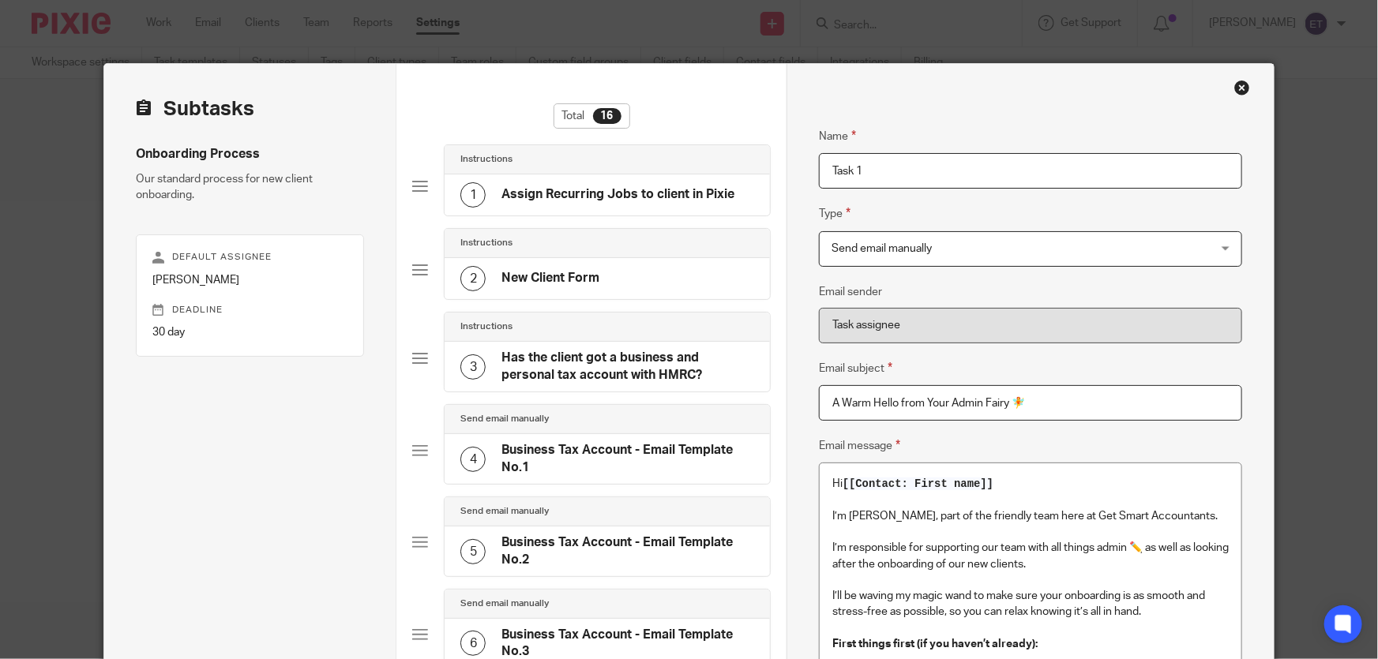
click at [890, 170] on input "Task 1" at bounding box center [1030, 171] width 423 height 36
type input "T"
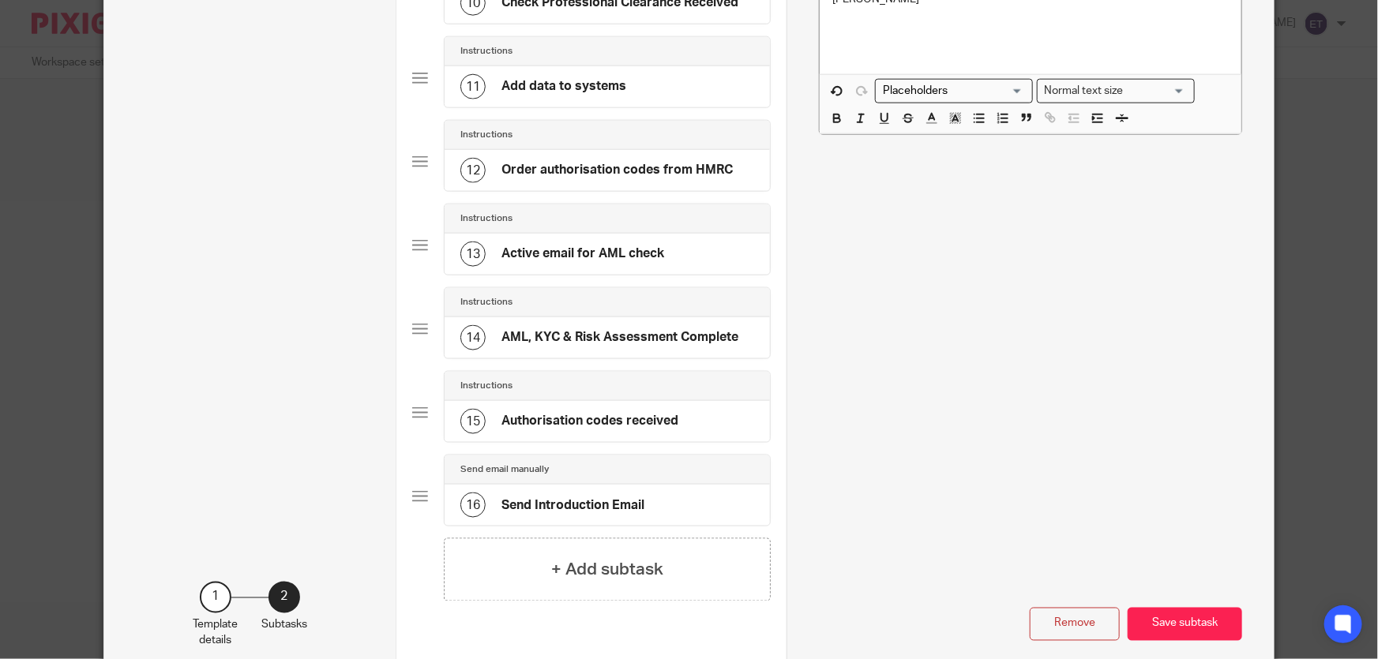
scroll to position [1079, 0]
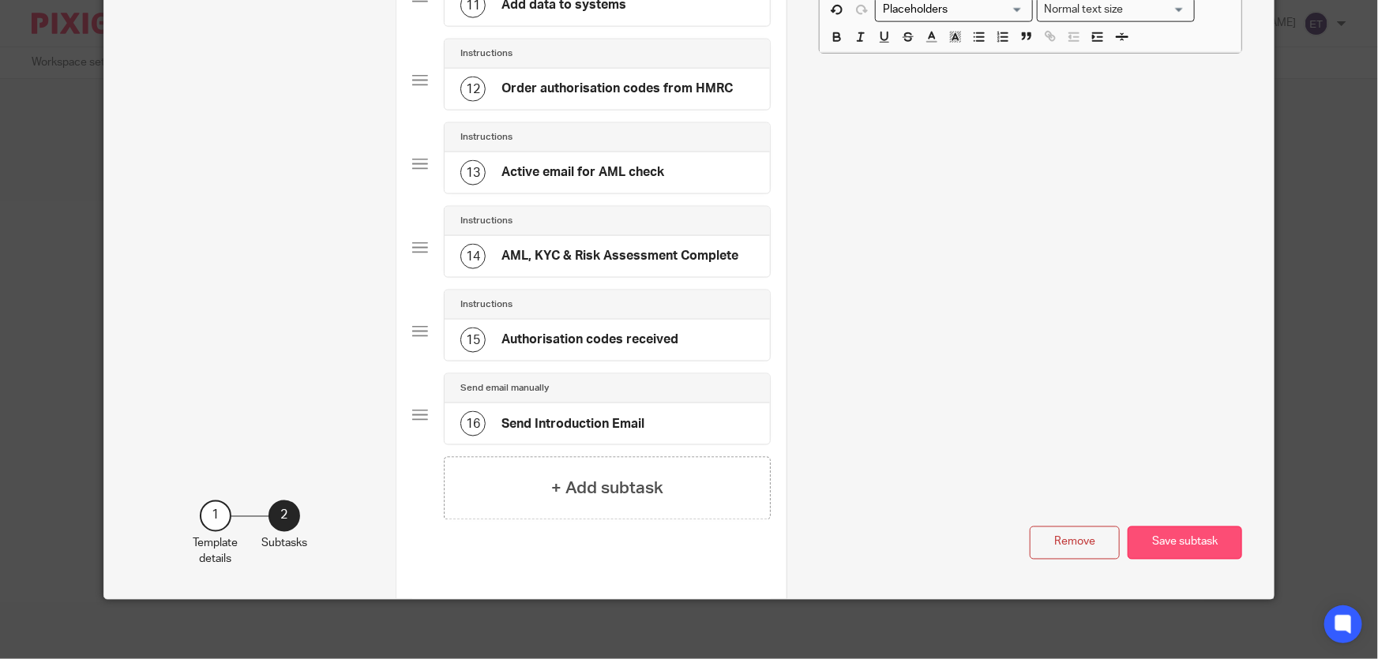
type input "Send Introduction Email"
click at [1132, 533] on button "Save subtask" at bounding box center [1185, 544] width 115 height 34
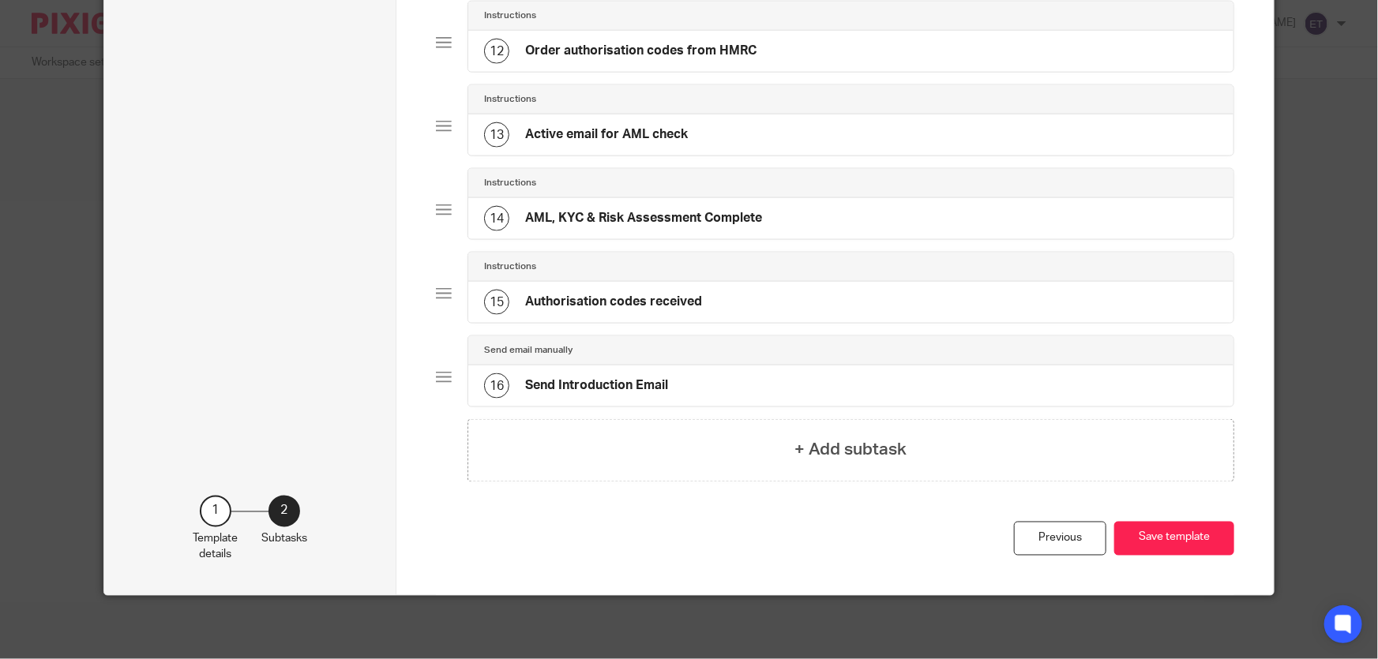
scroll to position [1061, 0]
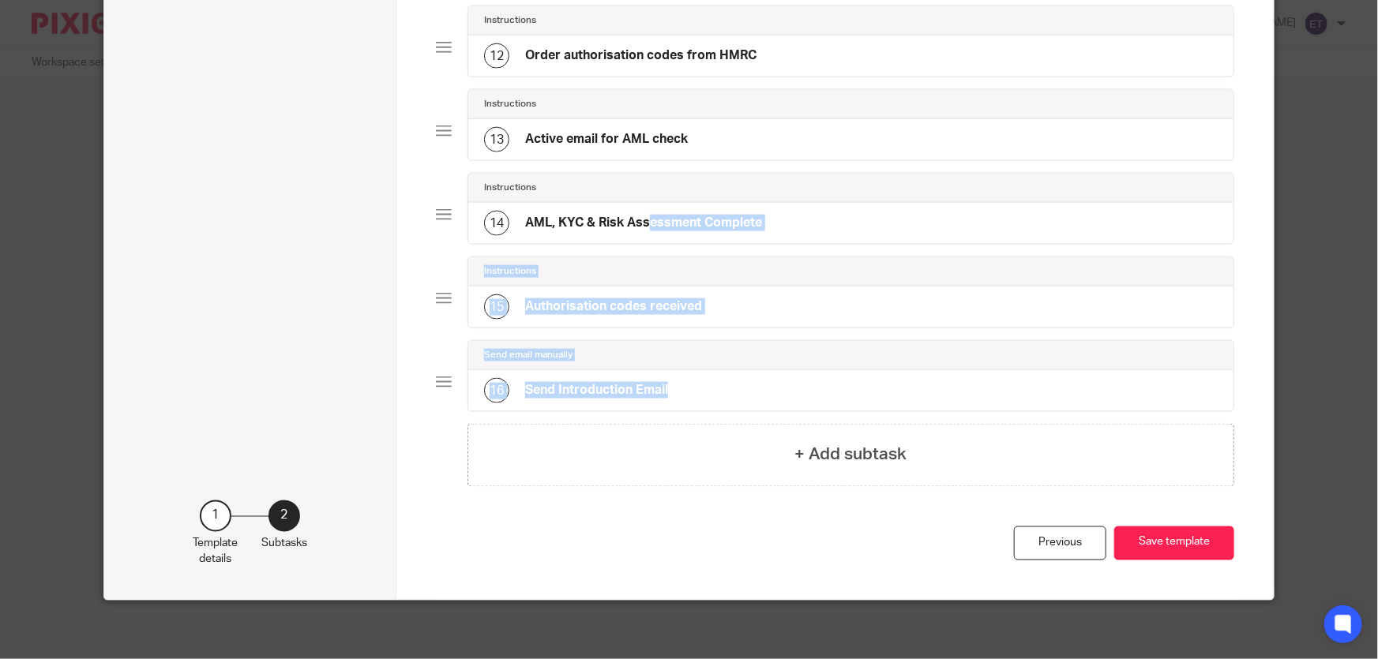
drag, startPoint x: 595, startPoint y: 392, endPoint x: 539, endPoint y: 294, distance: 113.2
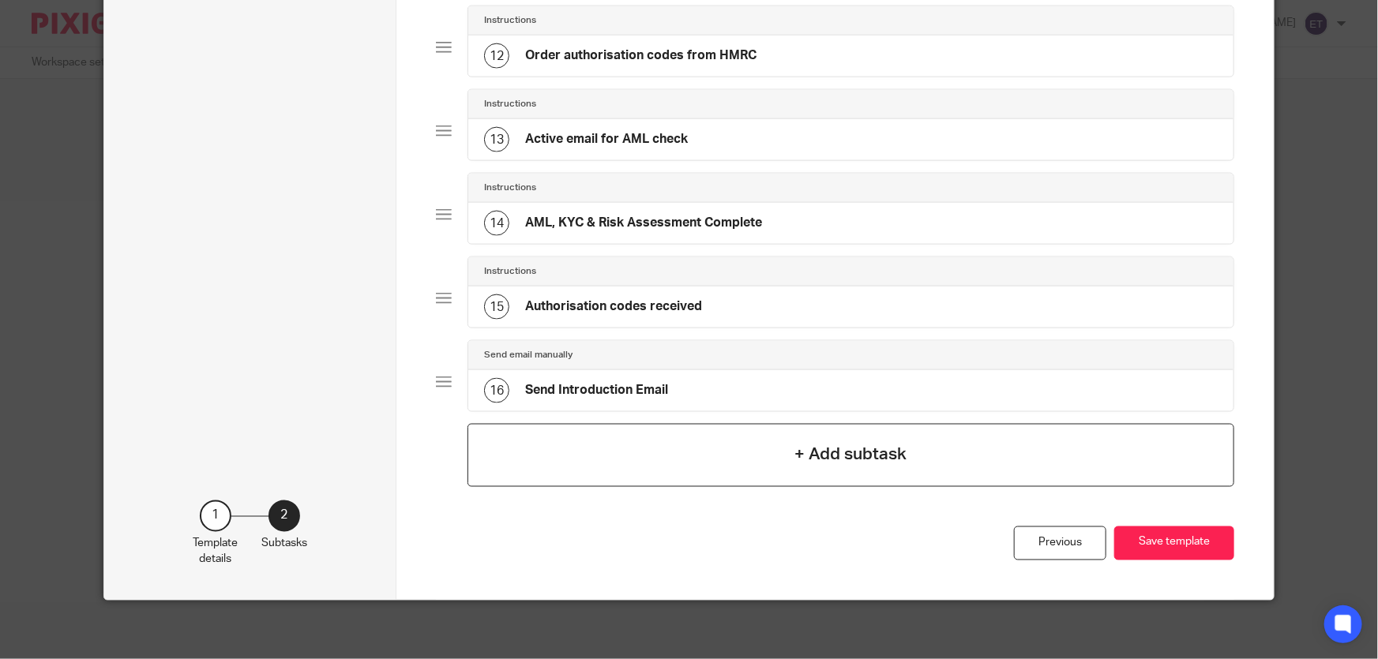
click at [508, 434] on div "+ Add subtask" at bounding box center [851, 455] width 767 height 63
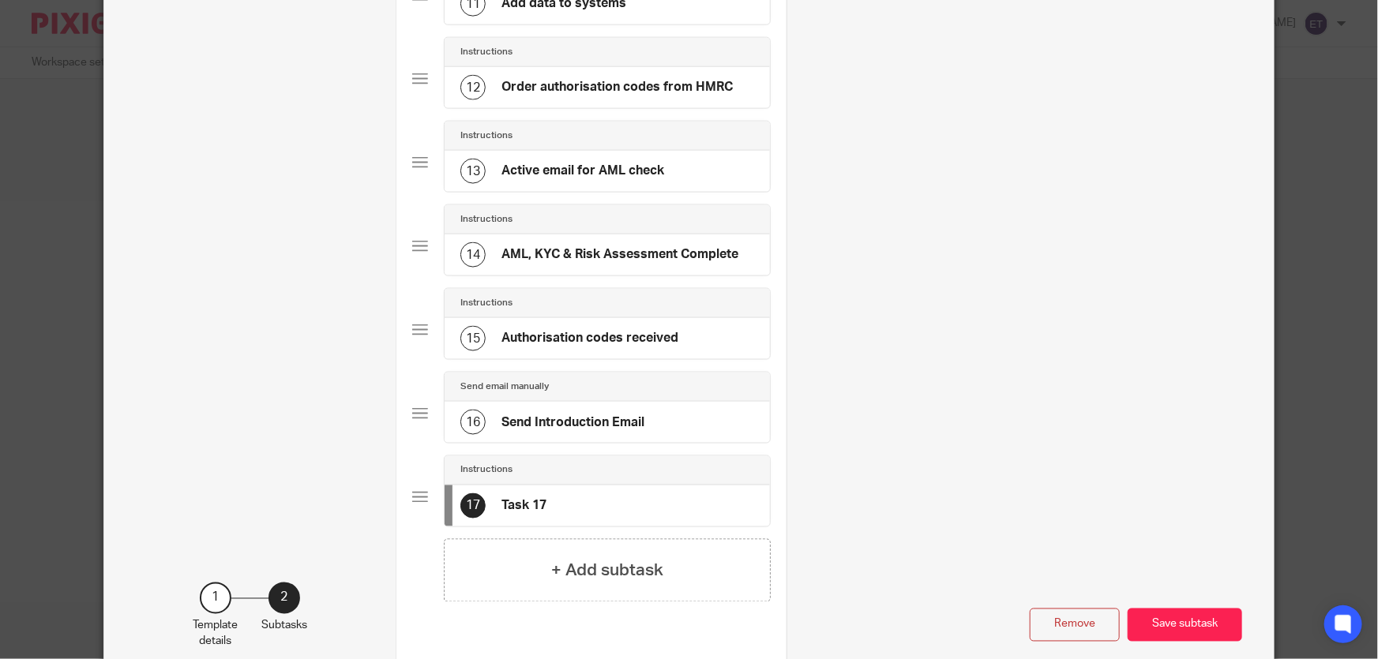
scroll to position [1162, 0]
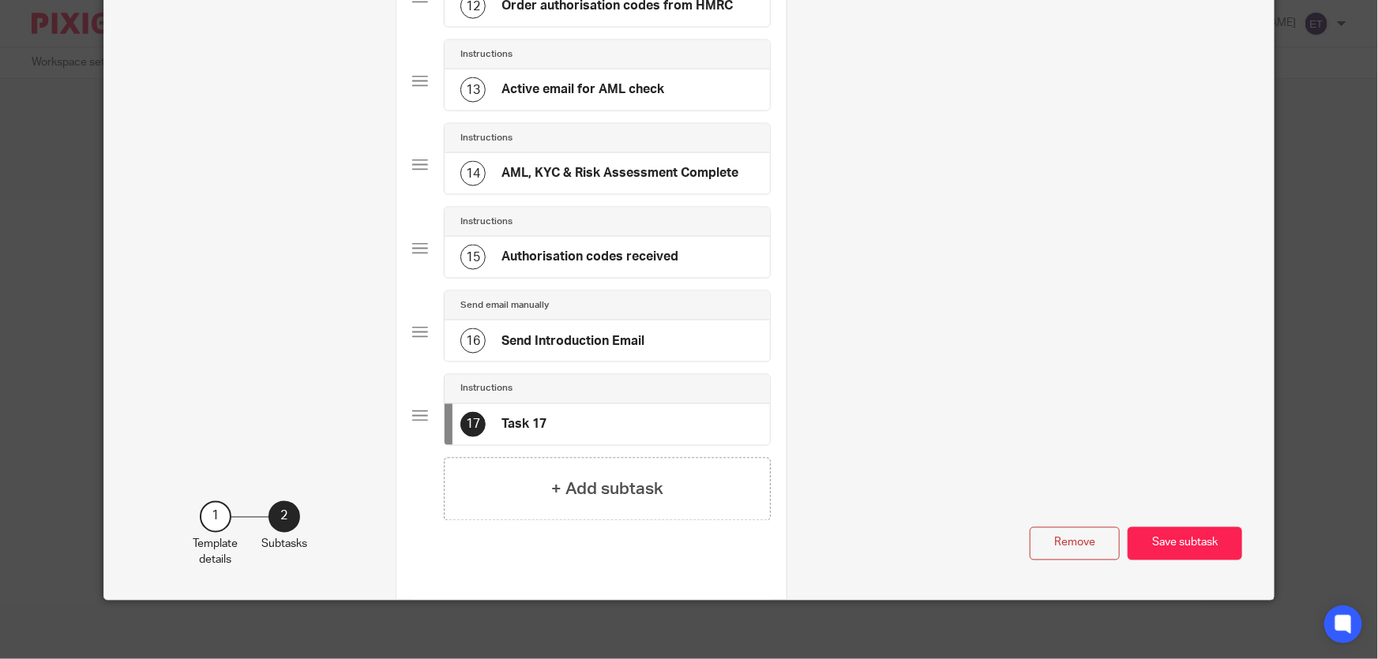
click at [623, 420] on div "17 Task 17" at bounding box center [607, 424] width 325 height 41
click at [646, 420] on div "17 Task 17" at bounding box center [607, 424] width 325 height 41
click at [1051, 536] on button "Remove" at bounding box center [1075, 545] width 90 height 34
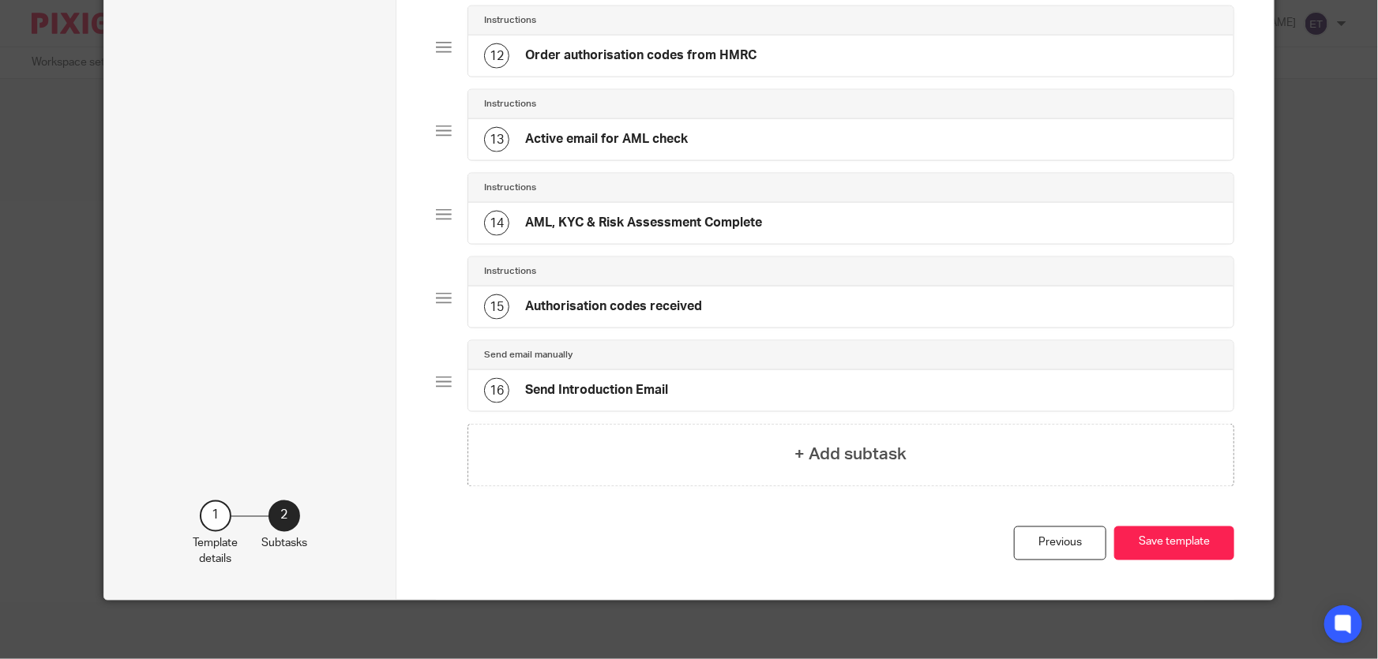
drag, startPoint x: 625, startPoint y: 392, endPoint x: 634, endPoint y: 389, distance: 9.2
click at [634, 389] on h4 "Send Introduction Email" at bounding box center [596, 390] width 143 height 17
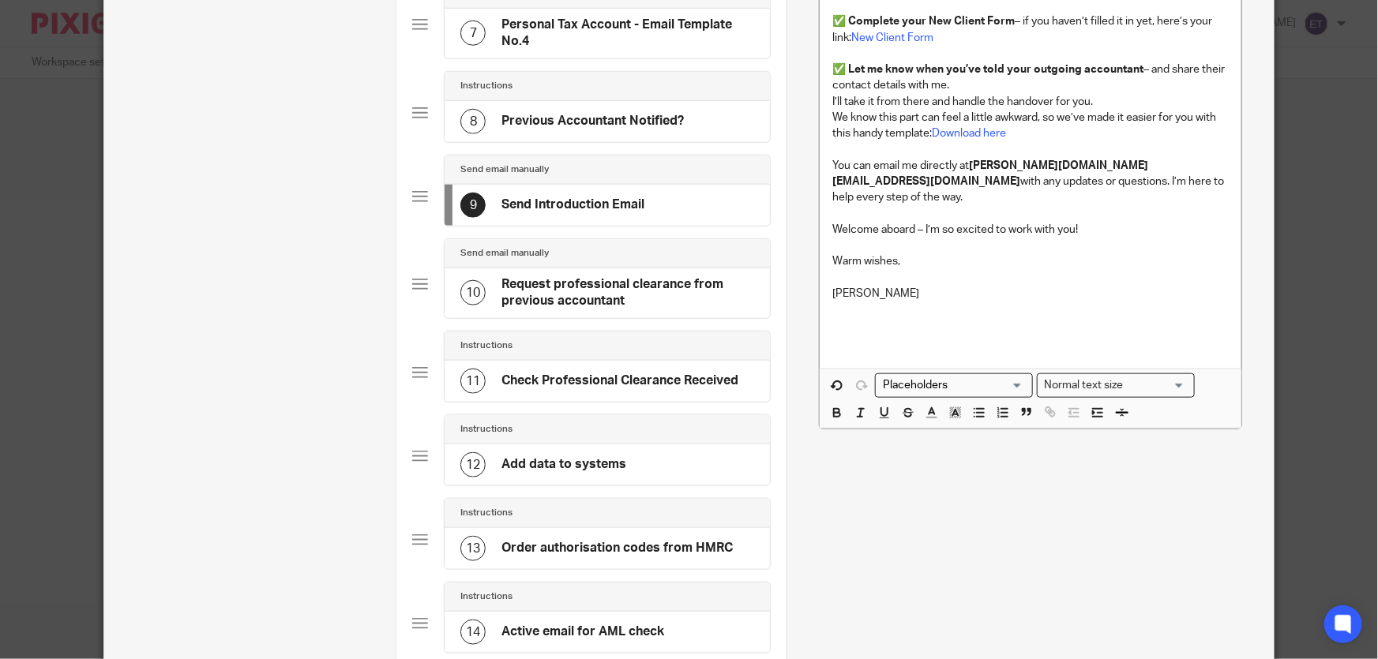
scroll to position [577, 0]
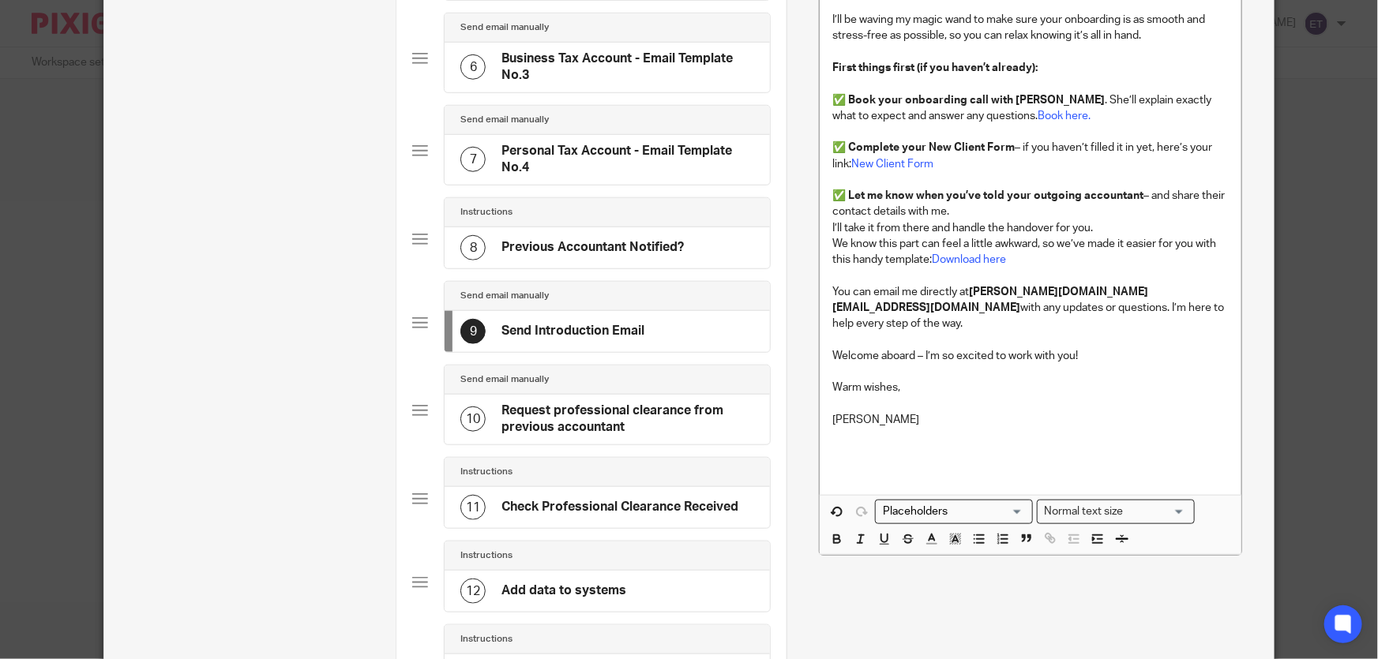
drag, startPoint x: 405, startPoint y: 317, endPoint x: 429, endPoint y: 178, distance: 140.2
click at [432, 99] on div "Total 16 Instructions 1 Assign Recurring Jobs to client in Pixie Instructions 2…" at bounding box center [591, 294] width 390 height 1614
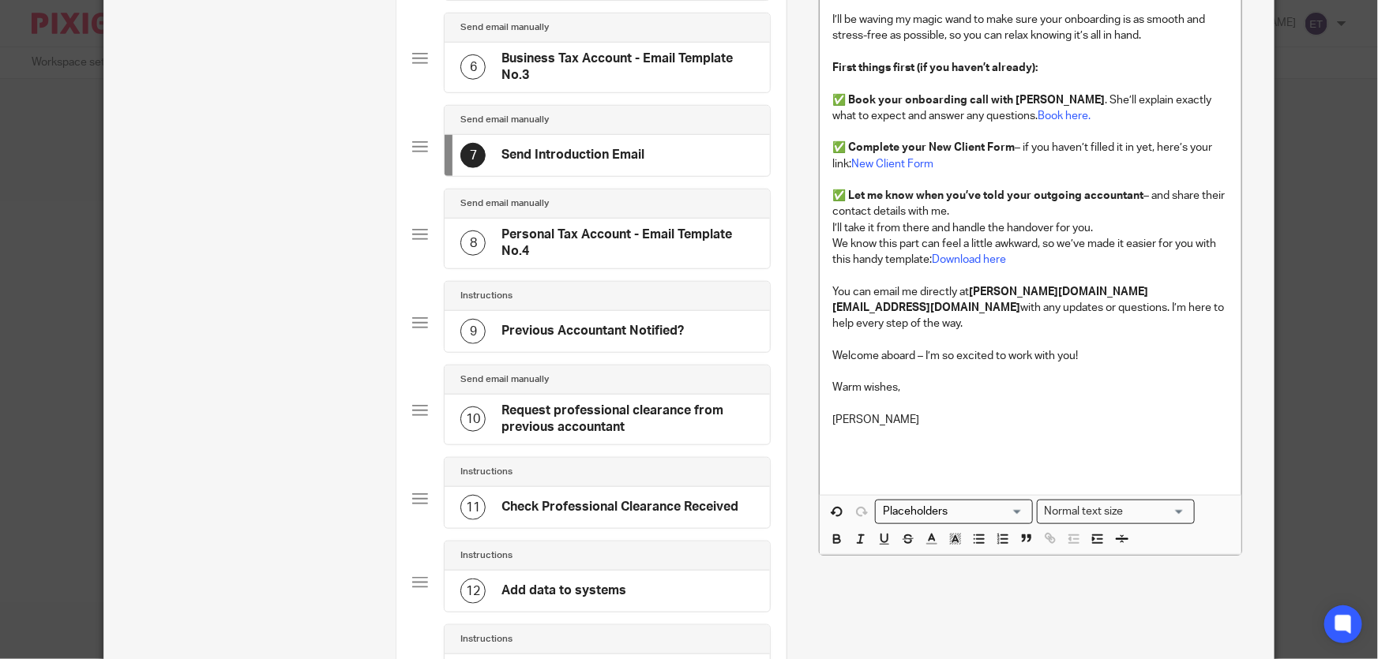
scroll to position [289, 0]
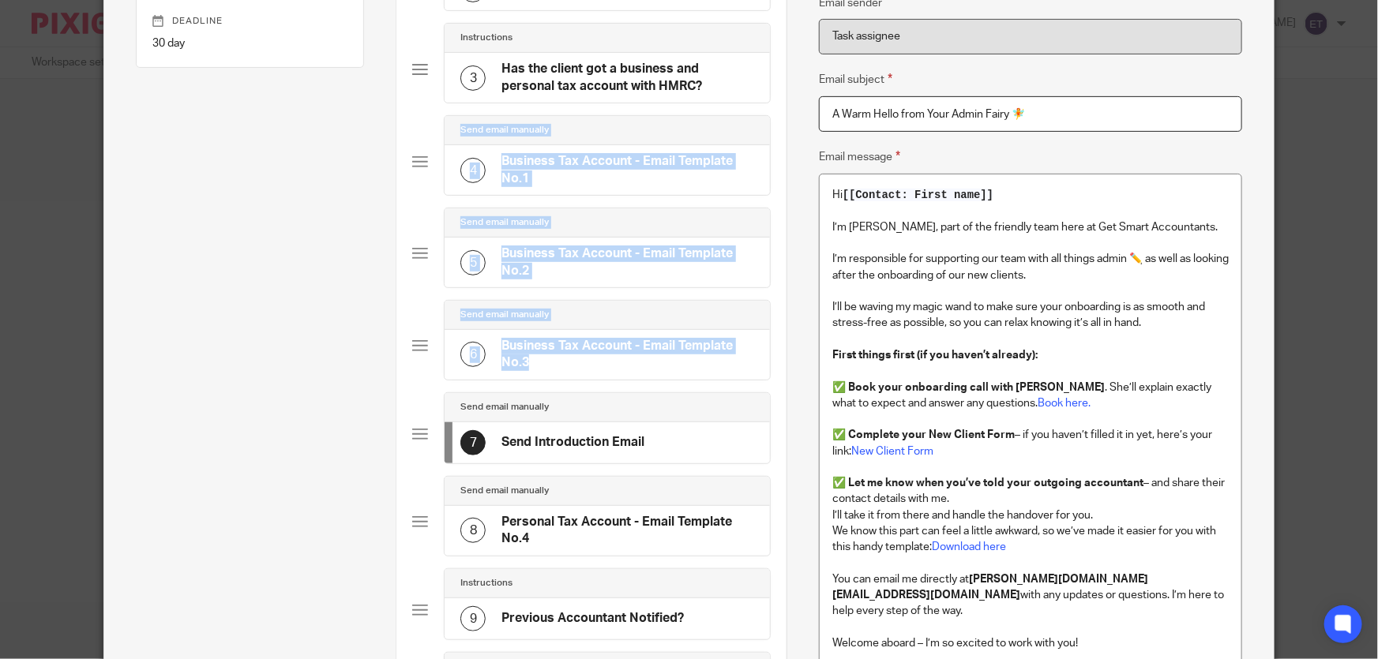
drag, startPoint x: 406, startPoint y: 434, endPoint x: 416, endPoint y: 172, distance: 262.4
click at [416, 172] on div "Total 16 Instructions 1 Assign Recurring Jobs to client in Pixie Instructions 2…" at bounding box center [591, 582] width 390 height 1614
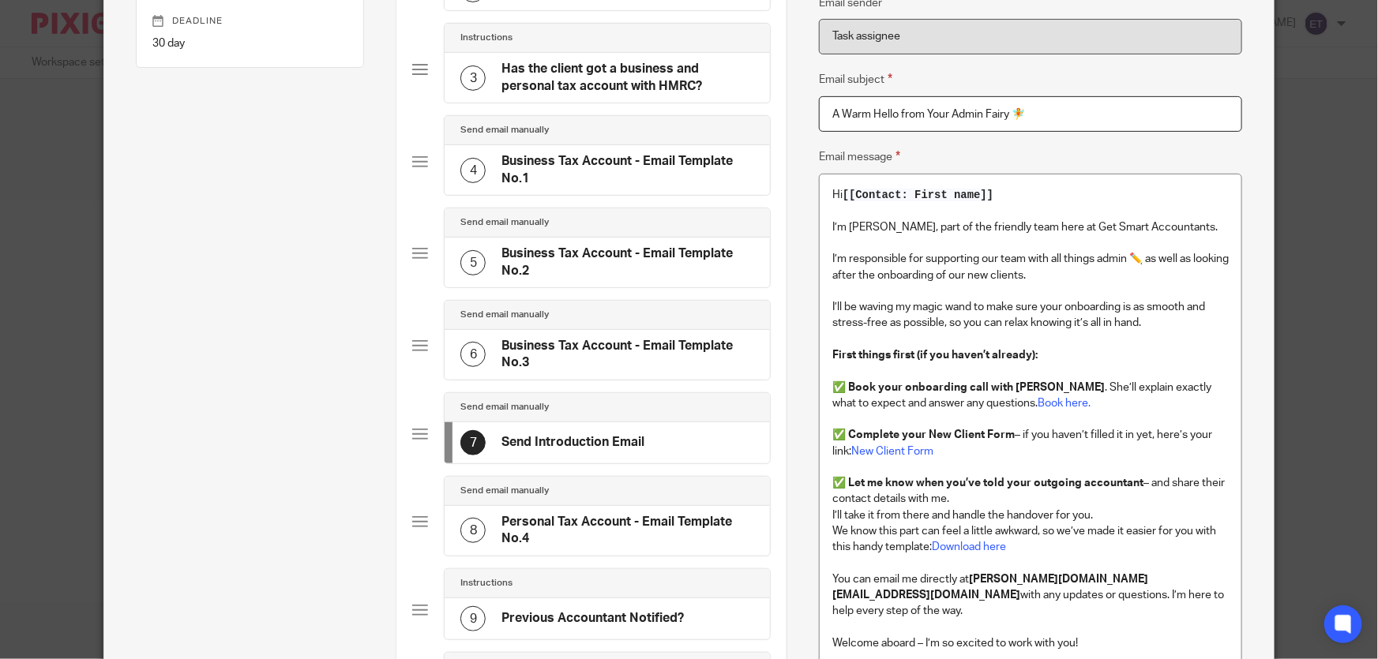
drag, startPoint x: 436, startPoint y: 414, endPoint x: 409, endPoint y: 426, distance: 29.3
click at [436, 415] on div "Send email manually 7 Send Introduction Email" at bounding box center [591, 435] width 359 height 84
drag, startPoint x: 404, startPoint y: 433, endPoint x: 411, endPoint y: 424, distance: 11.7
click at [411, 426] on div "Total 16 Instructions 1 Assign Recurring Jobs to client in Pixie Instructions 2…" at bounding box center [591, 582] width 390 height 1614
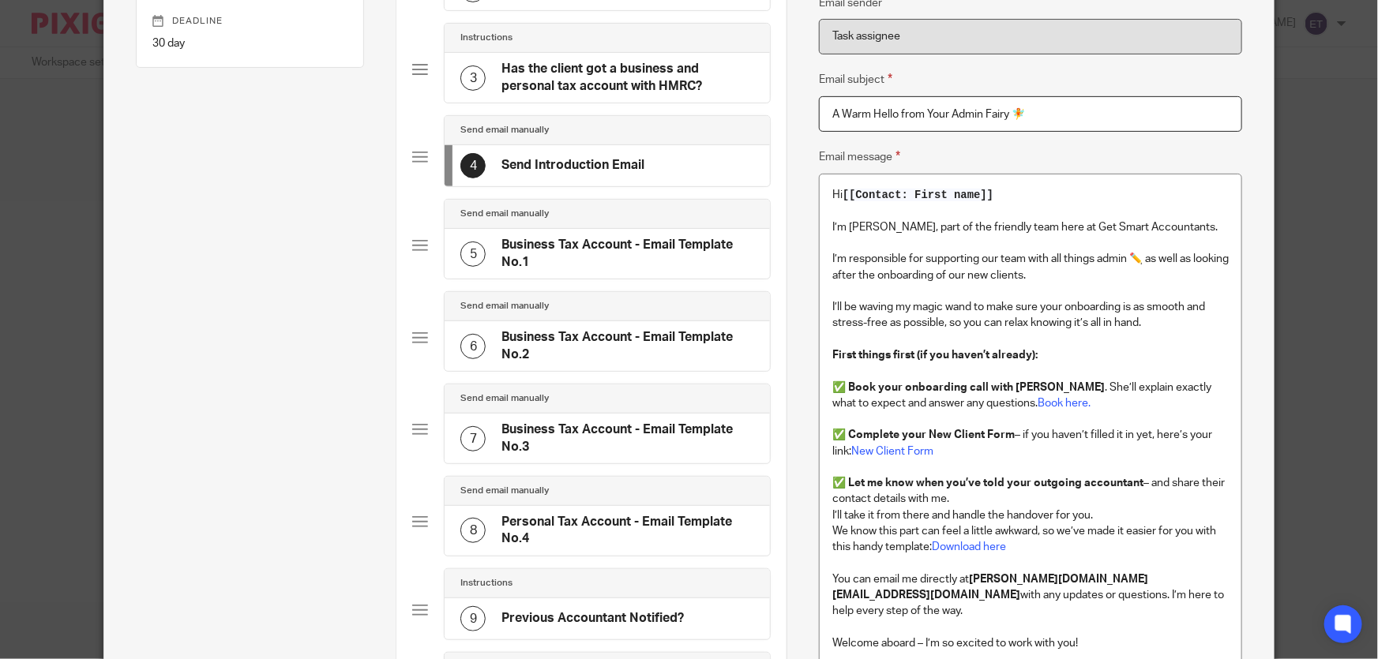
scroll to position [2, 0]
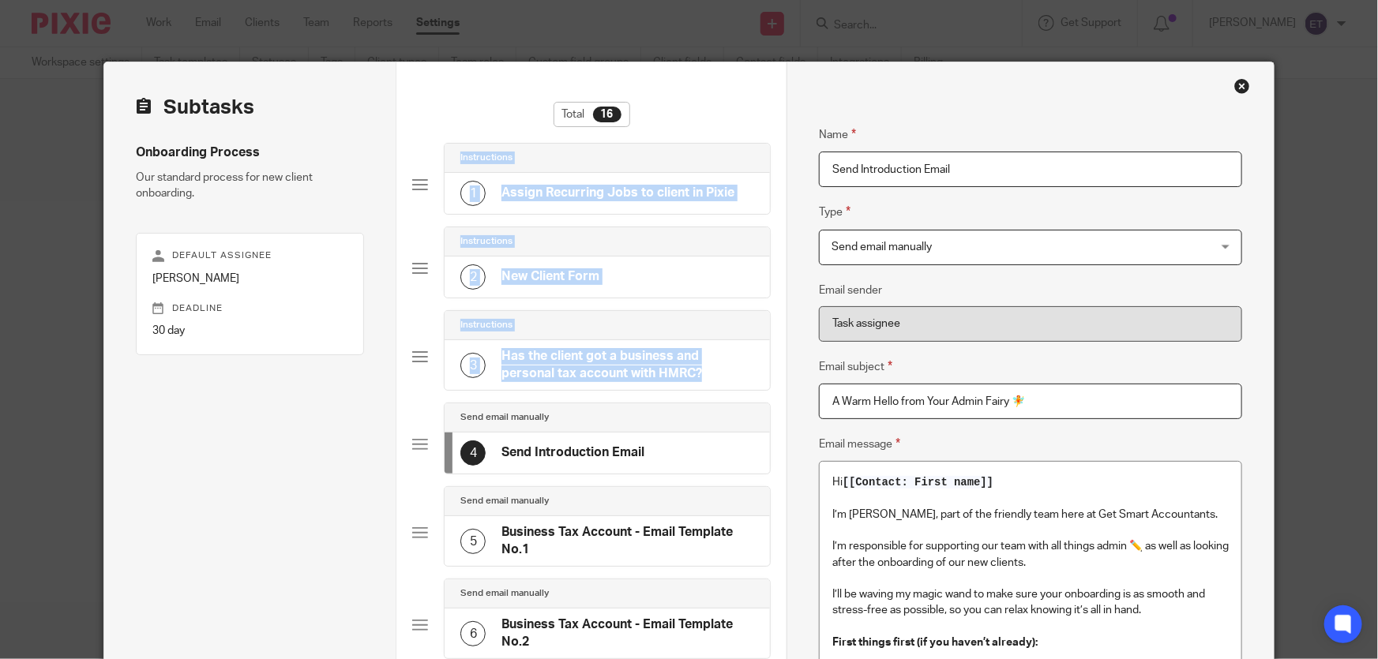
drag, startPoint x: 406, startPoint y: 441, endPoint x: 408, endPoint y: 204, distance: 237.7
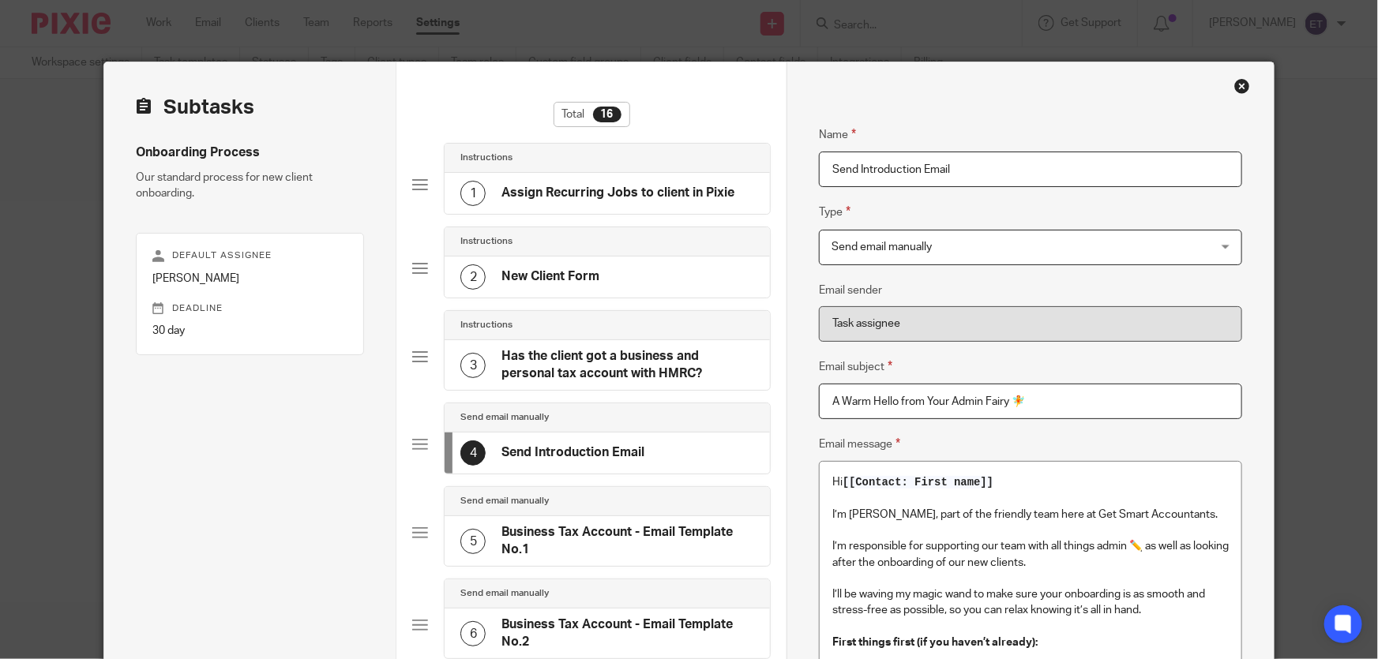
click at [415, 440] on div at bounding box center [420, 445] width 16 height 16
drag, startPoint x: 415, startPoint y: 440, endPoint x: 434, endPoint y: 201, distance: 240.1
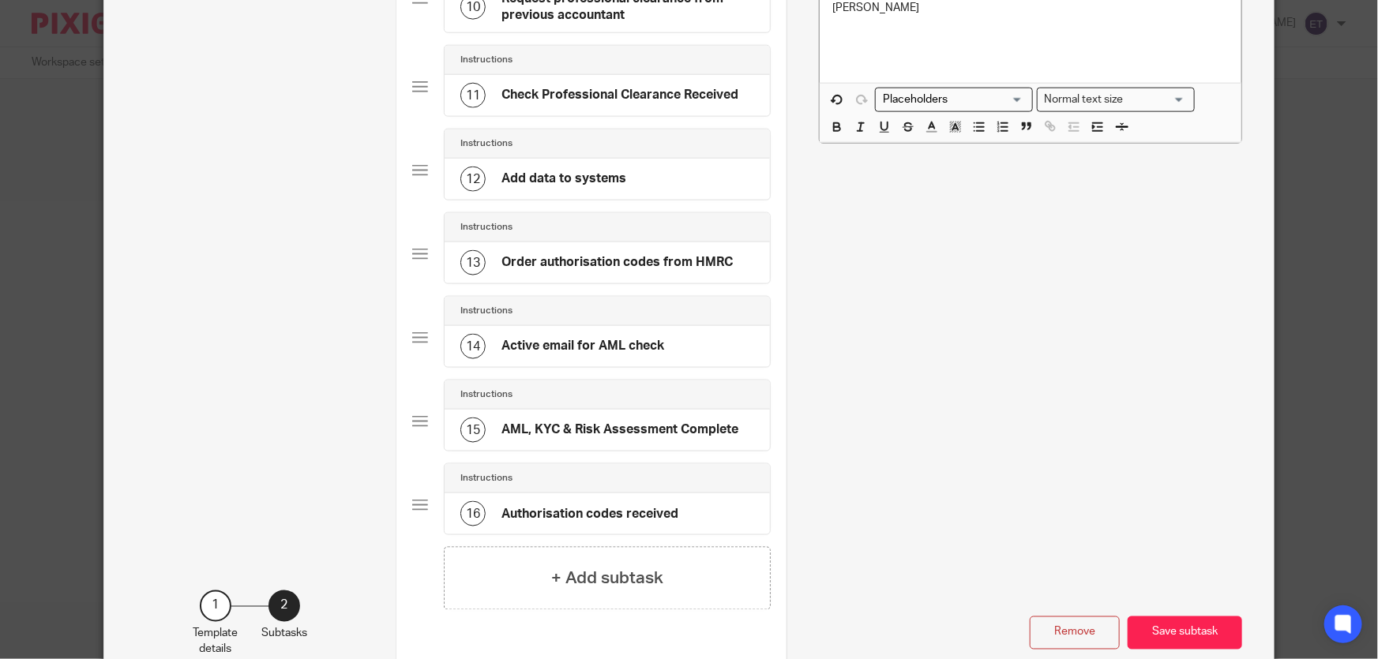
scroll to position [1079, 0]
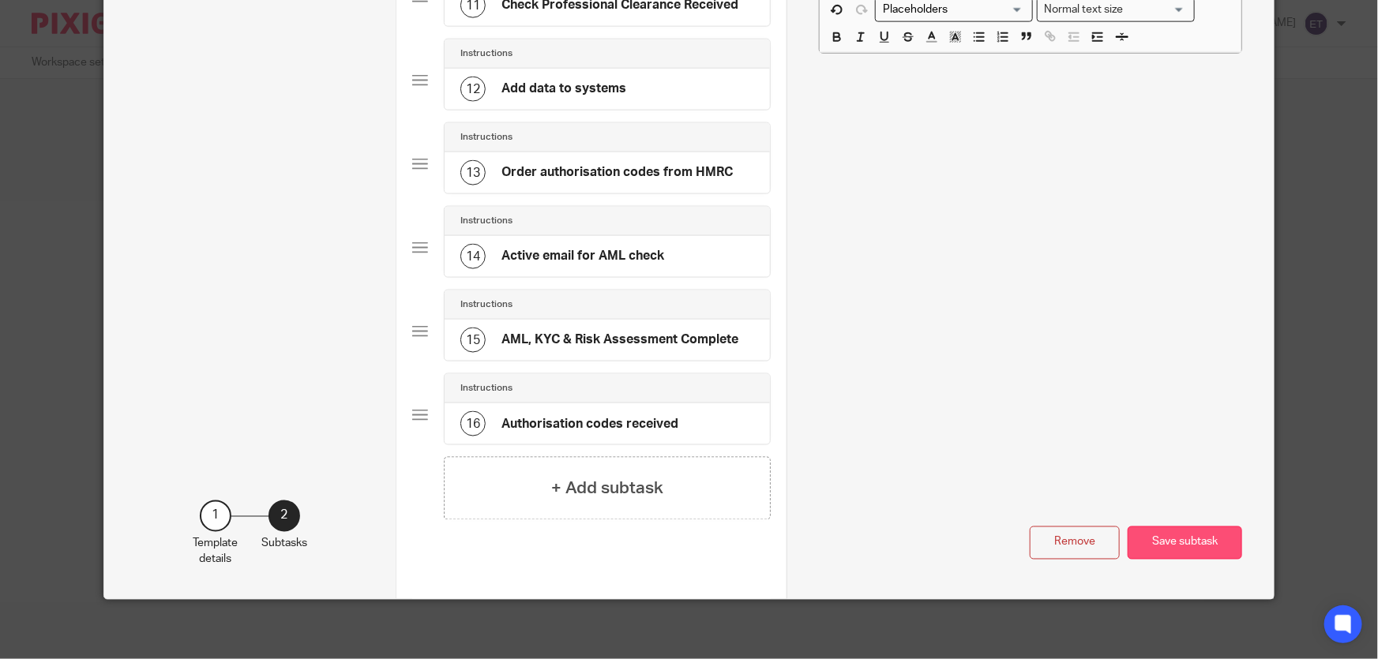
click at [1145, 548] on button "Save subtask" at bounding box center [1185, 544] width 115 height 34
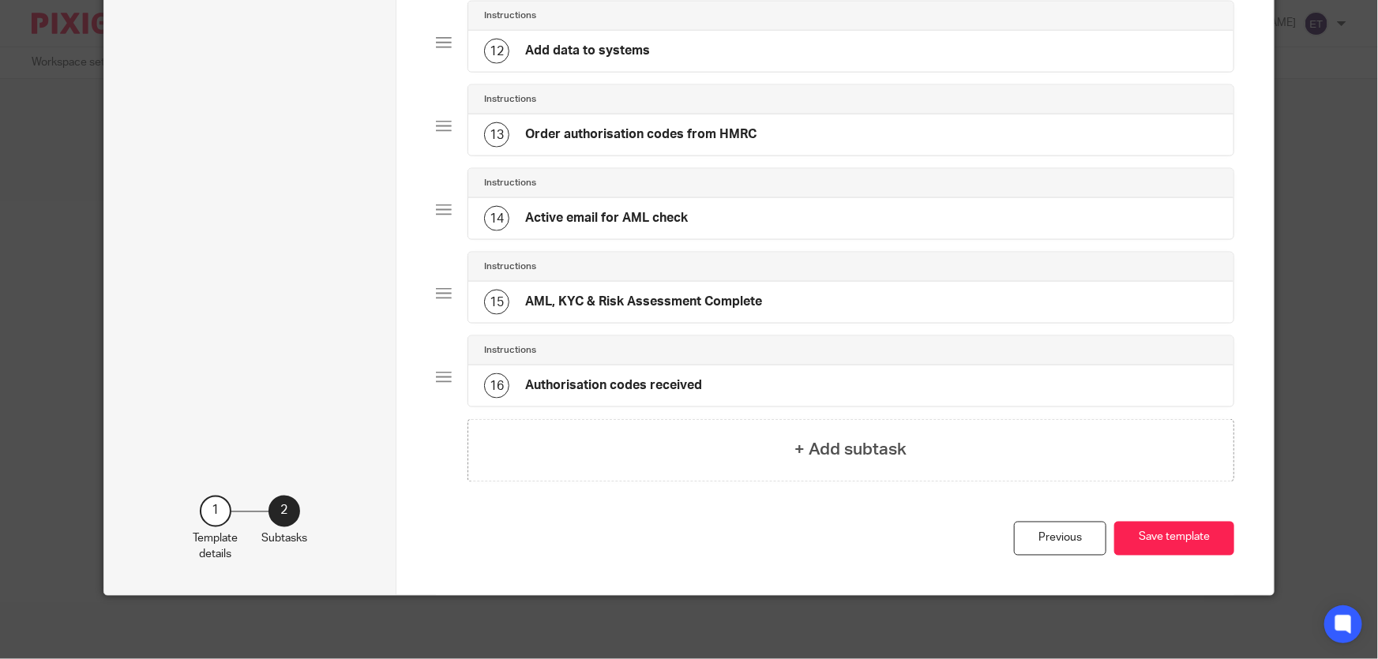
scroll to position [1061, 0]
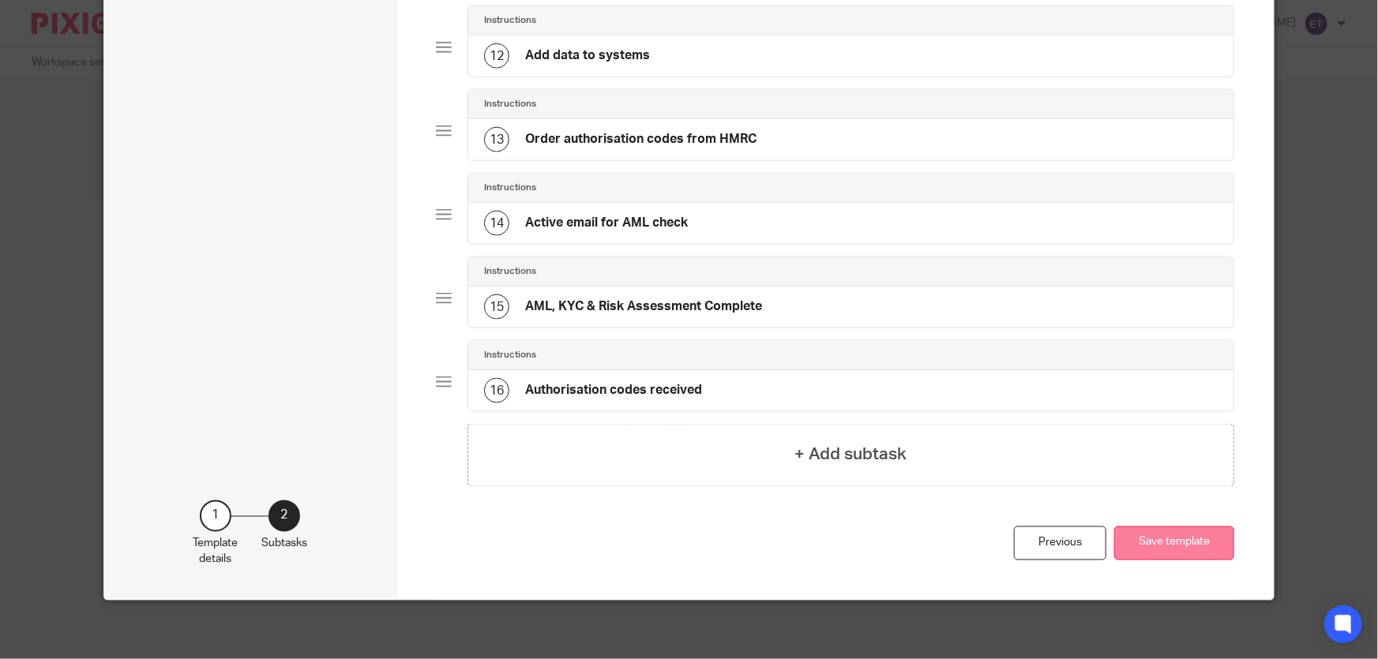
click at [1198, 546] on button "Save template" at bounding box center [1174, 544] width 120 height 34
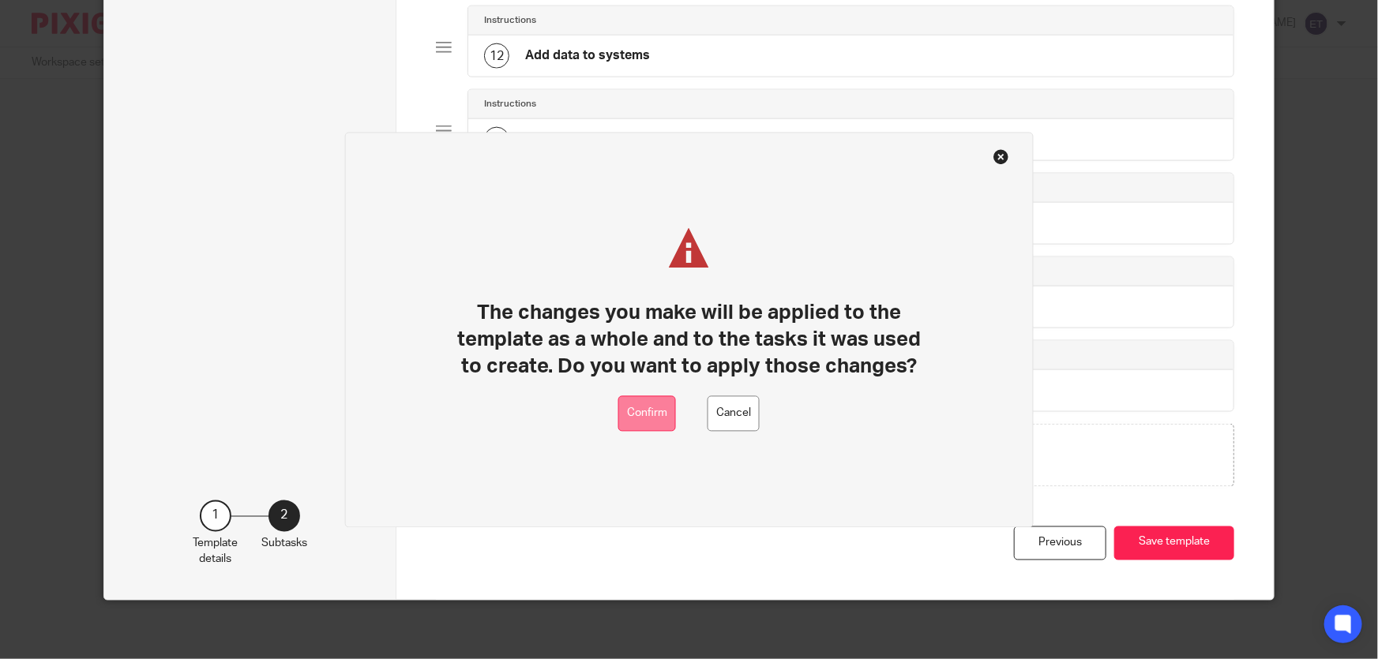
click at [638, 414] on button "Confirm" at bounding box center [647, 414] width 58 height 36
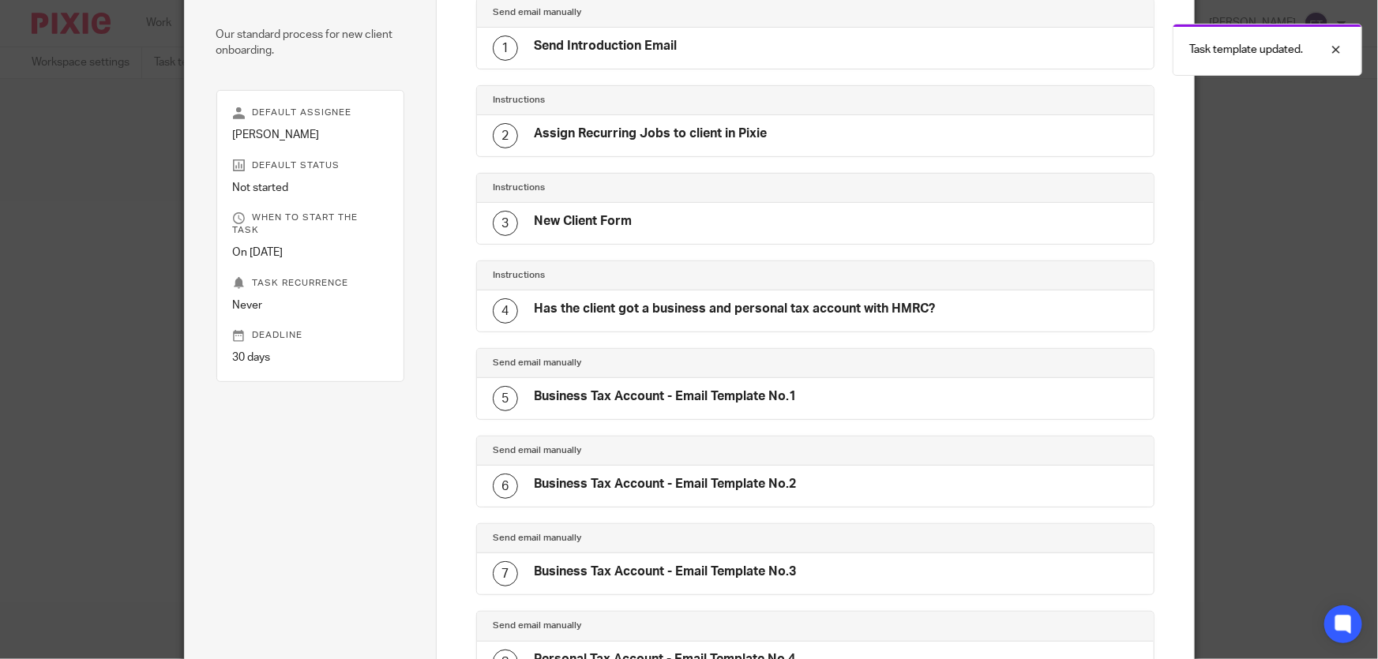
scroll to position [94, 0]
